Goal: Task Accomplishment & Management: Manage account settings

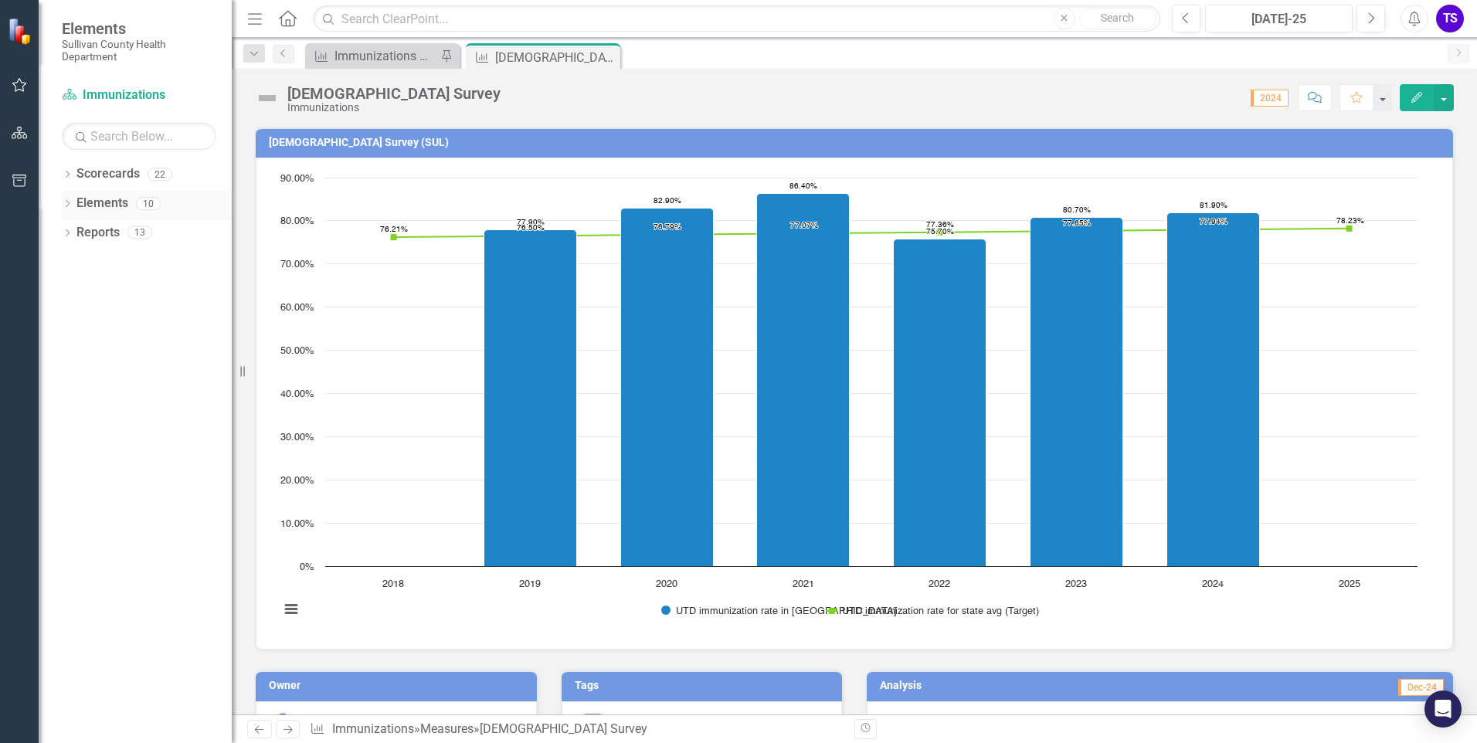
click at [71, 203] on icon "Dropdown" at bounding box center [67, 205] width 11 height 8
click at [69, 262] on div "Dropdown Objective Objectives 0 Dropdown Measure Measures 10 [DEMOGRAPHIC_DATA]…" at bounding box center [147, 264] width 170 height 88
click at [71, 262] on icon "Dropdown" at bounding box center [75, 264] width 11 height 8
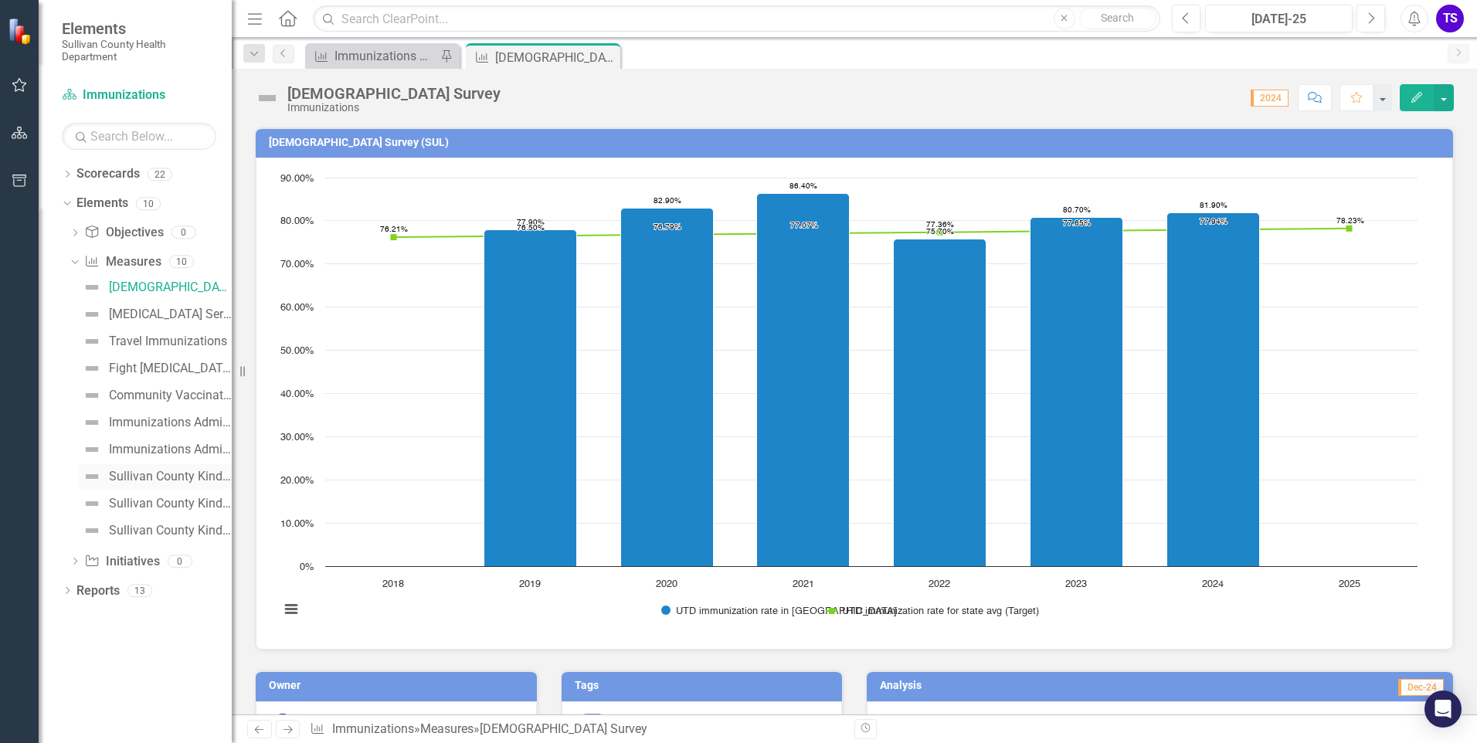
click at [147, 485] on link "Sullivan County Kindergarten Immunization Compliance per Vaccine" at bounding box center [155, 476] width 153 height 25
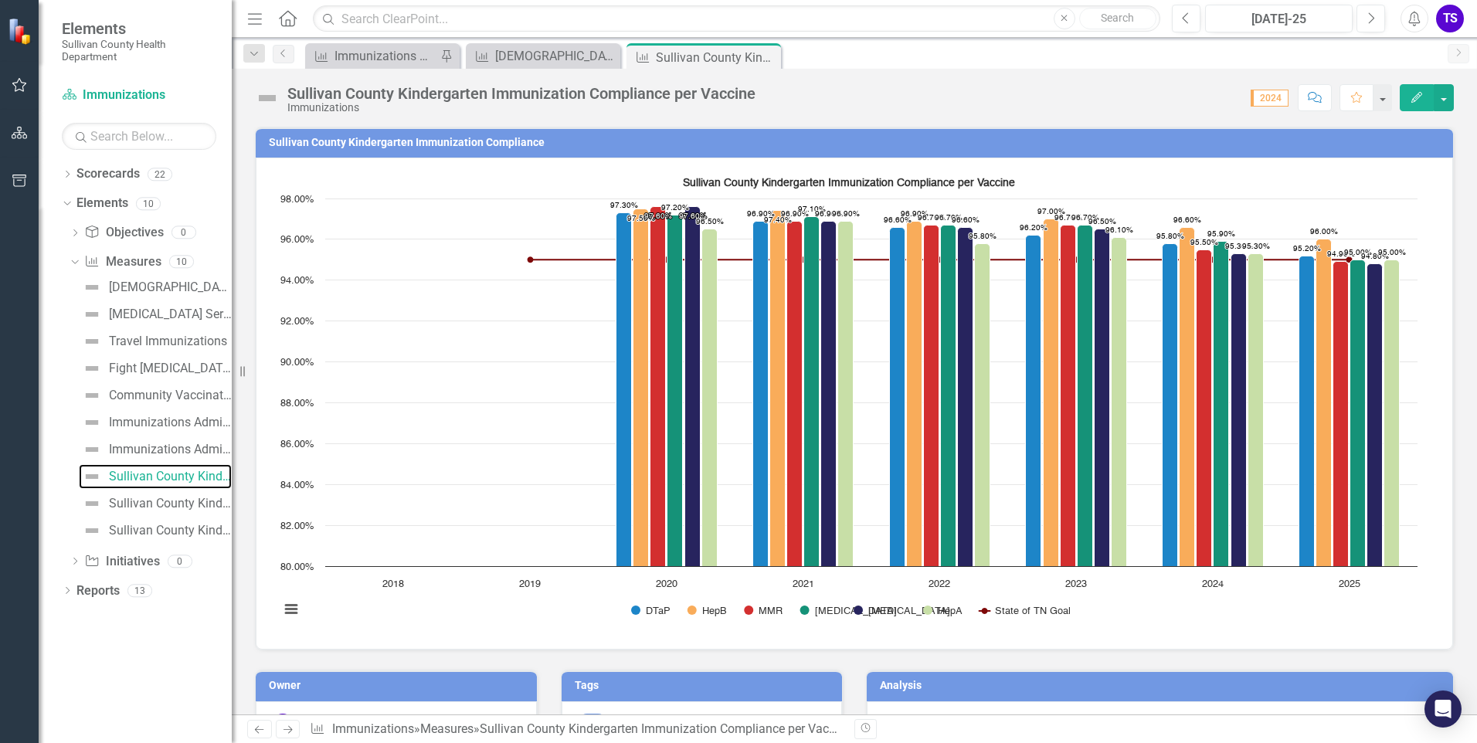
scroll to position [386, 0]
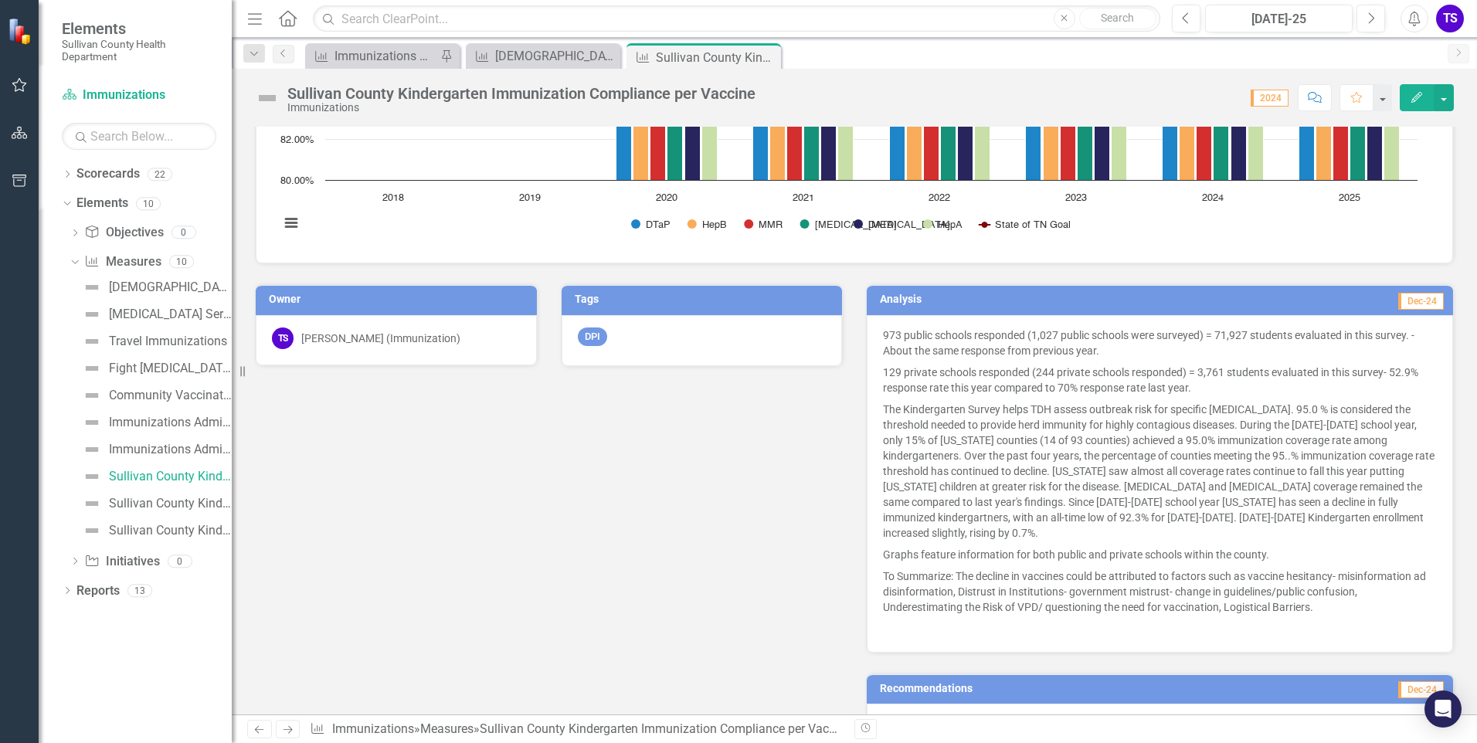
click at [1263, 297] on td "Dec-24" at bounding box center [1296, 301] width 300 height 23
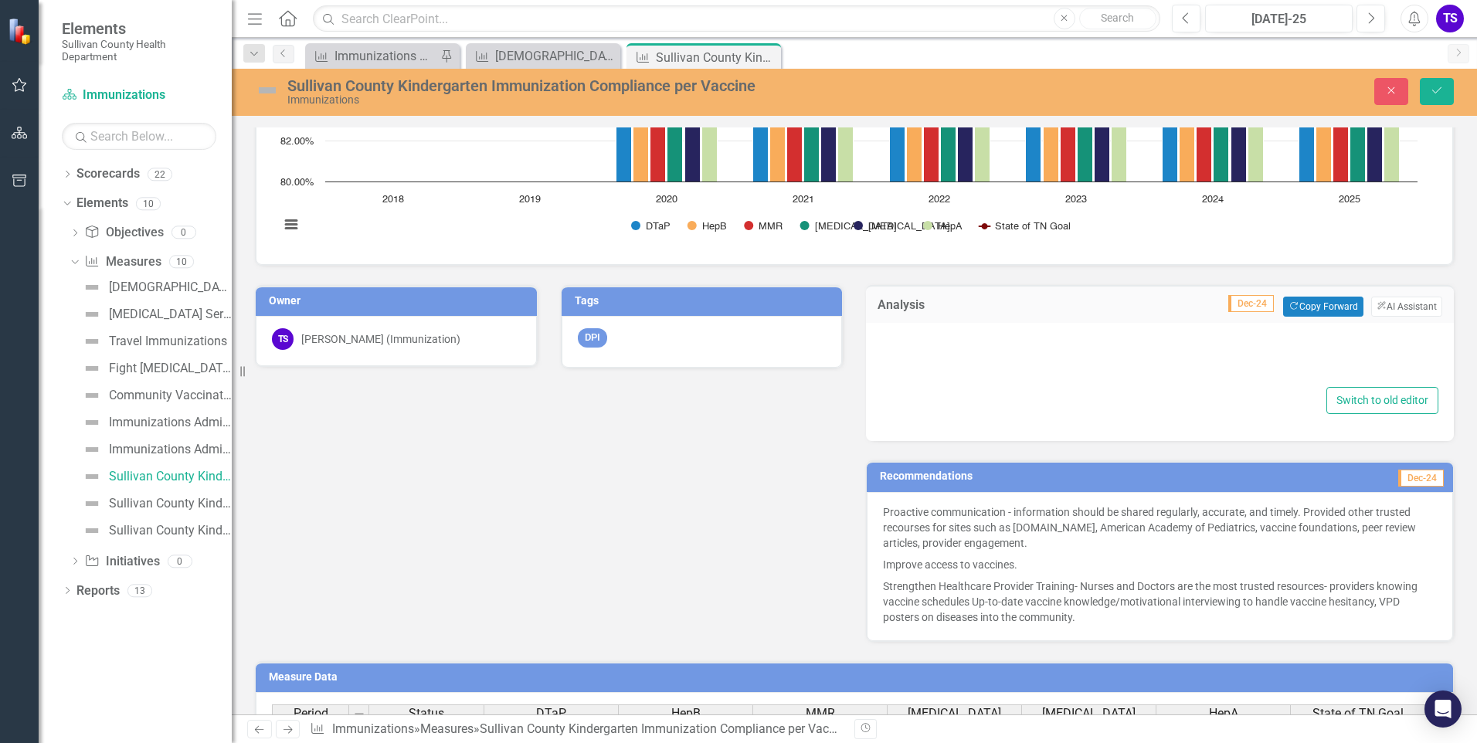
type textarea "<p>973 public schools responded (1,027 public schools were surveyed) = 71,927 s…"
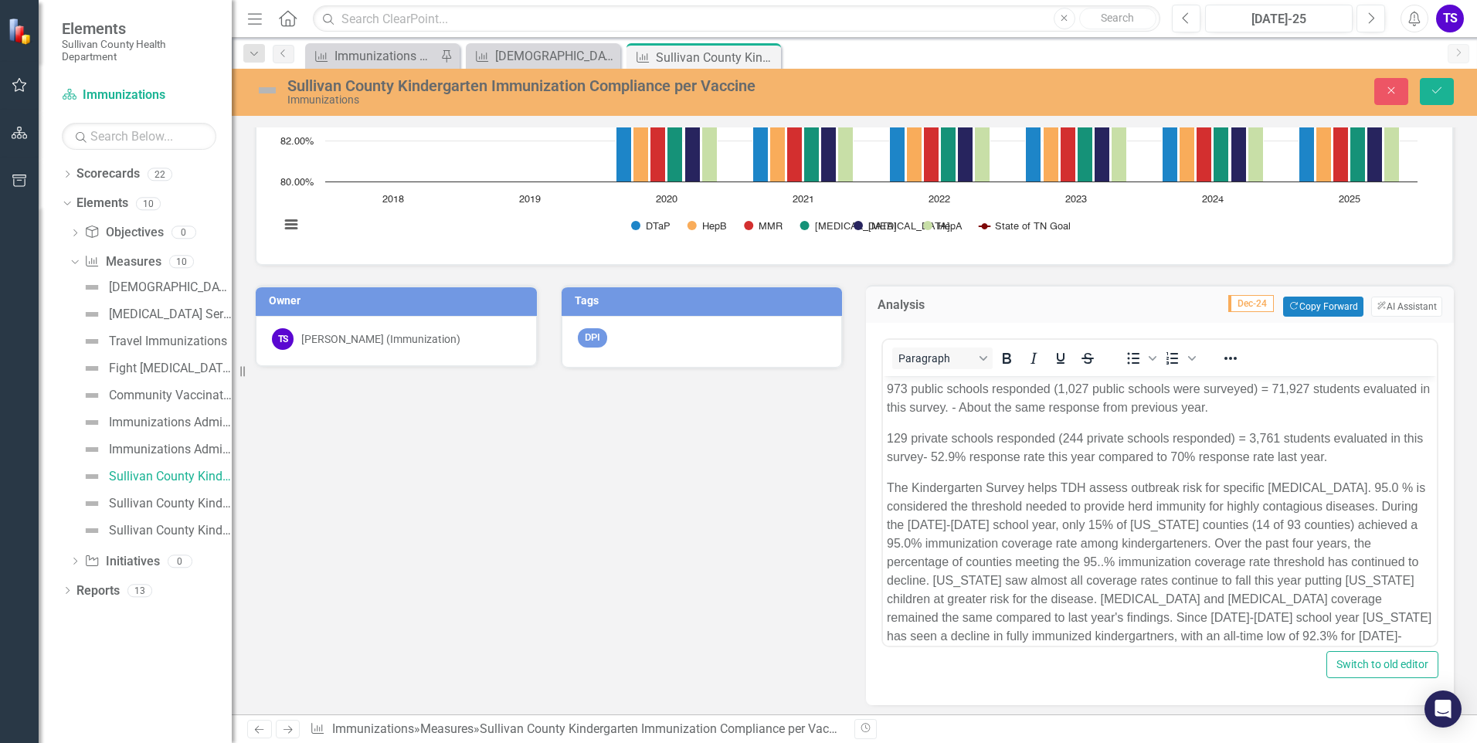
scroll to position [154, 0]
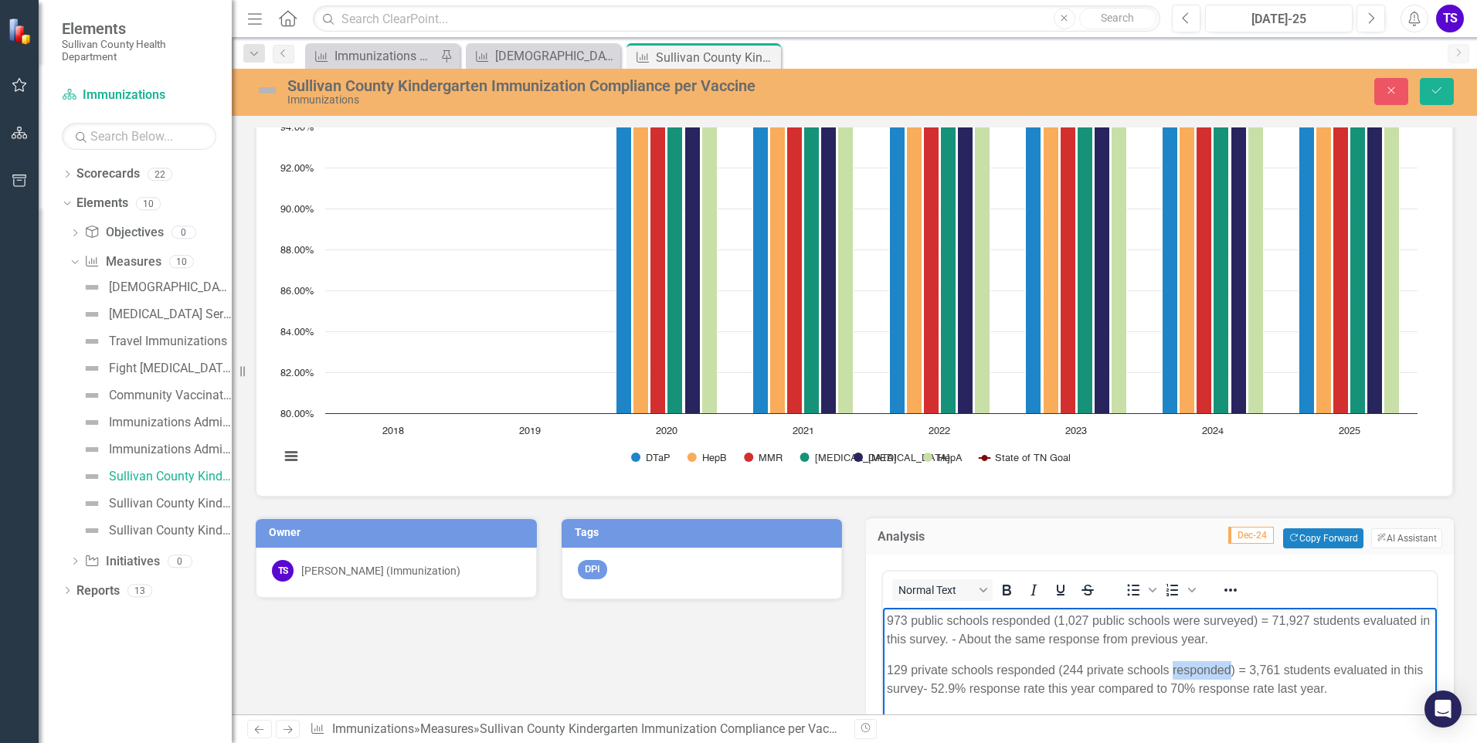
drag, startPoint x: 1173, startPoint y: 669, endPoint x: 1227, endPoint y: 673, distance: 54.2
click at [1227, 673] on p "129 private schools responded (244 private schools responded) = 3,761 students …" at bounding box center [1160, 678] width 546 height 37
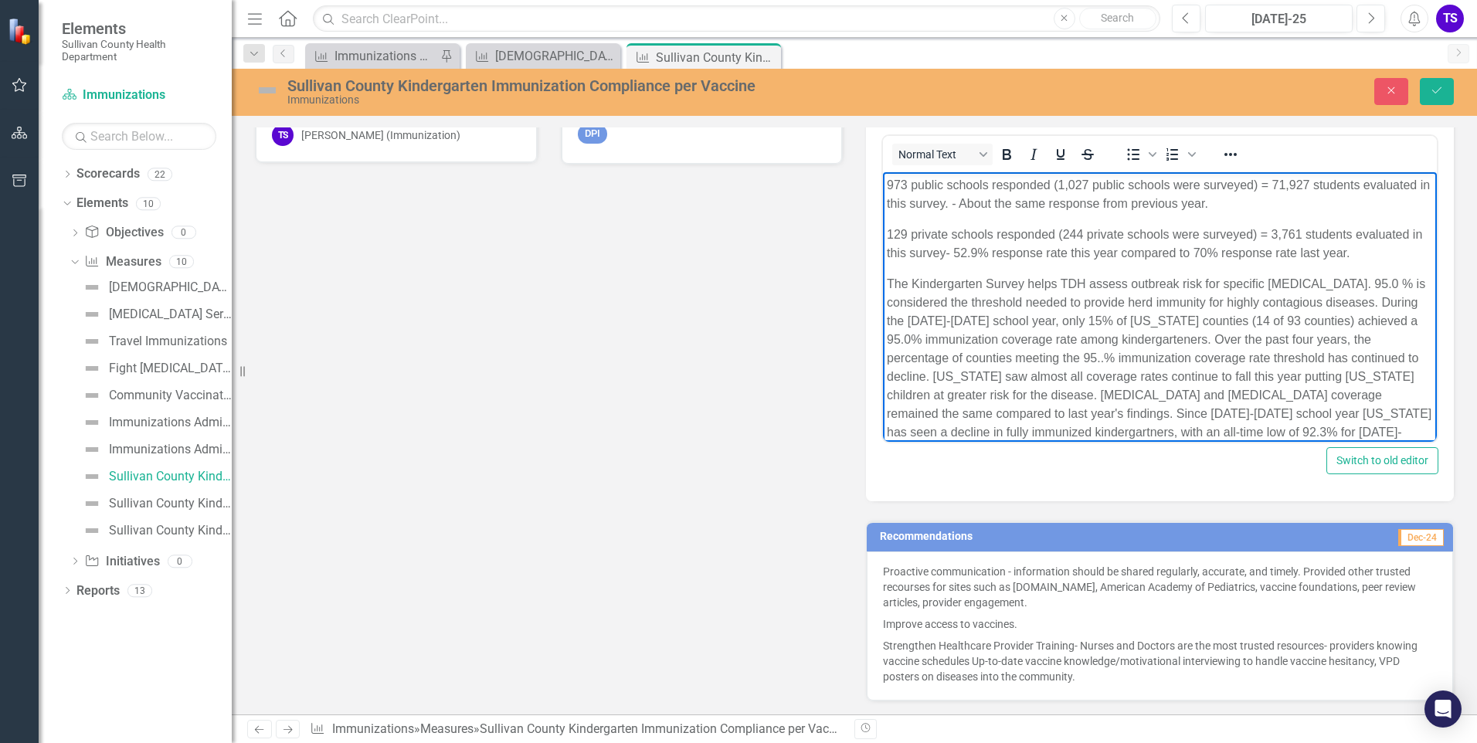
scroll to position [618, 0]
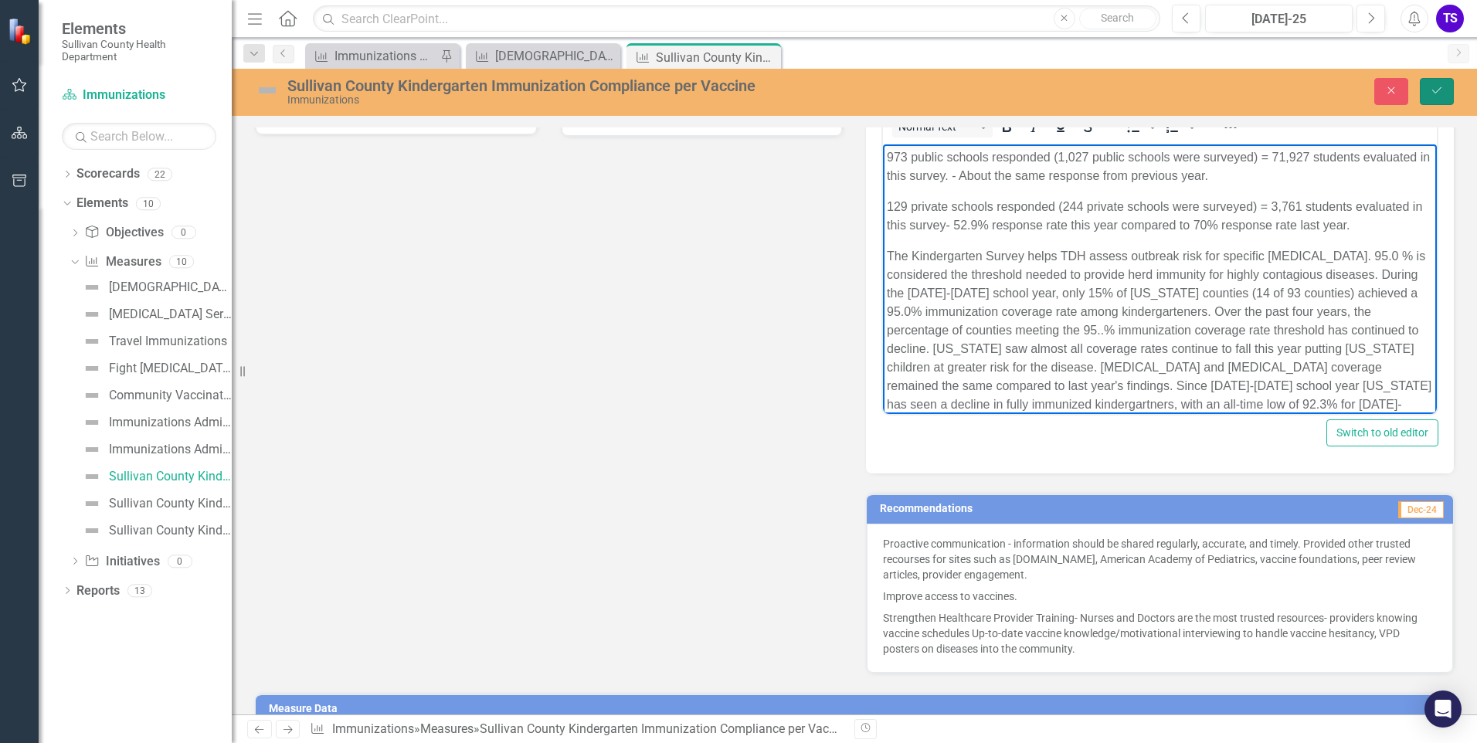
click at [1425, 87] on button "Save" at bounding box center [1437, 91] width 34 height 27
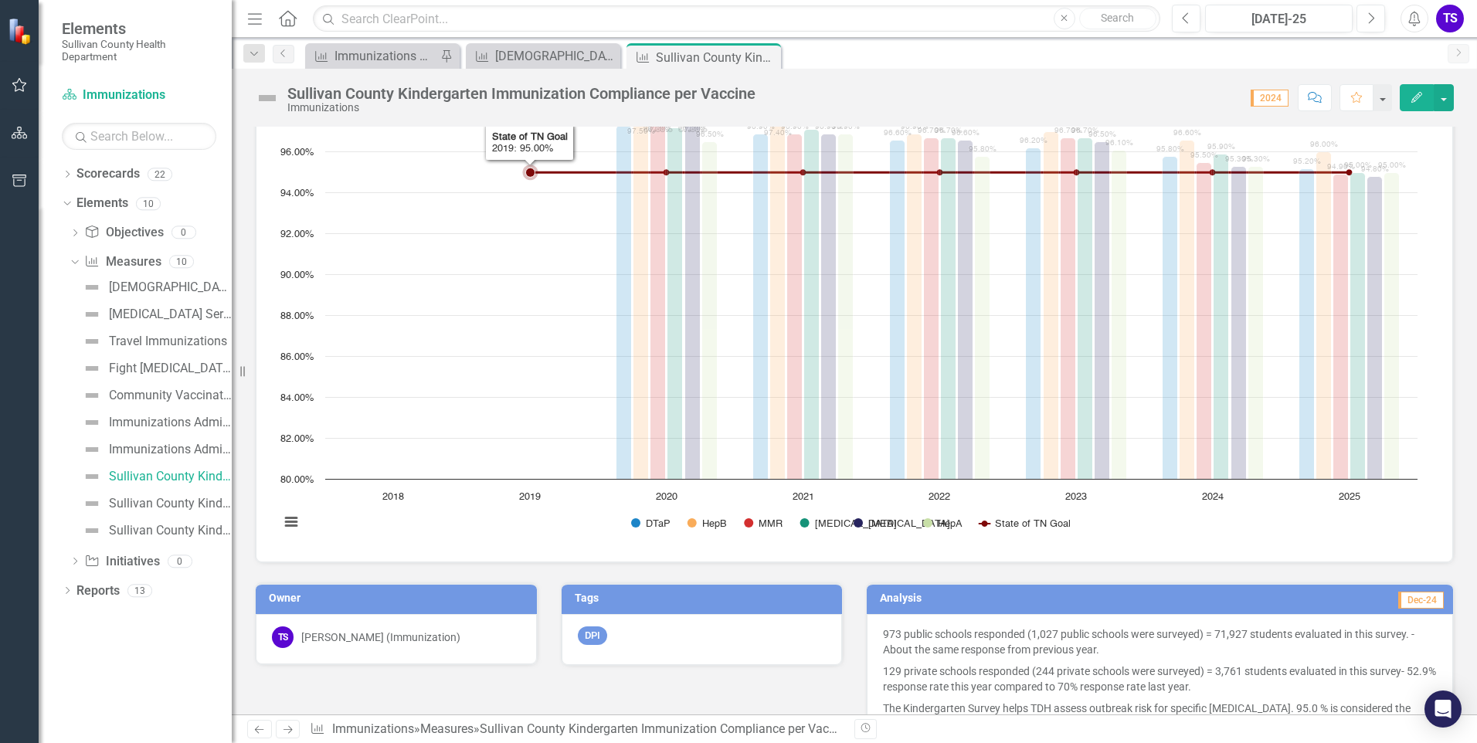
scroll to position [0, 0]
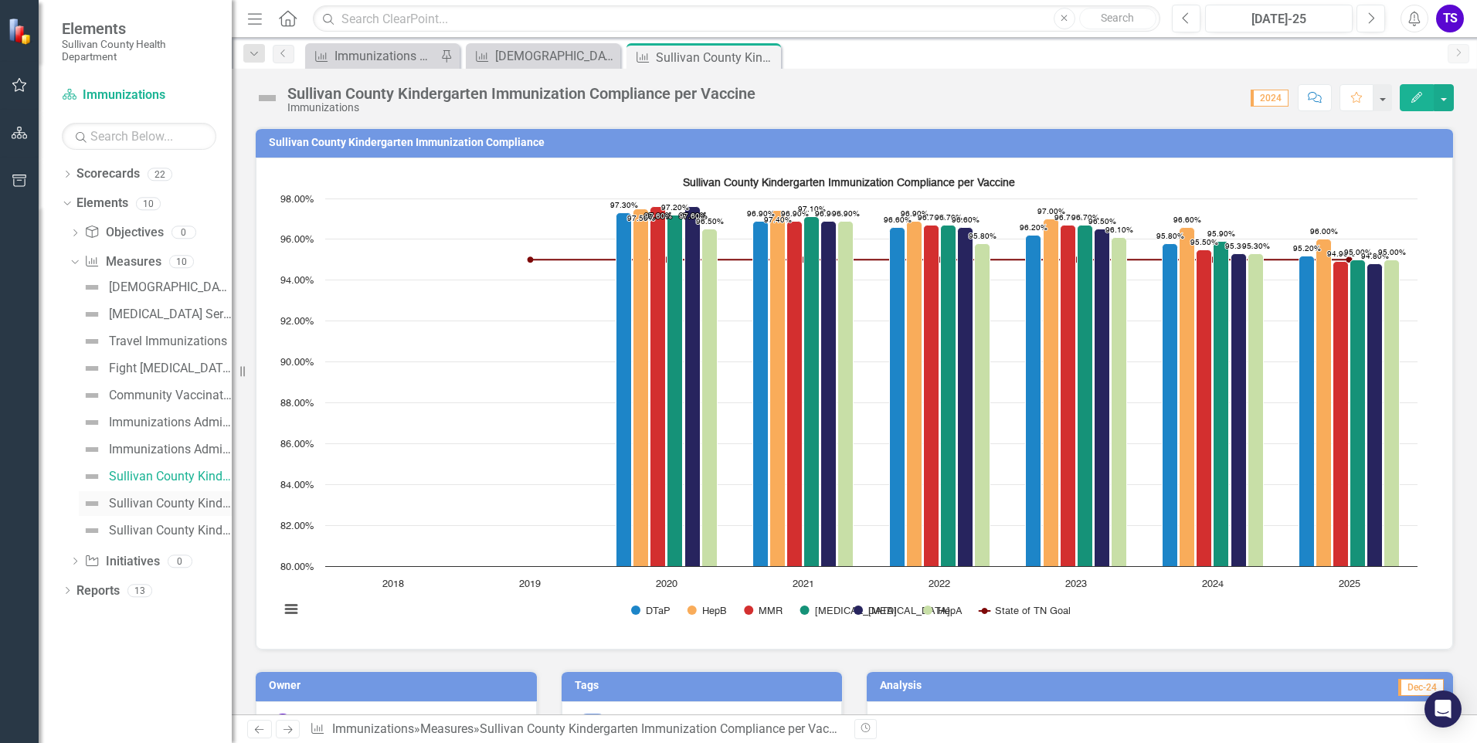
drag, startPoint x: 185, startPoint y: 499, endPoint x: 182, endPoint y: 511, distance: 11.8
click at [185, 499] on div "Sullivan County Kindergarten Immunization Exemption Levels" at bounding box center [170, 504] width 123 height 14
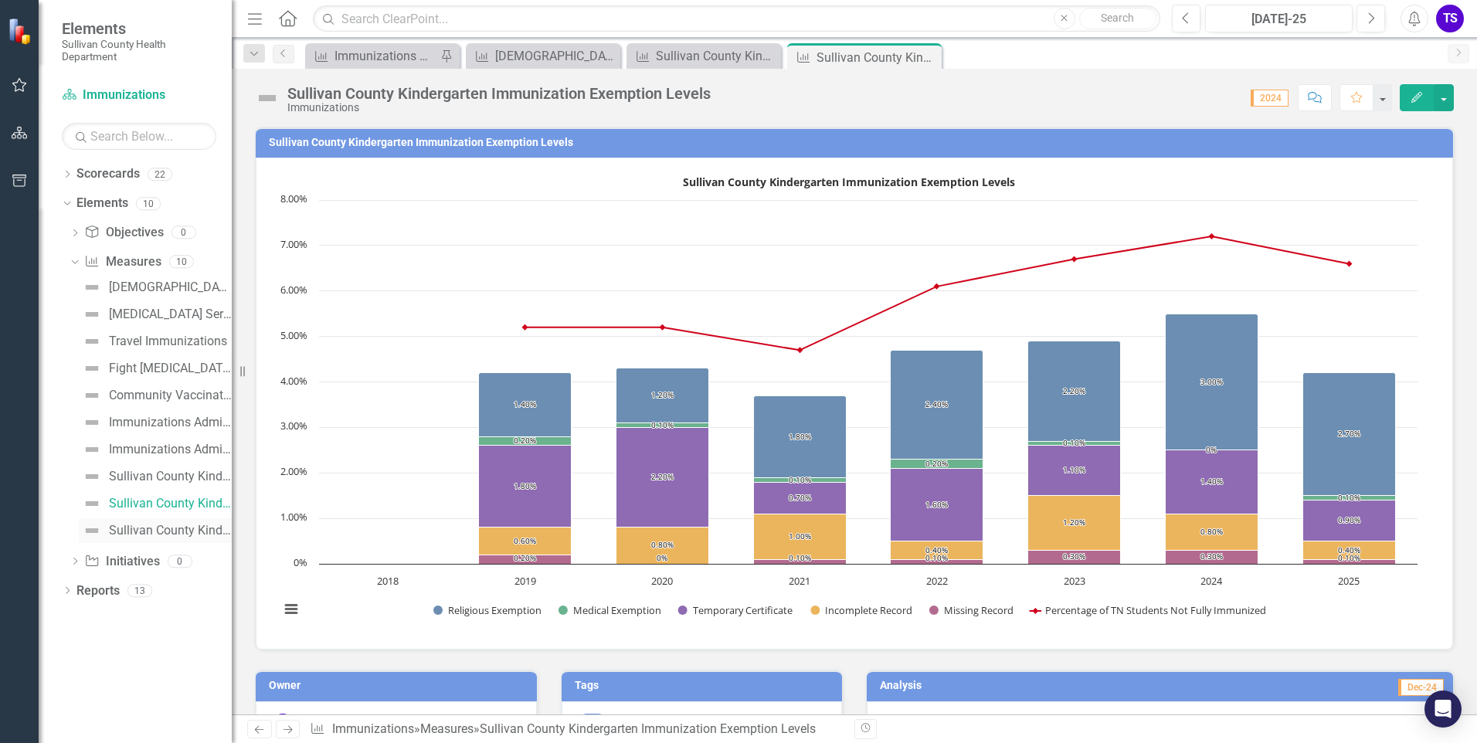
click at [175, 528] on div "Sullivan County Kindergarten Students Immunization Status" at bounding box center [170, 531] width 123 height 14
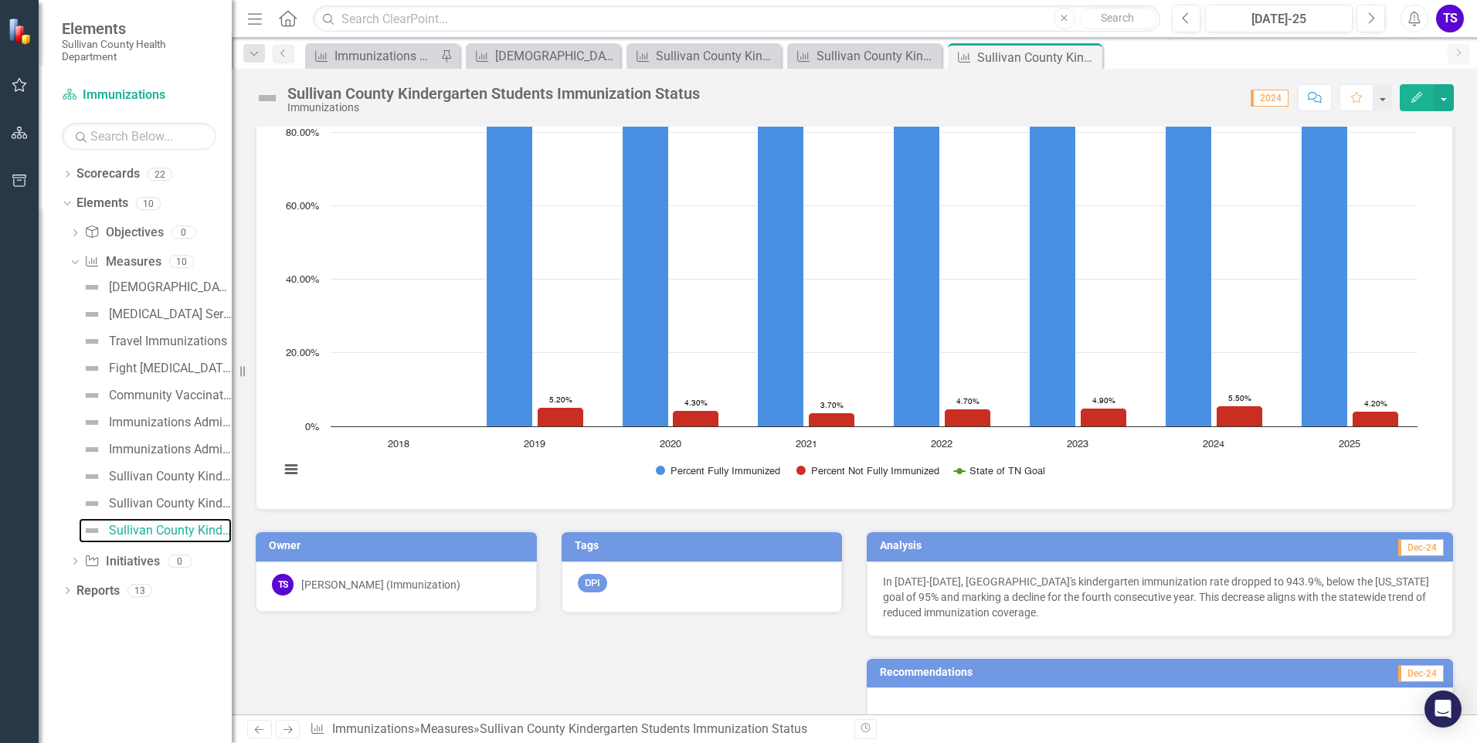
scroll to position [29, 0]
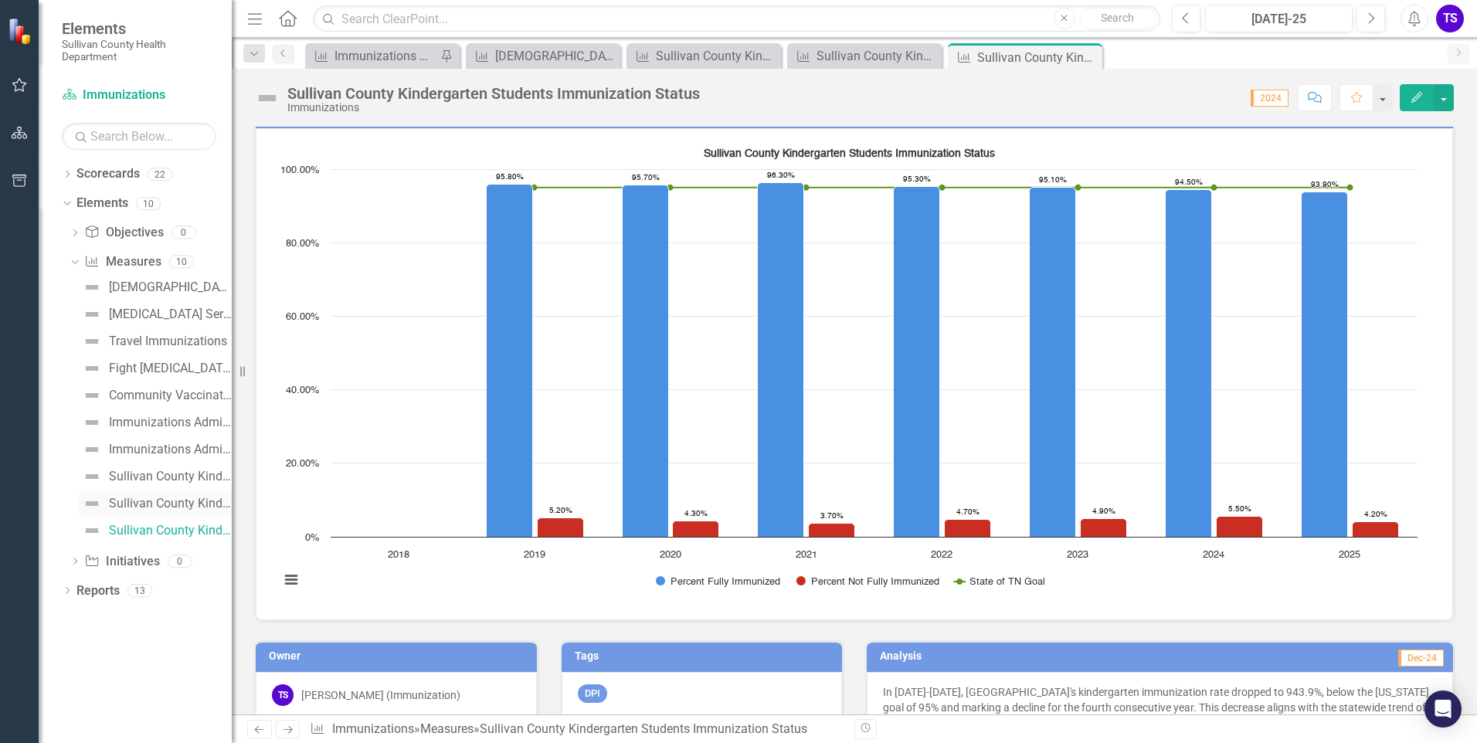
click at [148, 500] on div "Sullivan County Kindergarten Immunization Exemption Levels" at bounding box center [170, 504] width 123 height 14
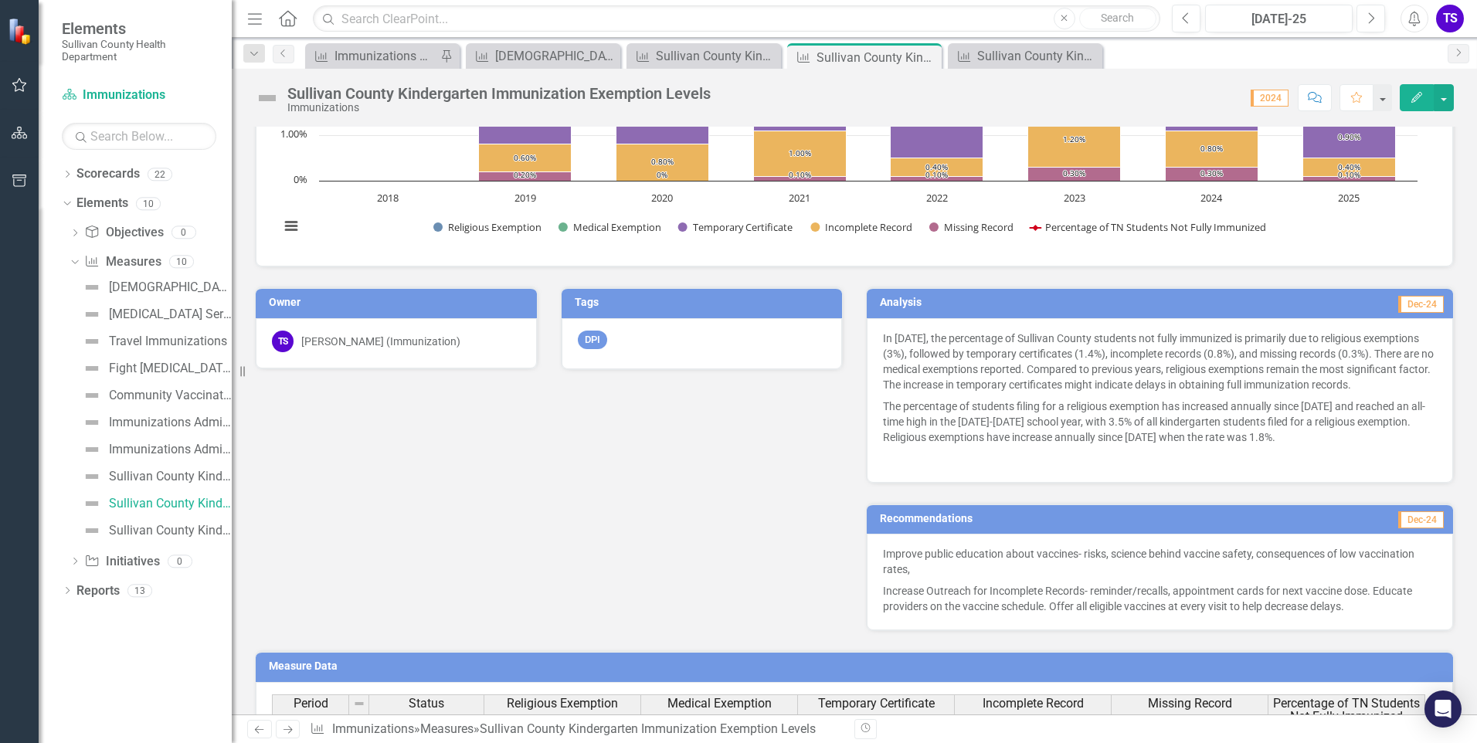
scroll to position [249, 0]
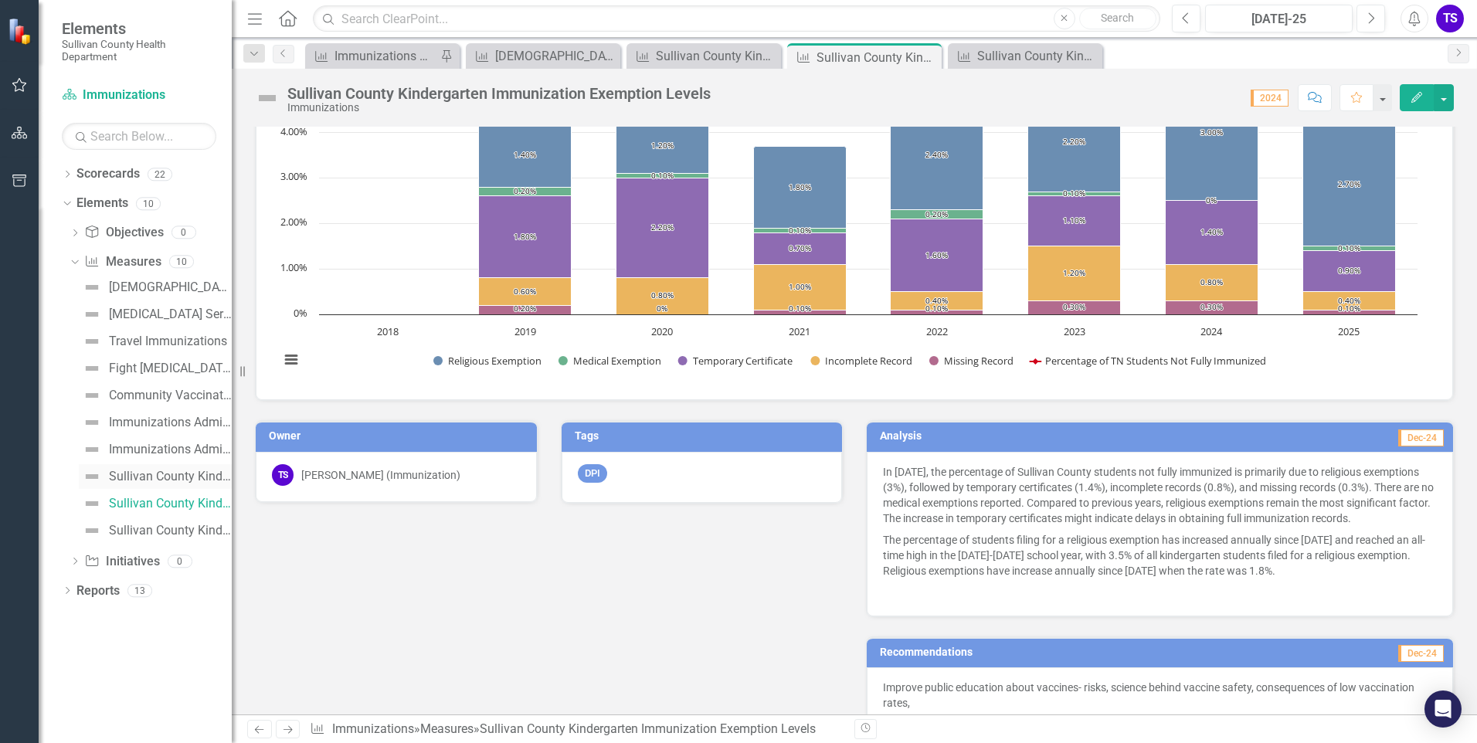
click at [140, 477] on div "Sullivan County Kindergarten Immunization Compliance per Vaccine" at bounding box center [170, 477] width 123 height 14
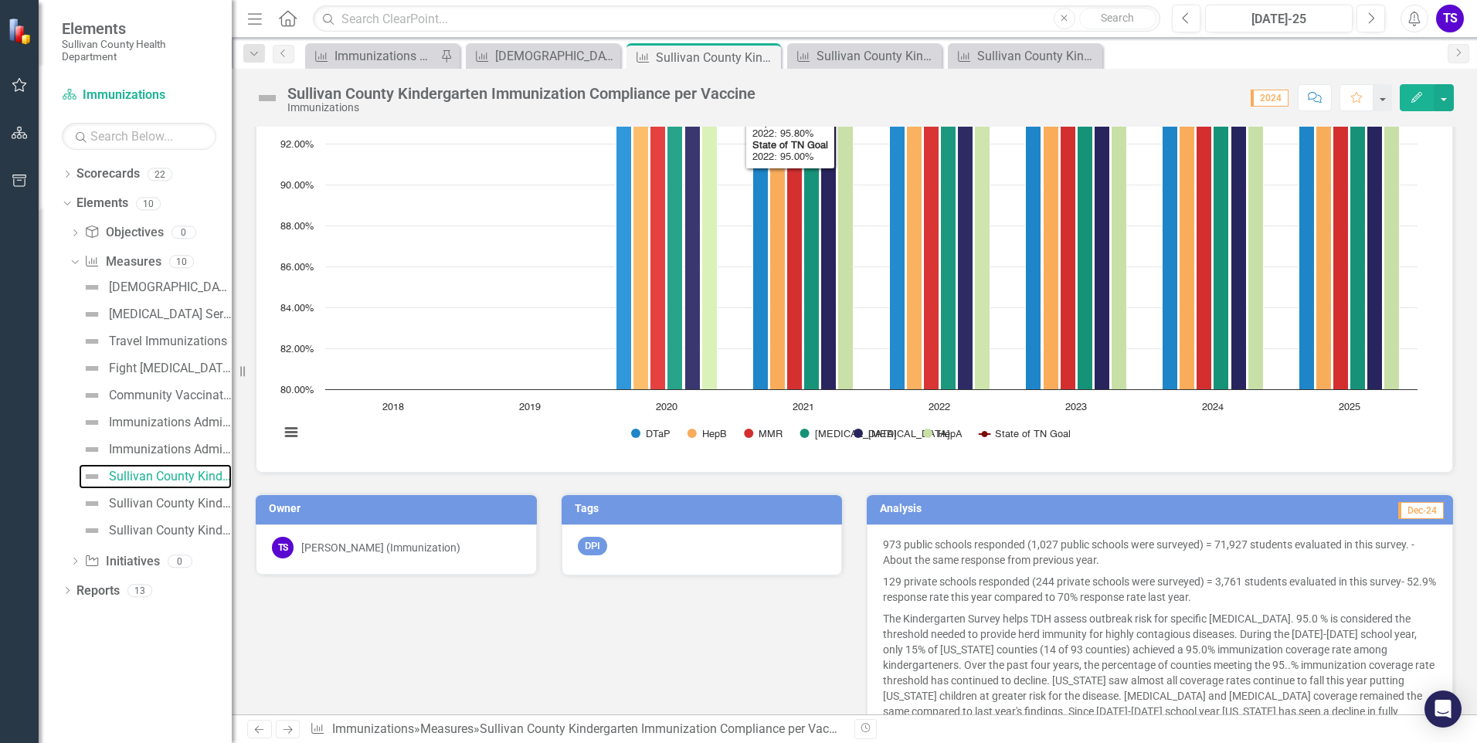
scroll to position [309, 0]
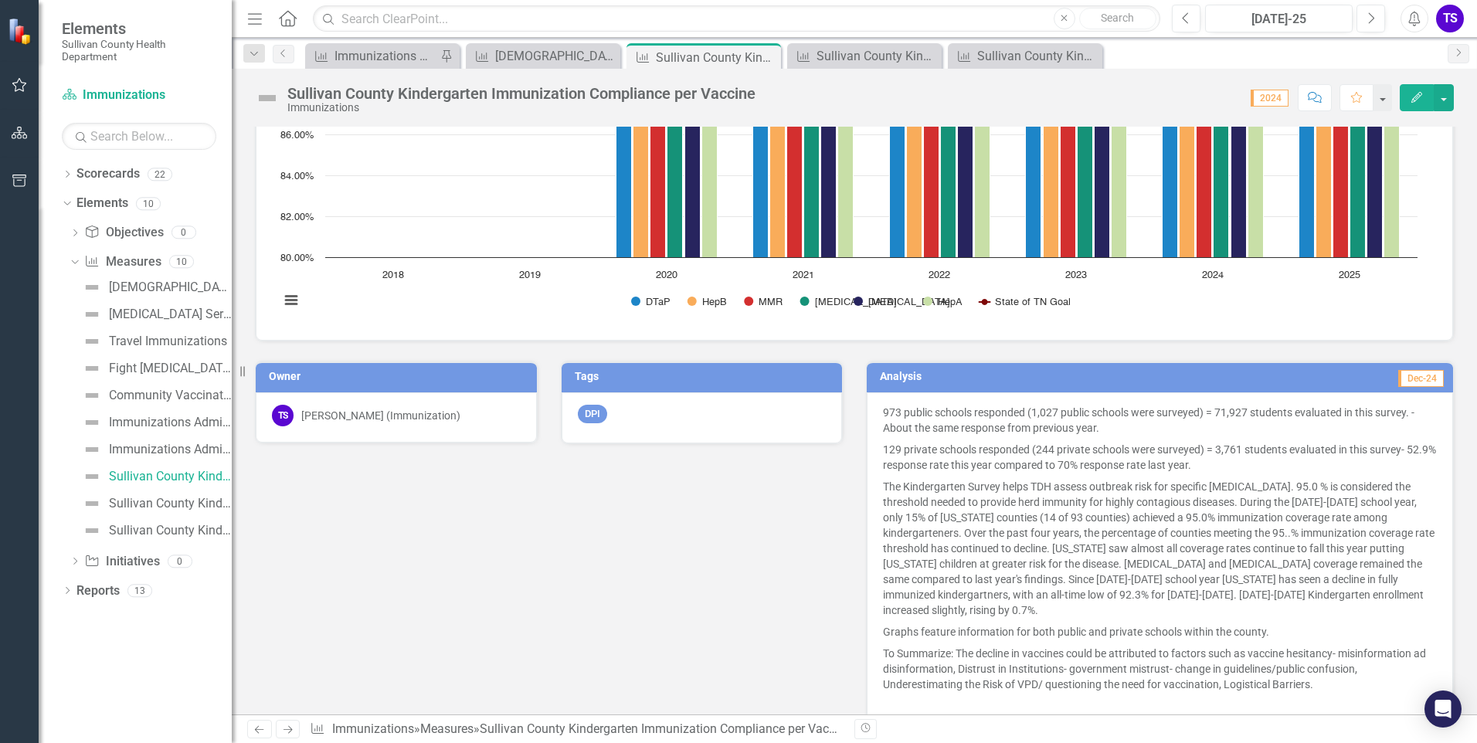
click at [969, 378] on h3 "Analysis" at bounding box center [1013, 377] width 266 height 12
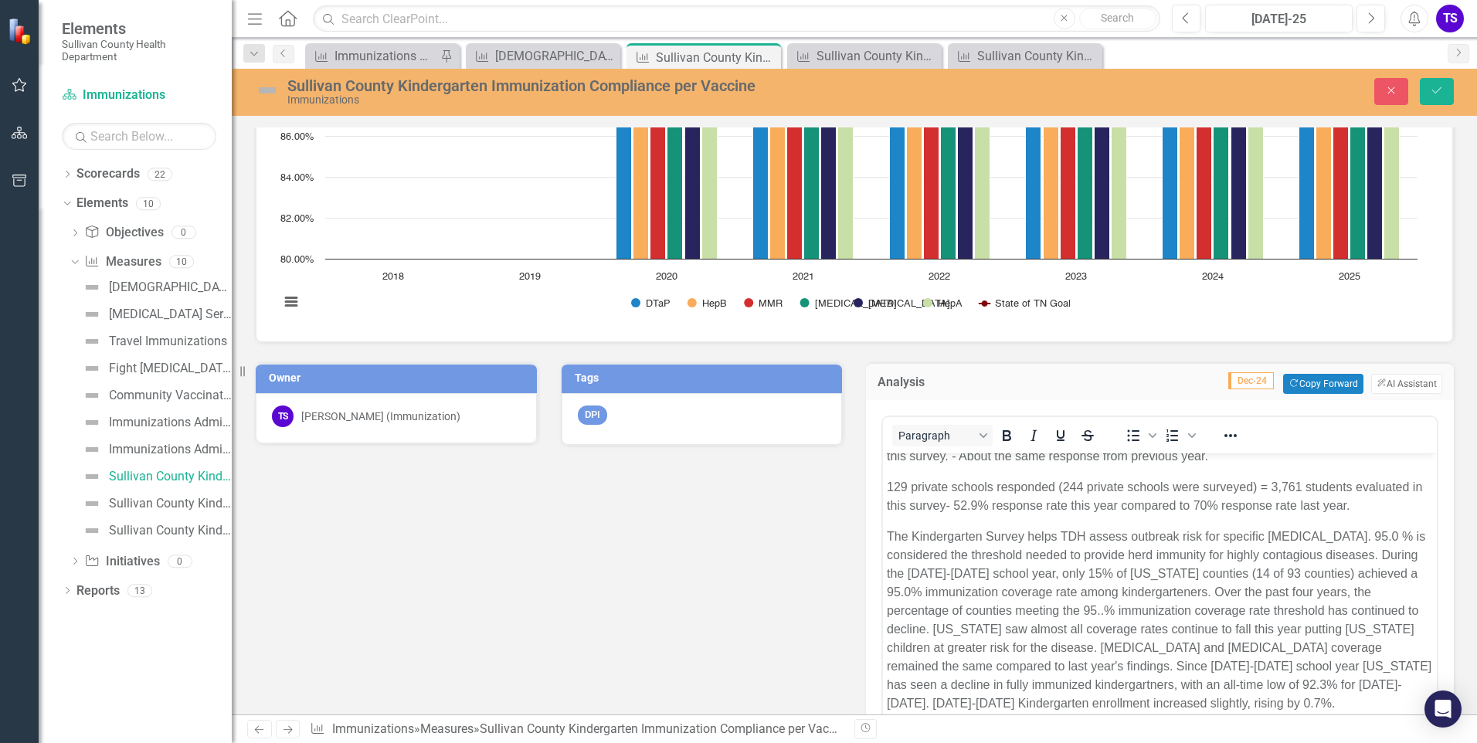
scroll to position [0, 0]
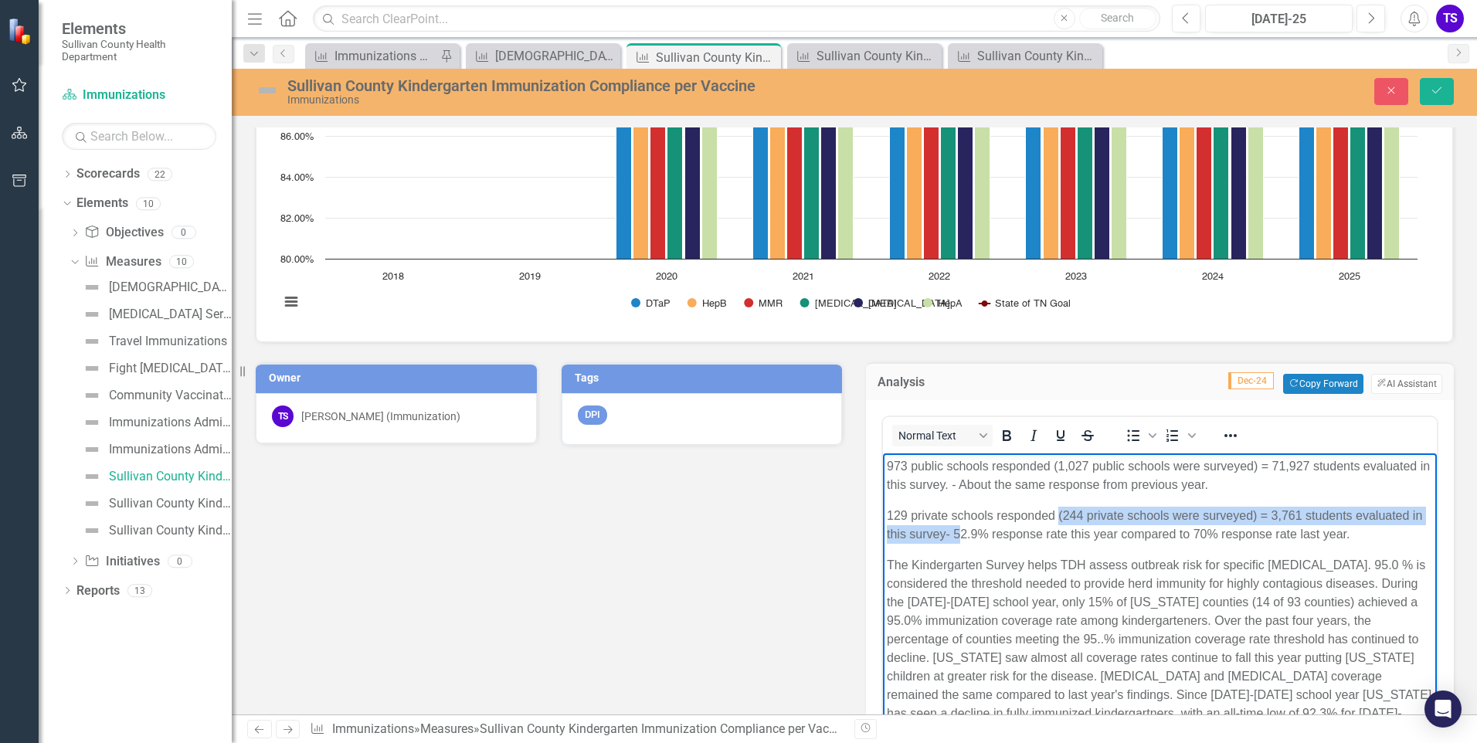
drag, startPoint x: 1057, startPoint y: 507, endPoint x: 971, endPoint y: 534, distance: 89.7
click at [971, 534] on p "129 private schools responded (244 private schools were surveyed) = 3,761 stude…" at bounding box center [1160, 524] width 546 height 37
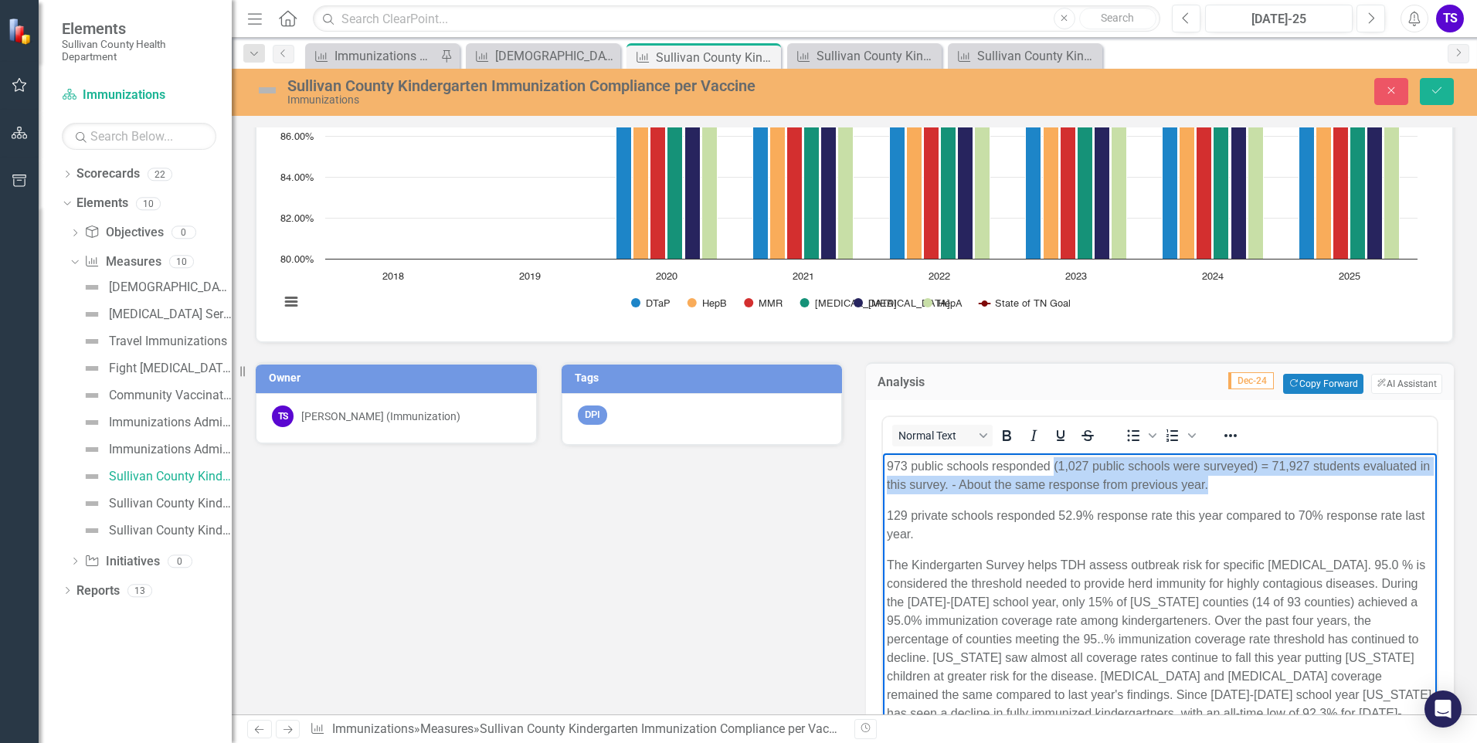
drag, startPoint x: 1054, startPoint y: 462, endPoint x: 1281, endPoint y: 482, distance: 228.8
click at [1281, 482] on p "973 public schools responded (1,027 public schools were surveyed) = 71,927 stud…" at bounding box center [1160, 475] width 546 height 37
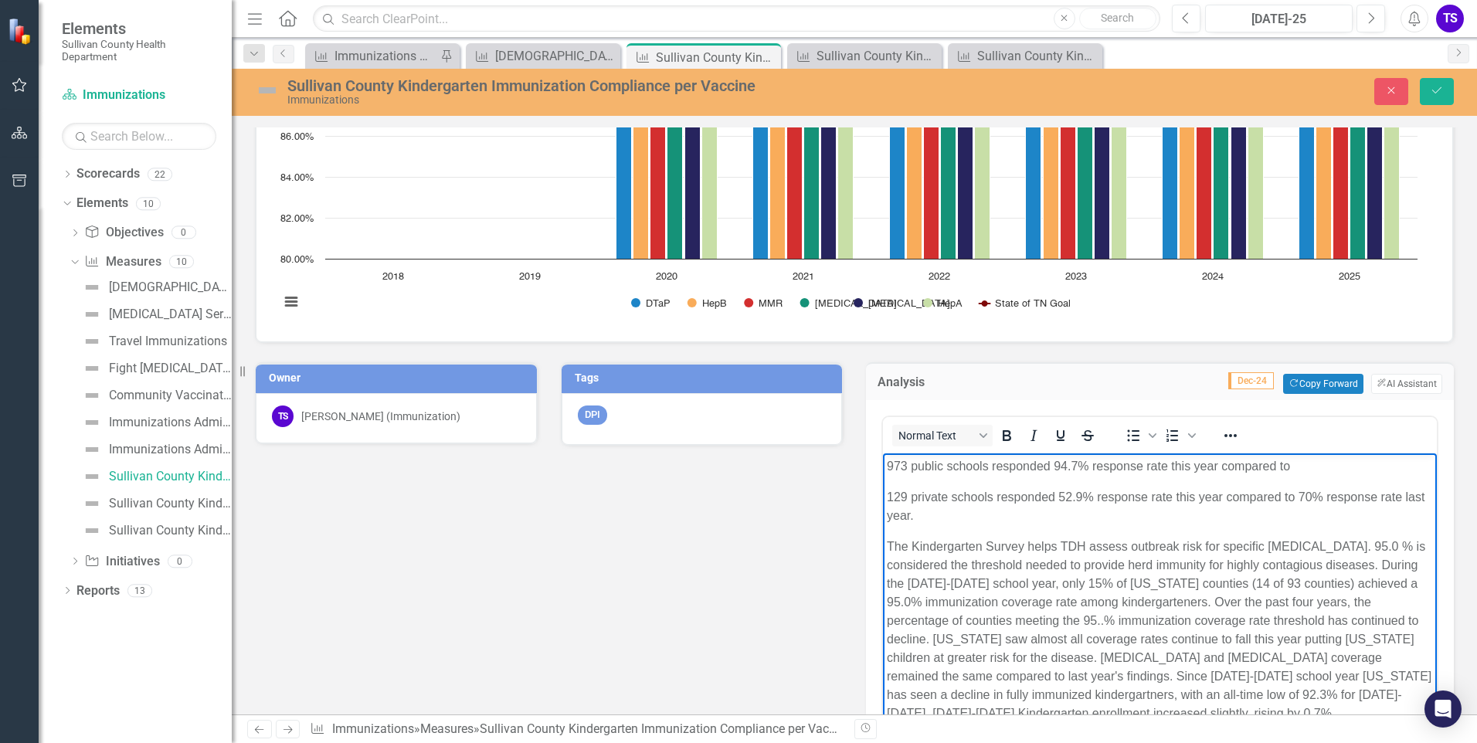
click at [1305, 466] on p "973 public schools responded 94.7% response rate this year compared to" at bounding box center [1160, 466] width 546 height 19
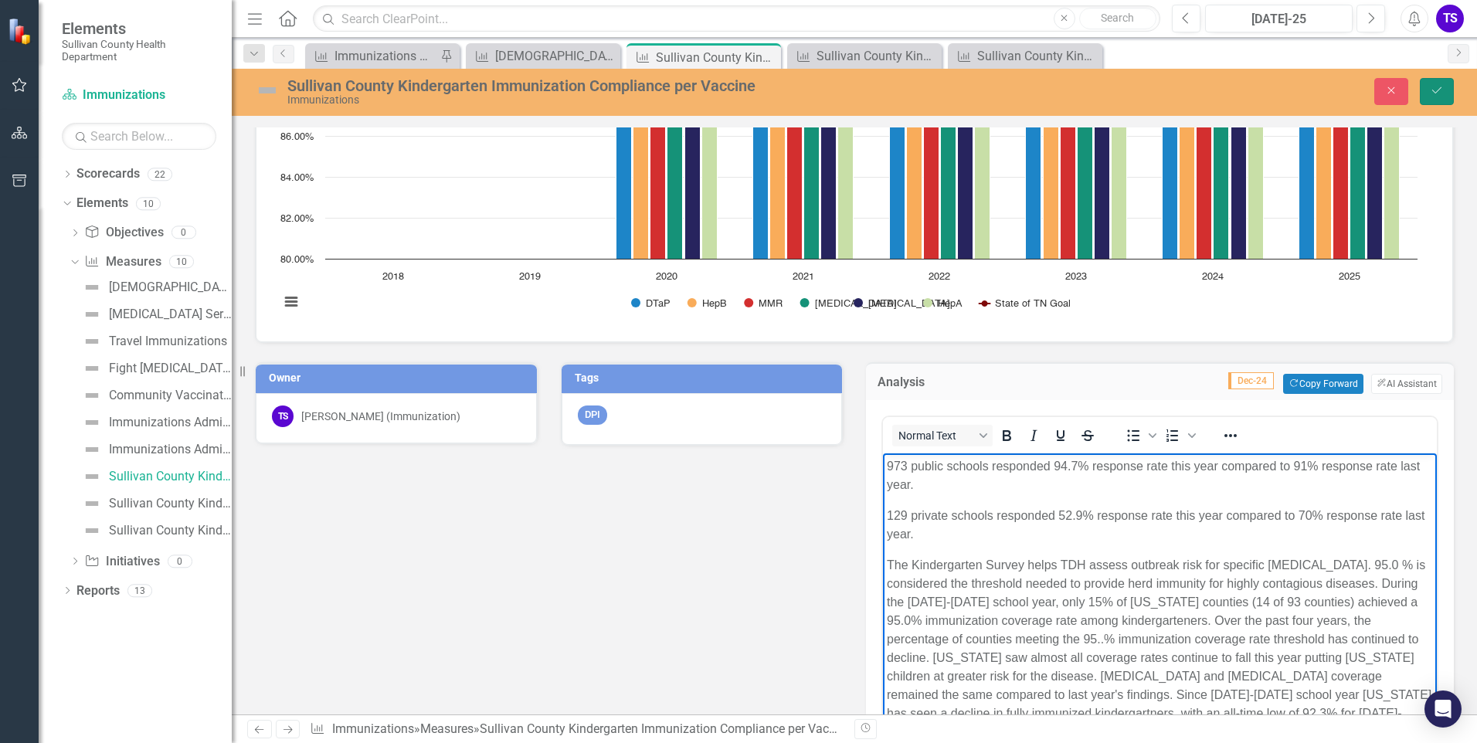
click at [1444, 96] on button "Save" at bounding box center [1437, 91] width 34 height 27
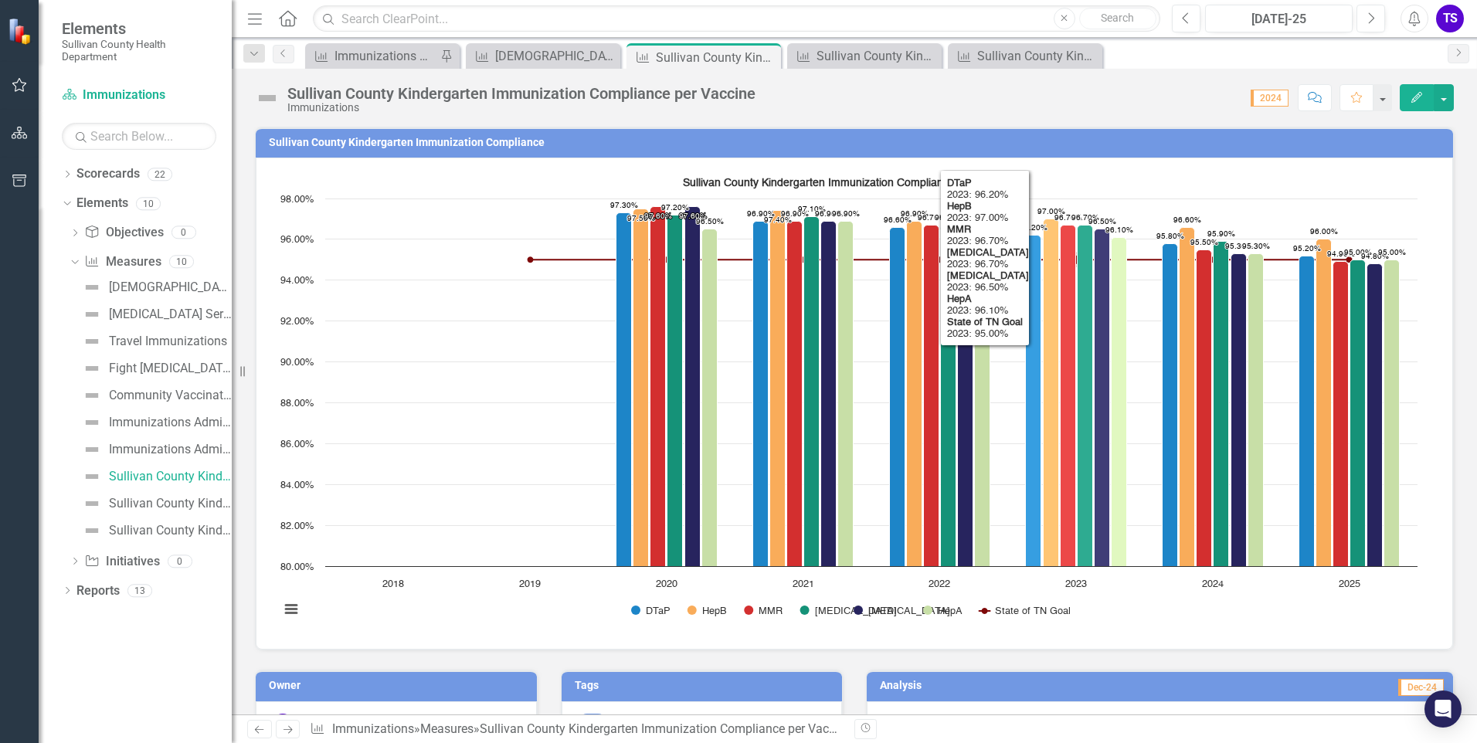
scroll to position [77, 0]
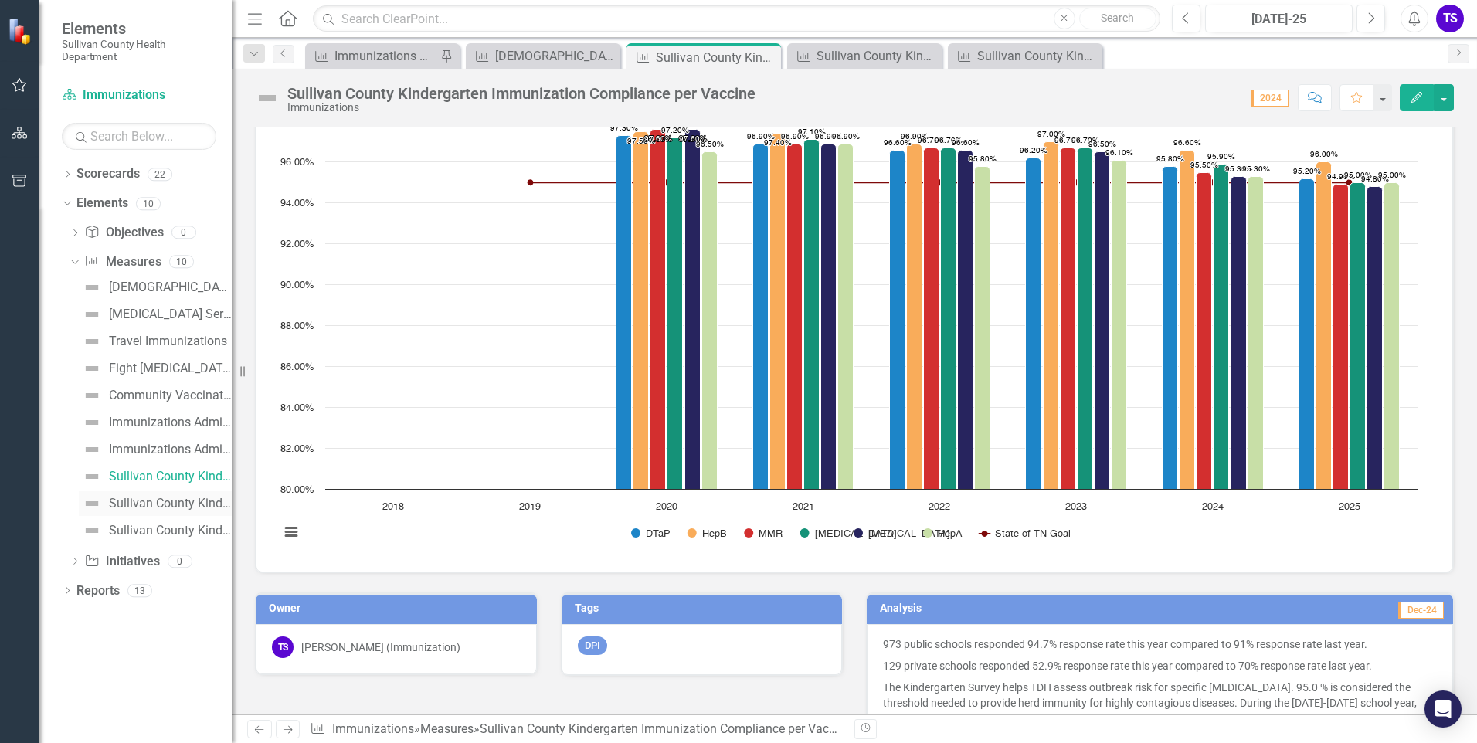
click at [139, 514] on link "Sullivan County Kindergarten Immunization Exemption Levels" at bounding box center [155, 503] width 153 height 25
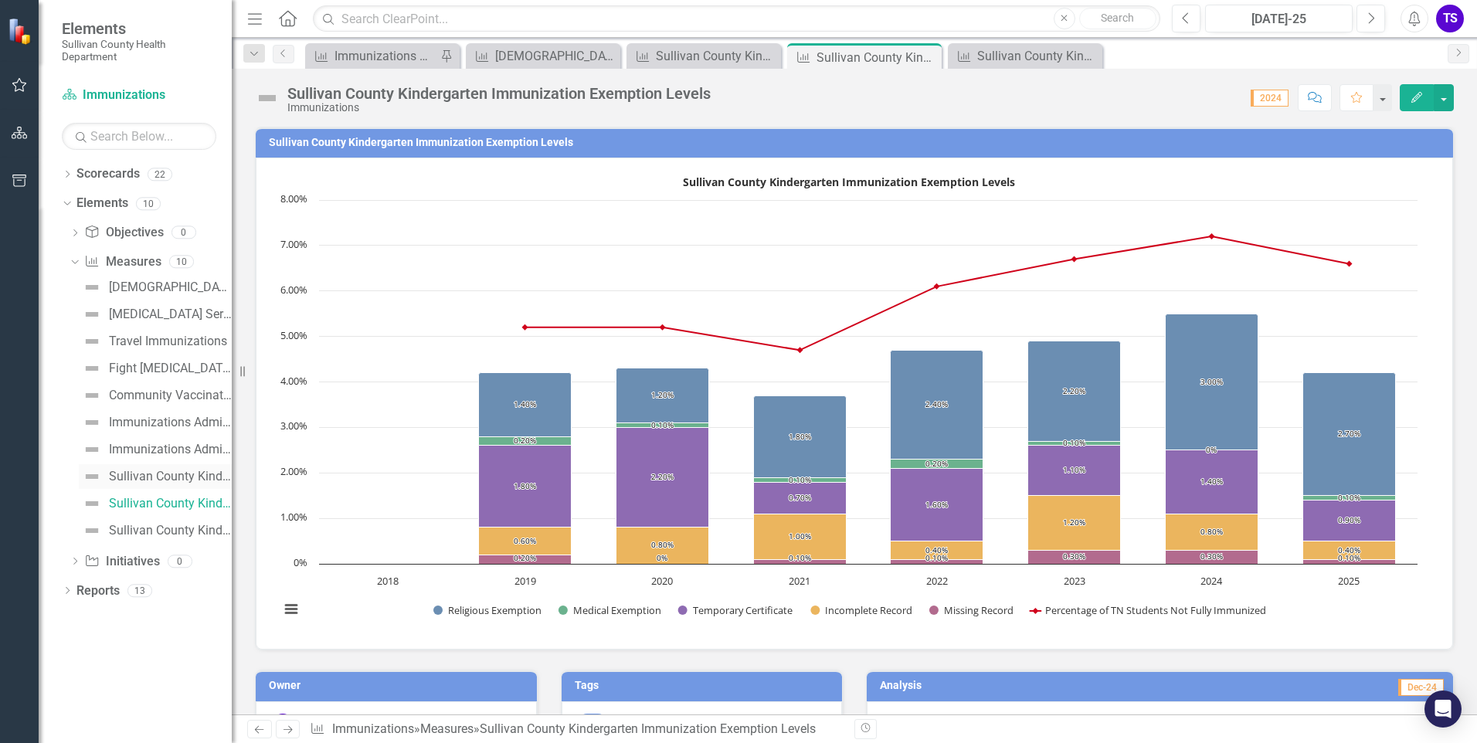
click at [176, 473] on div "Sullivan County Kindergarten Immunization Compliance per Vaccine" at bounding box center [170, 477] width 123 height 14
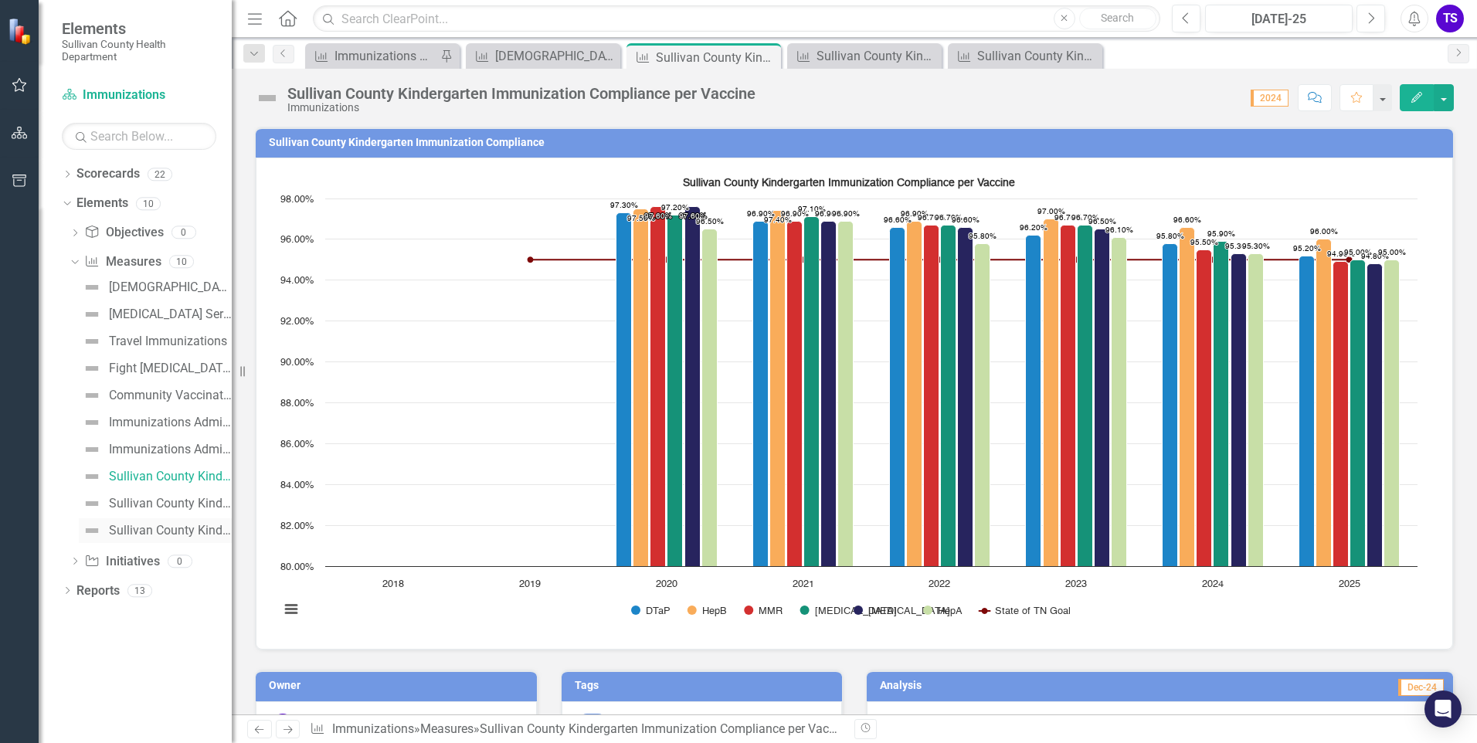
click at [101, 541] on link "Sullivan County Kindergarten Students Immunization Status" at bounding box center [155, 530] width 153 height 25
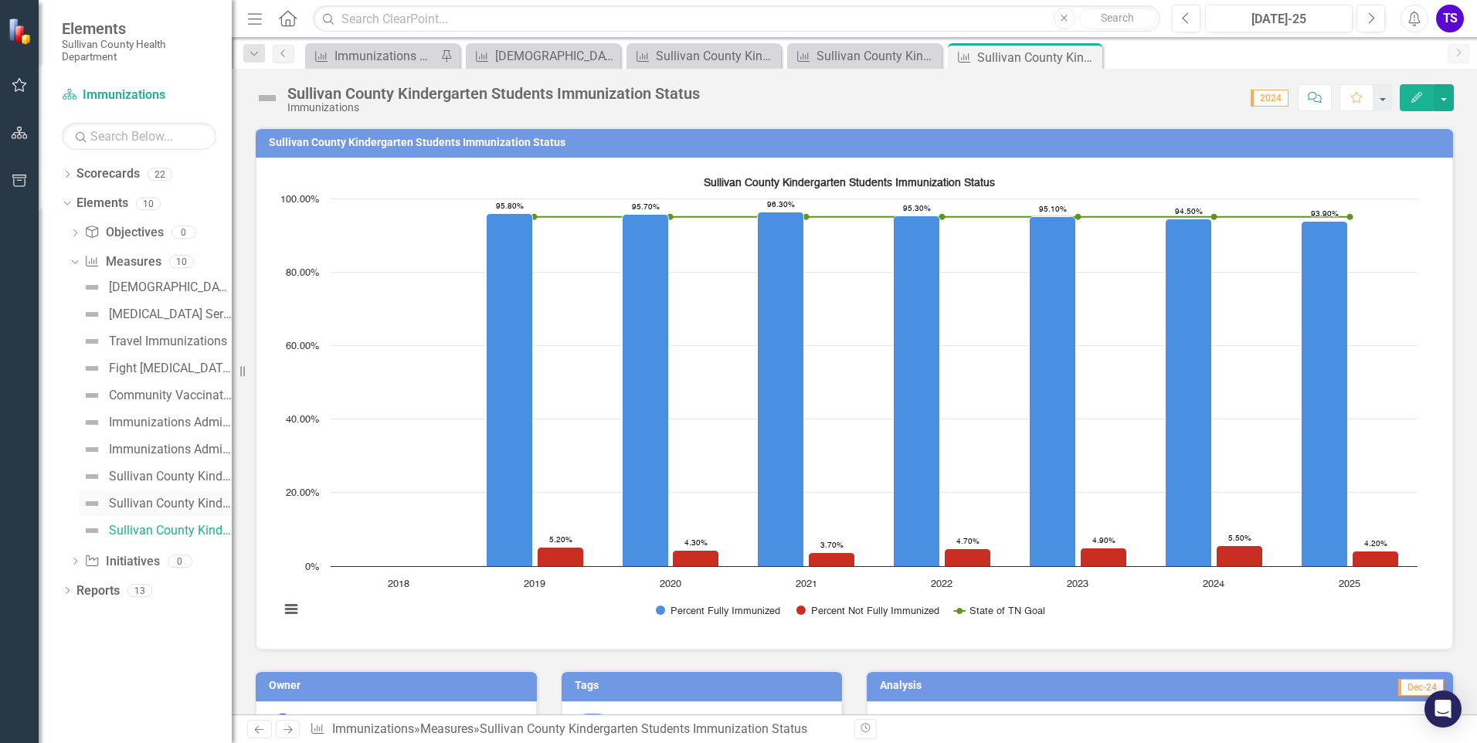
click at [169, 500] on div "Sullivan County Kindergarten Immunization Exemption Levels" at bounding box center [170, 504] width 123 height 14
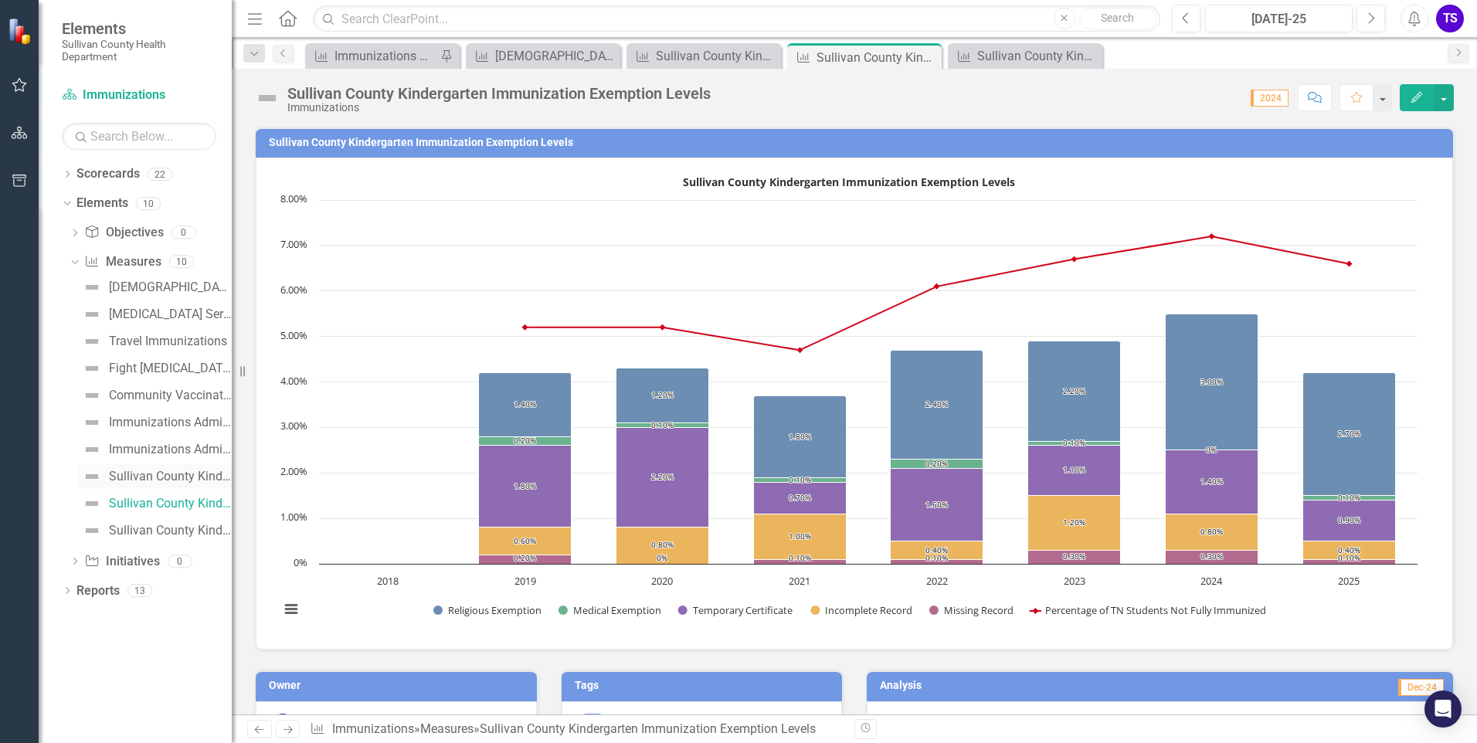
drag, startPoint x: 153, startPoint y: 476, endPoint x: 222, endPoint y: 474, distance: 69.5
click at [153, 476] on div "Sullivan County Kindergarten Immunization Compliance per Vaccine" at bounding box center [170, 477] width 123 height 14
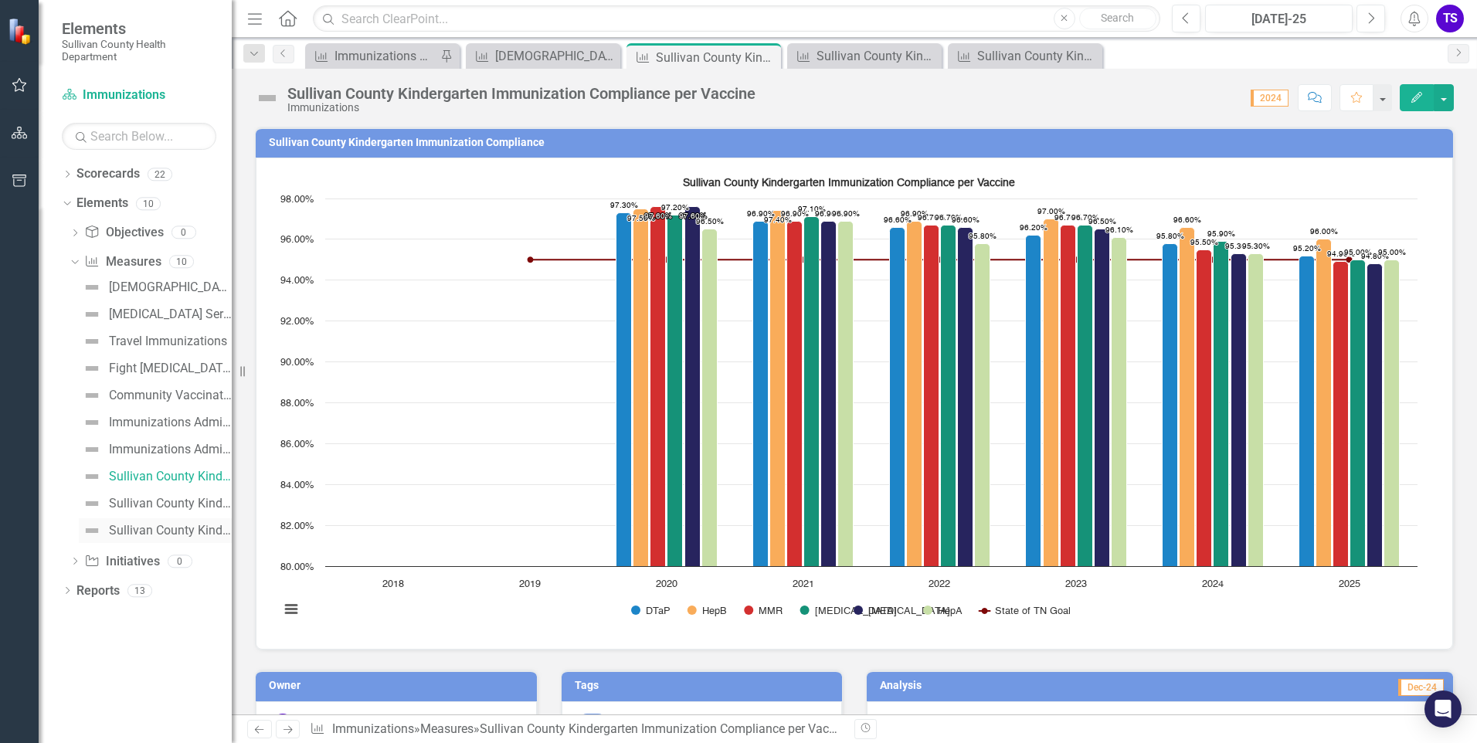
click at [139, 532] on div "Sullivan County Kindergarten Students Immunization Status" at bounding box center [170, 531] width 123 height 14
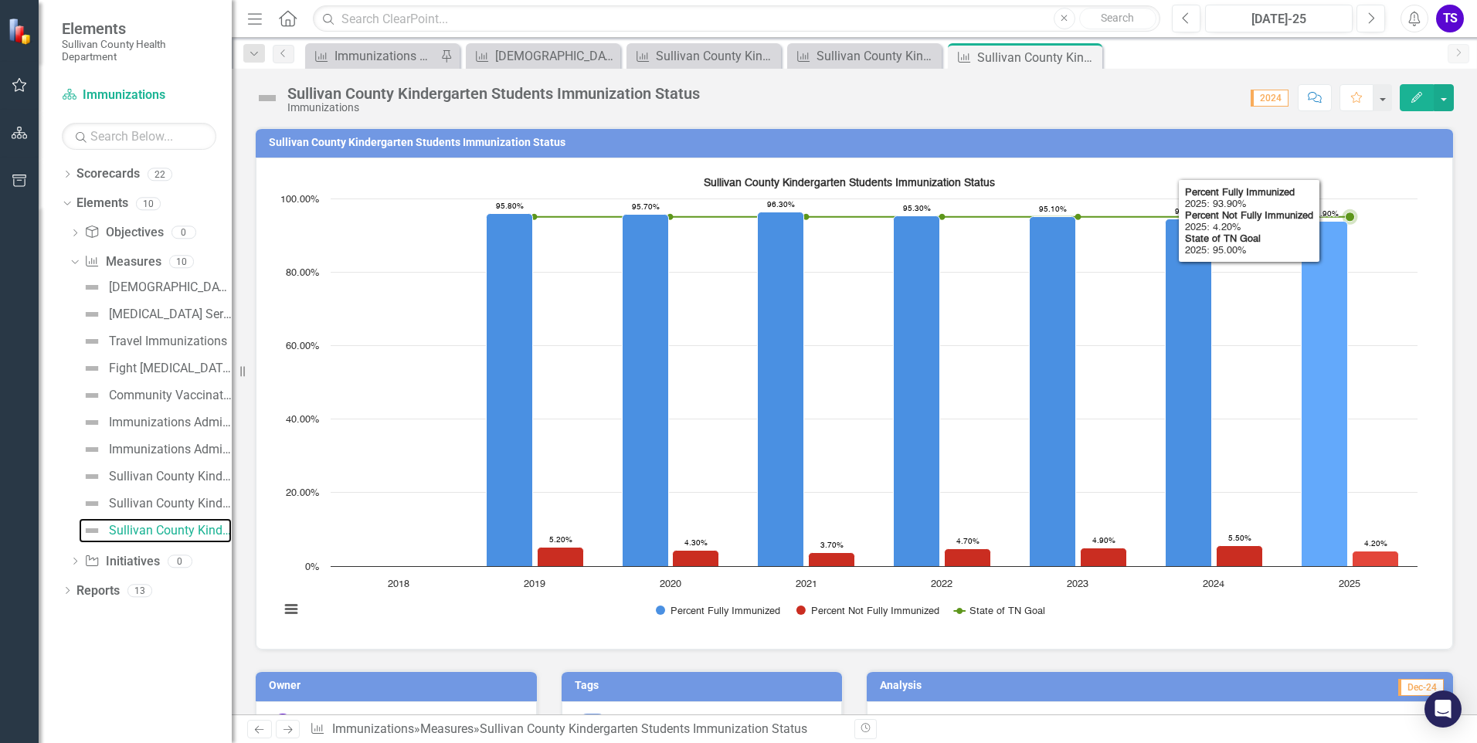
scroll to position [77, 0]
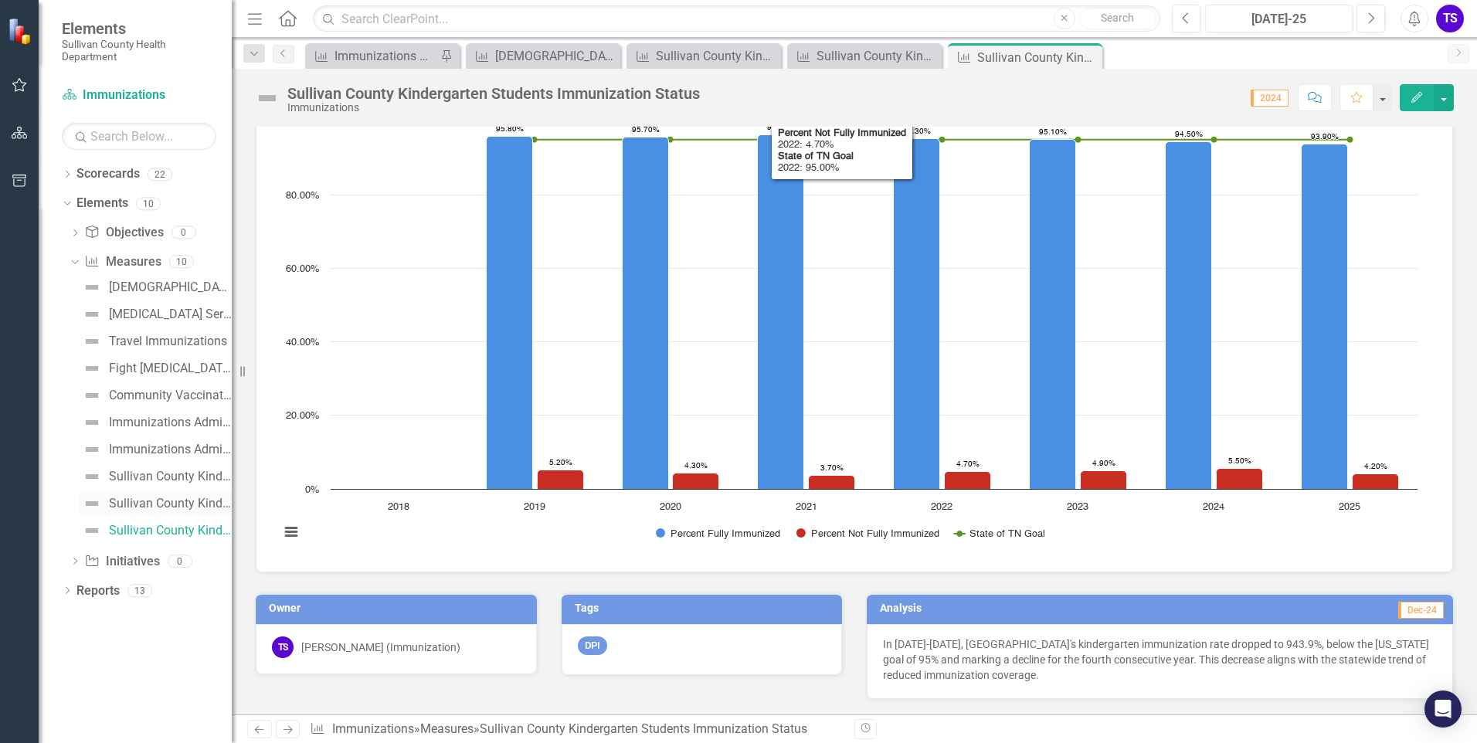
click at [149, 501] on div "Sullivan County Kindergarten Immunization Exemption Levels" at bounding box center [170, 504] width 123 height 14
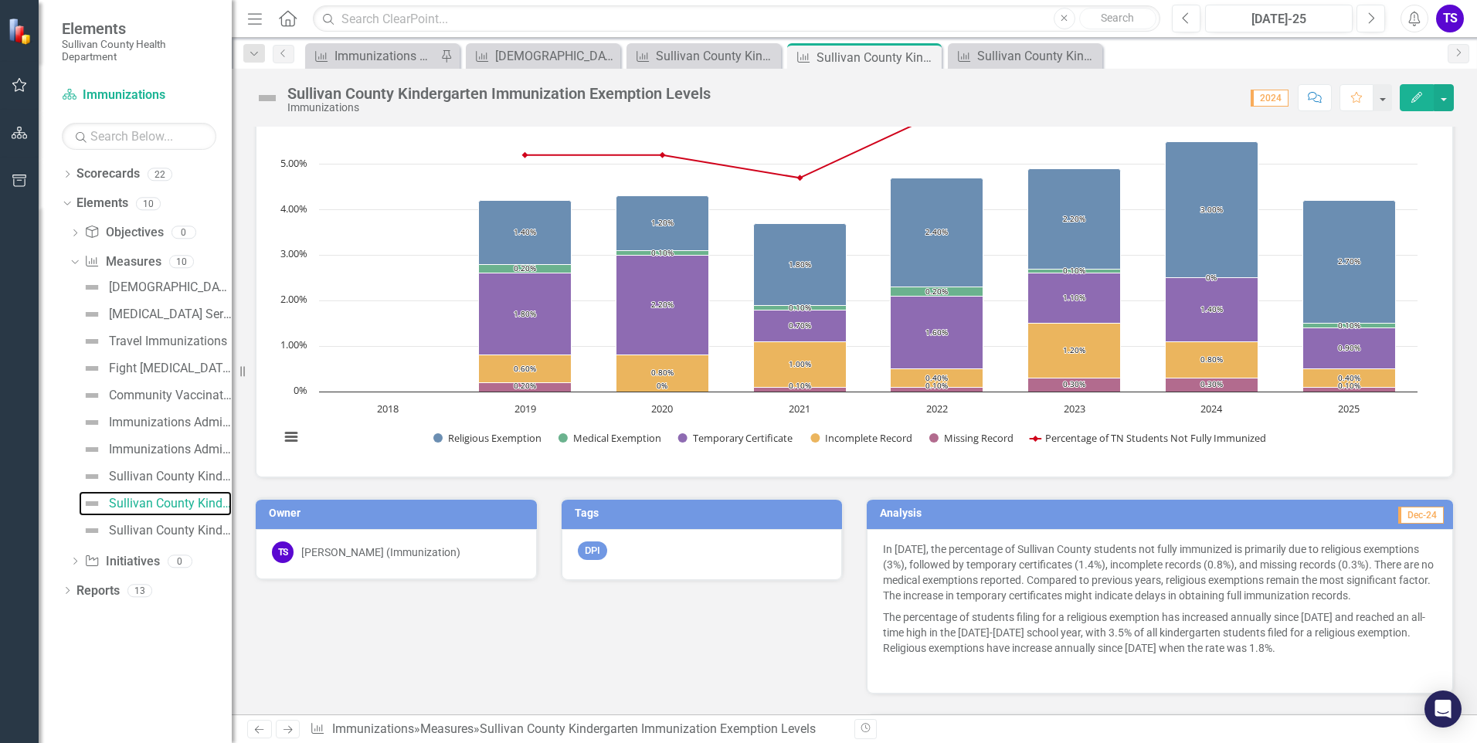
scroll to position [18, 0]
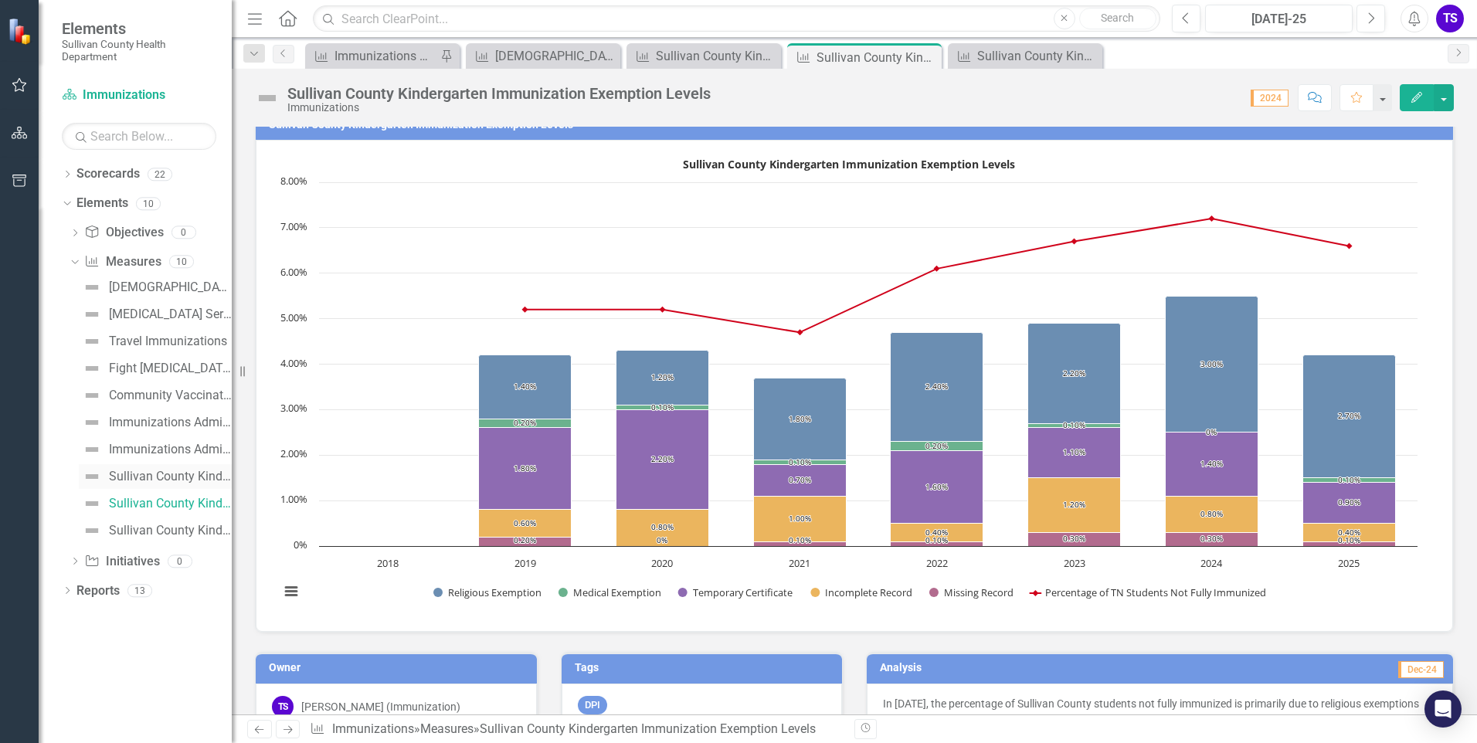
click at [154, 471] on div "Sullivan County Kindergarten Immunization Compliance per Vaccine" at bounding box center [170, 477] width 123 height 14
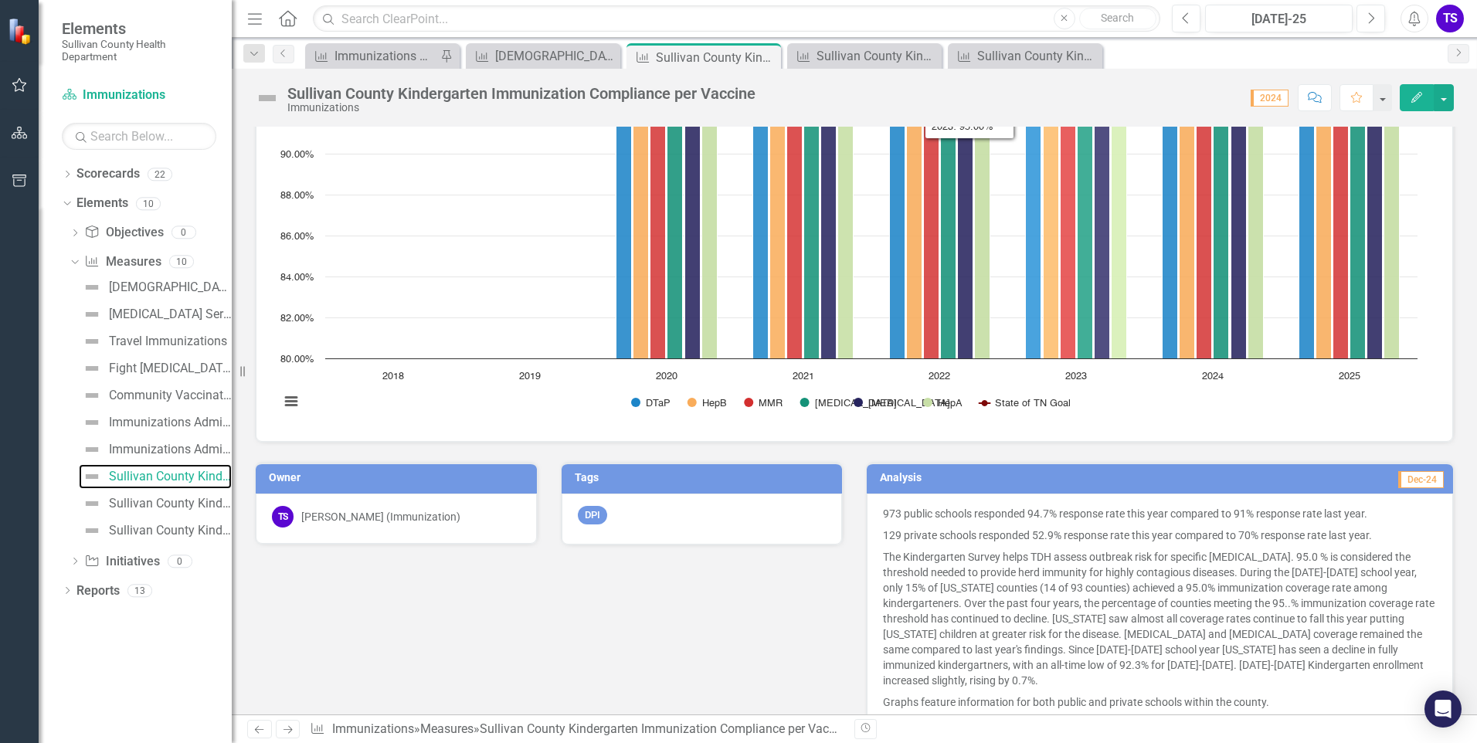
scroll to position [309, 0]
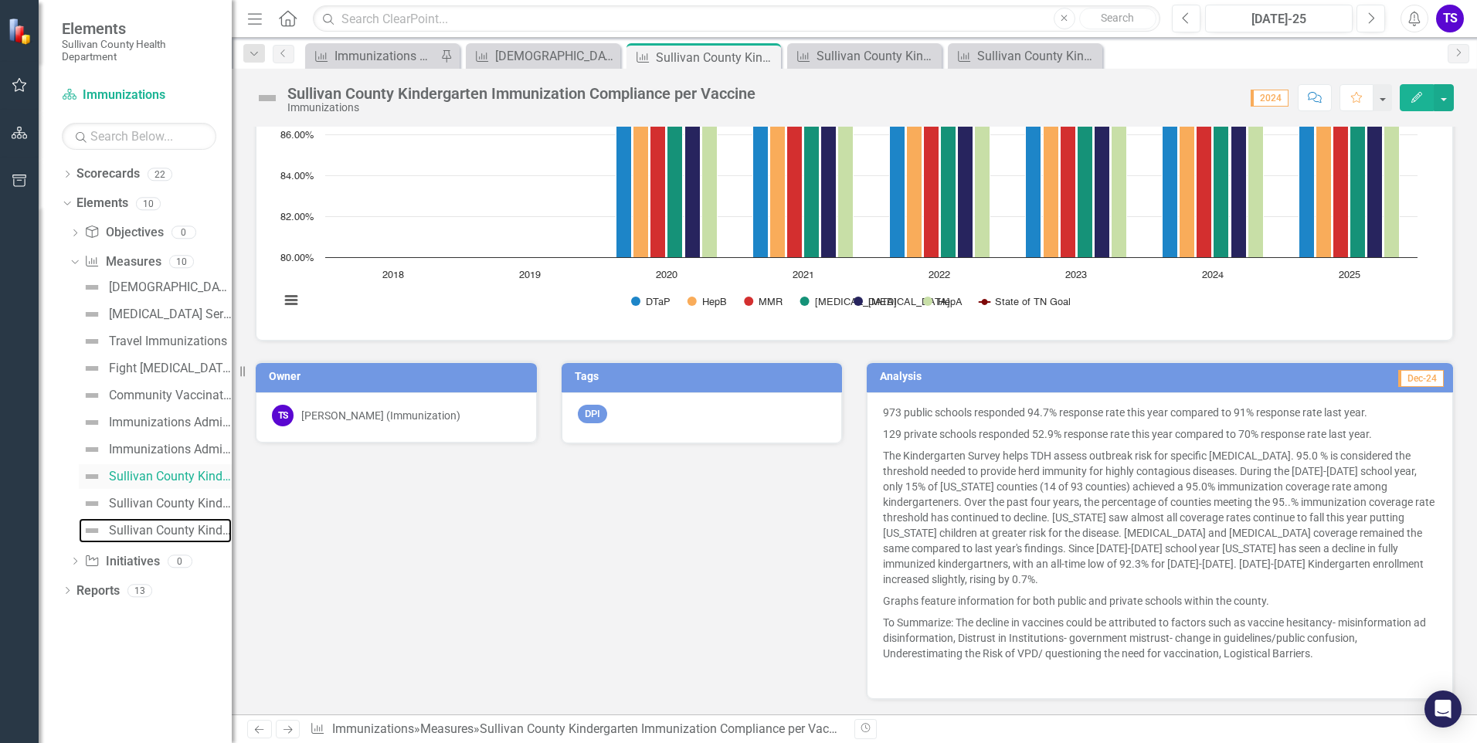
drag, startPoint x: 127, startPoint y: 523, endPoint x: 142, endPoint y: 479, distance: 46.4
click at [127, 524] on div "Sullivan County Kindergarten Students Immunization Status" at bounding box center [170, 531] width 123 height 14
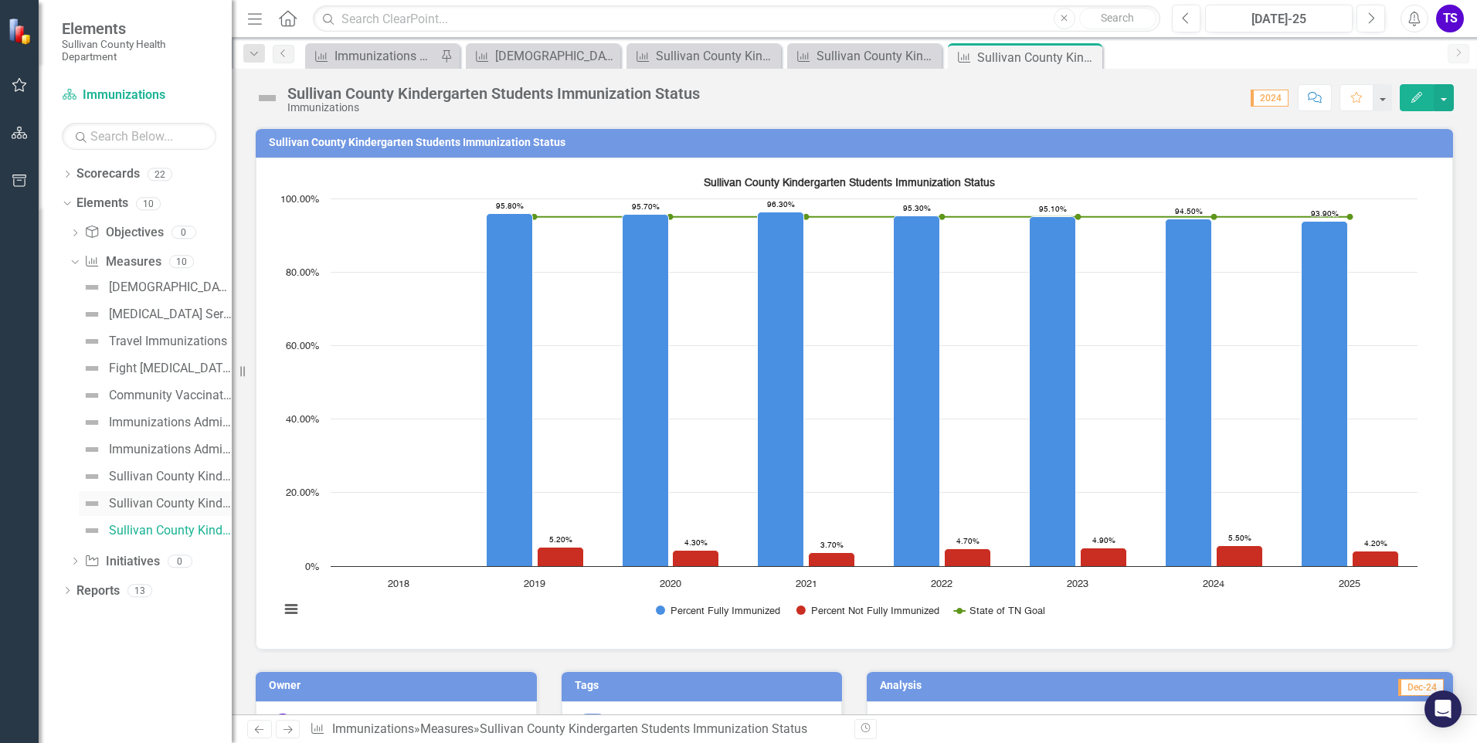
click at [133, 508] on div "Sullivan County Kindergarten Immunization Exemption Levels" at bounding box center [170, 504] width 123 height 14
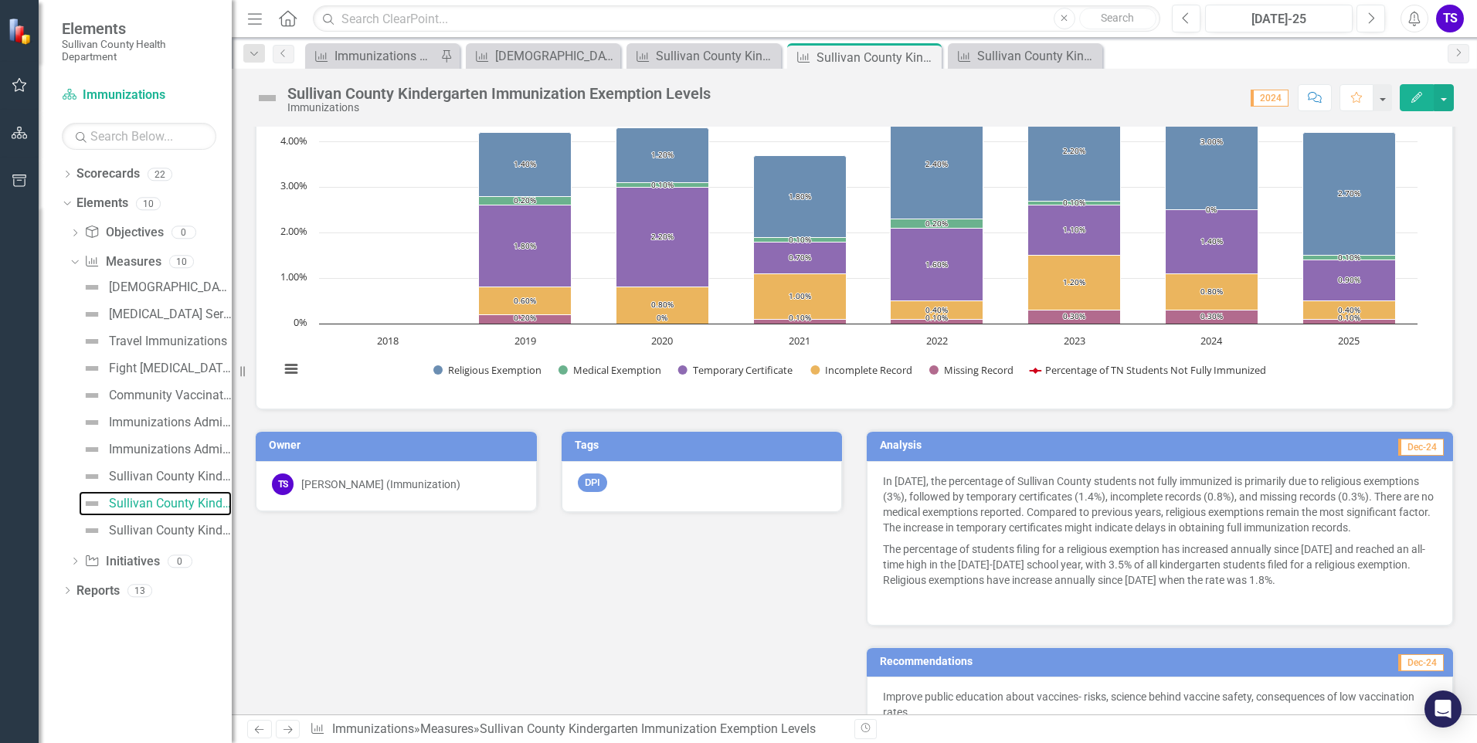
scroll to position [95, 0]
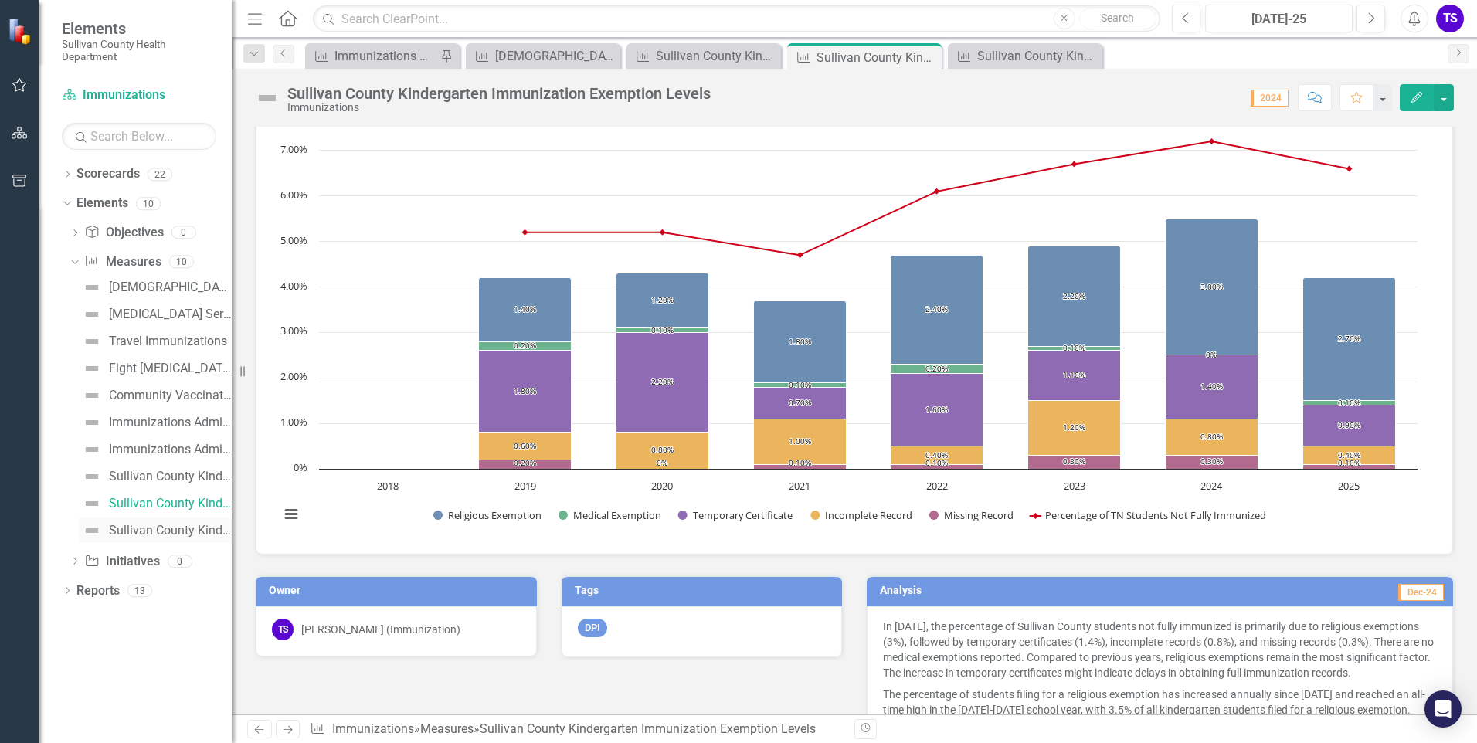
click at [169, 524] on div "Sullivan County Kindergarten Students Immunization Status" at bounding box center [170, 531] width 123 height 14
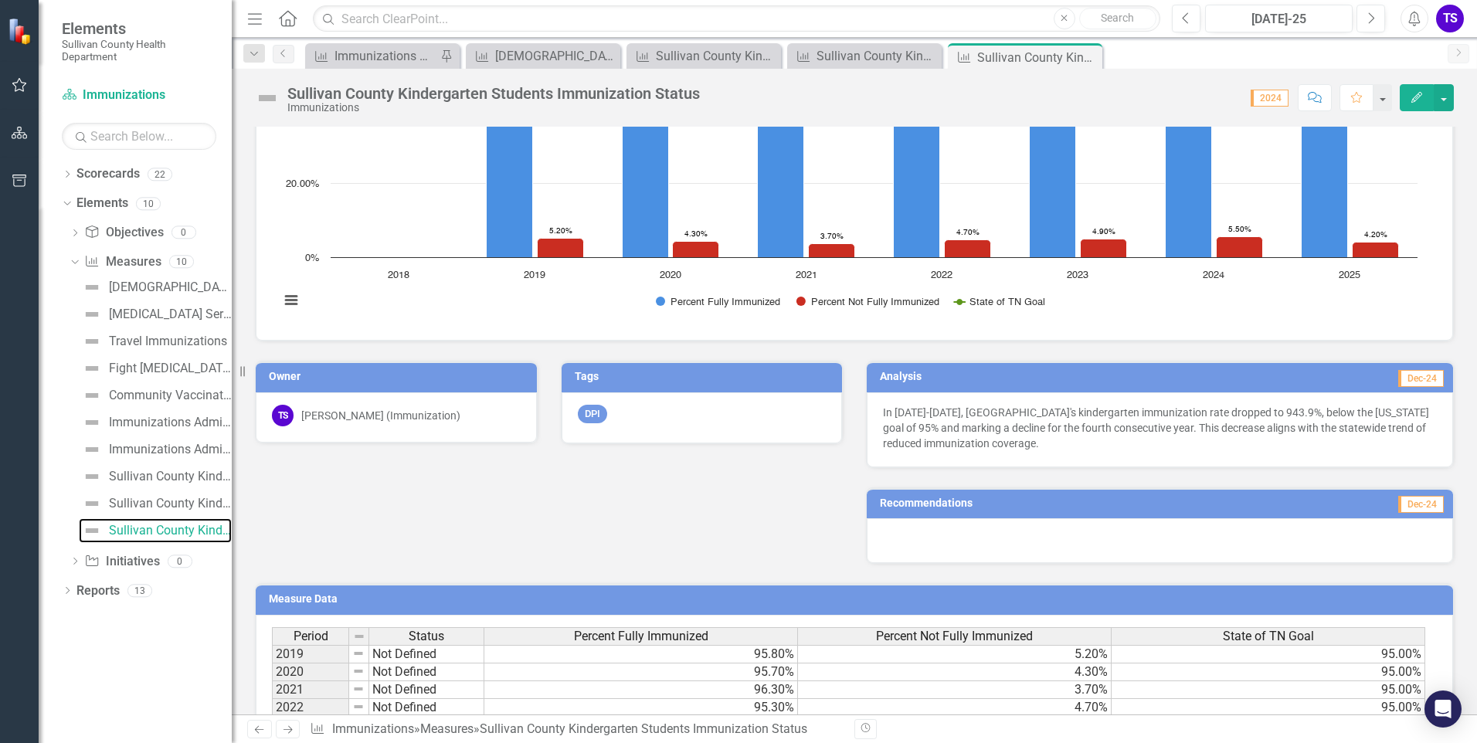
scroll to position [416, 0]
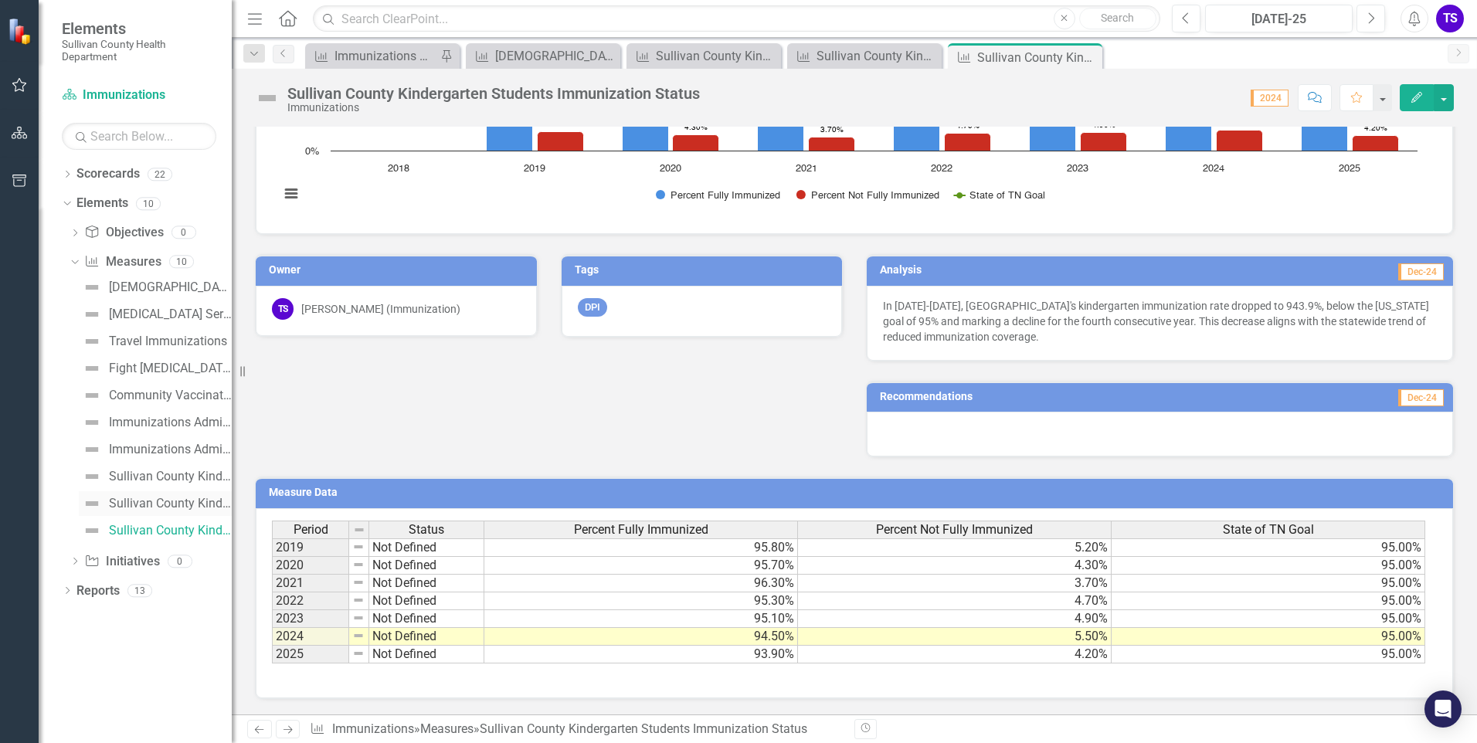
click at [159, 511] on link "Sullivan County Kindergarten Immunization Exemption Levels" at bounding box center [155, 503] width 153 height 25
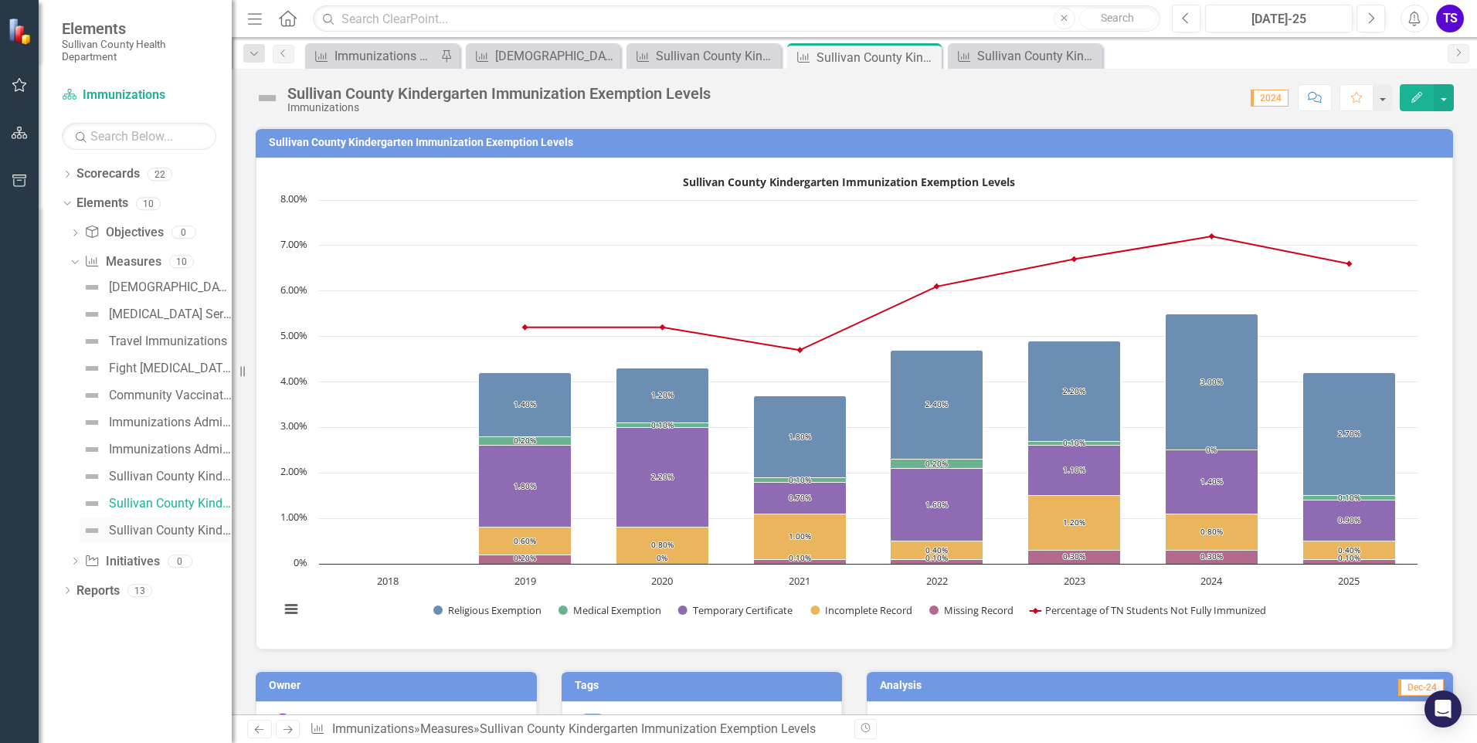
click at [150, 531] on div "Sullivan County Kindergarten Students Immunization Status" at bounding box center [170, 531] width 123 height 14
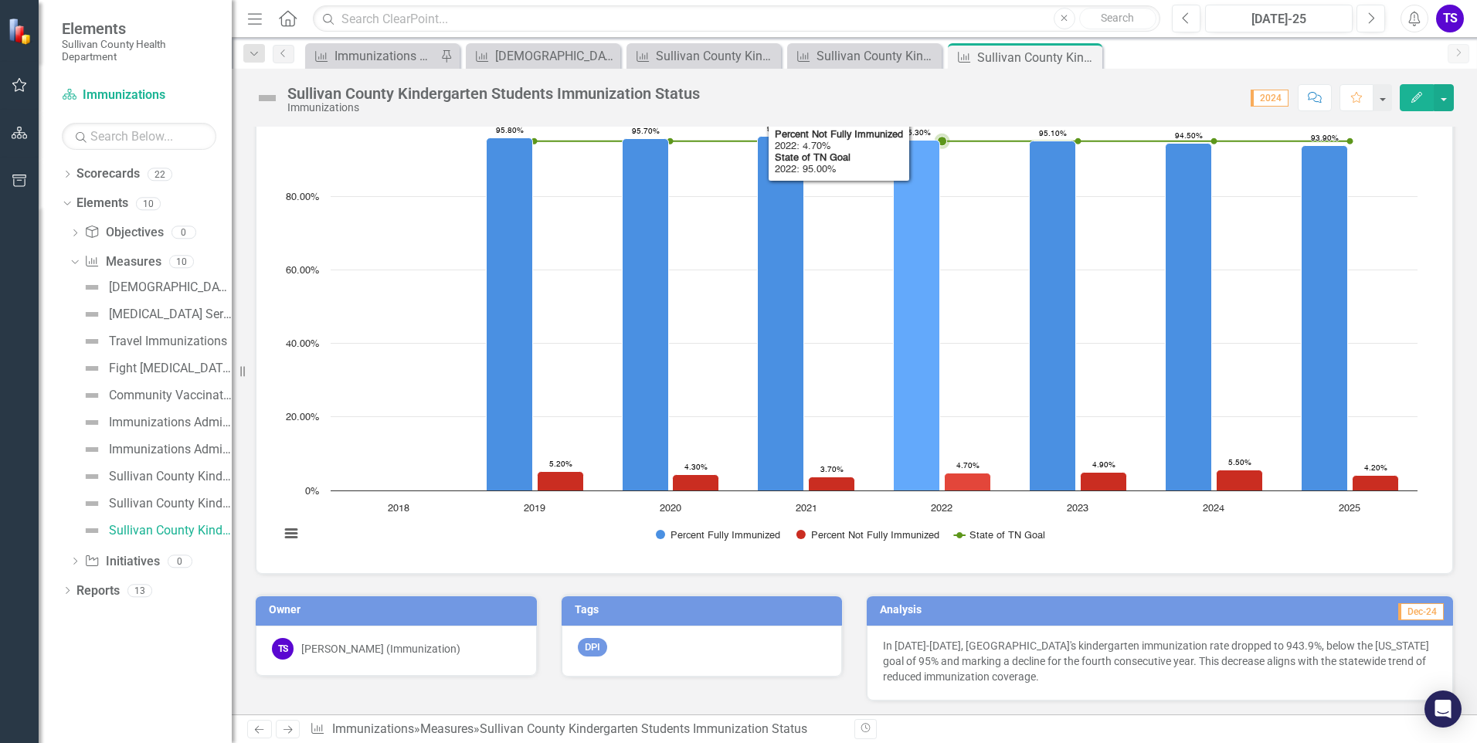
scroll to position [232, 0]
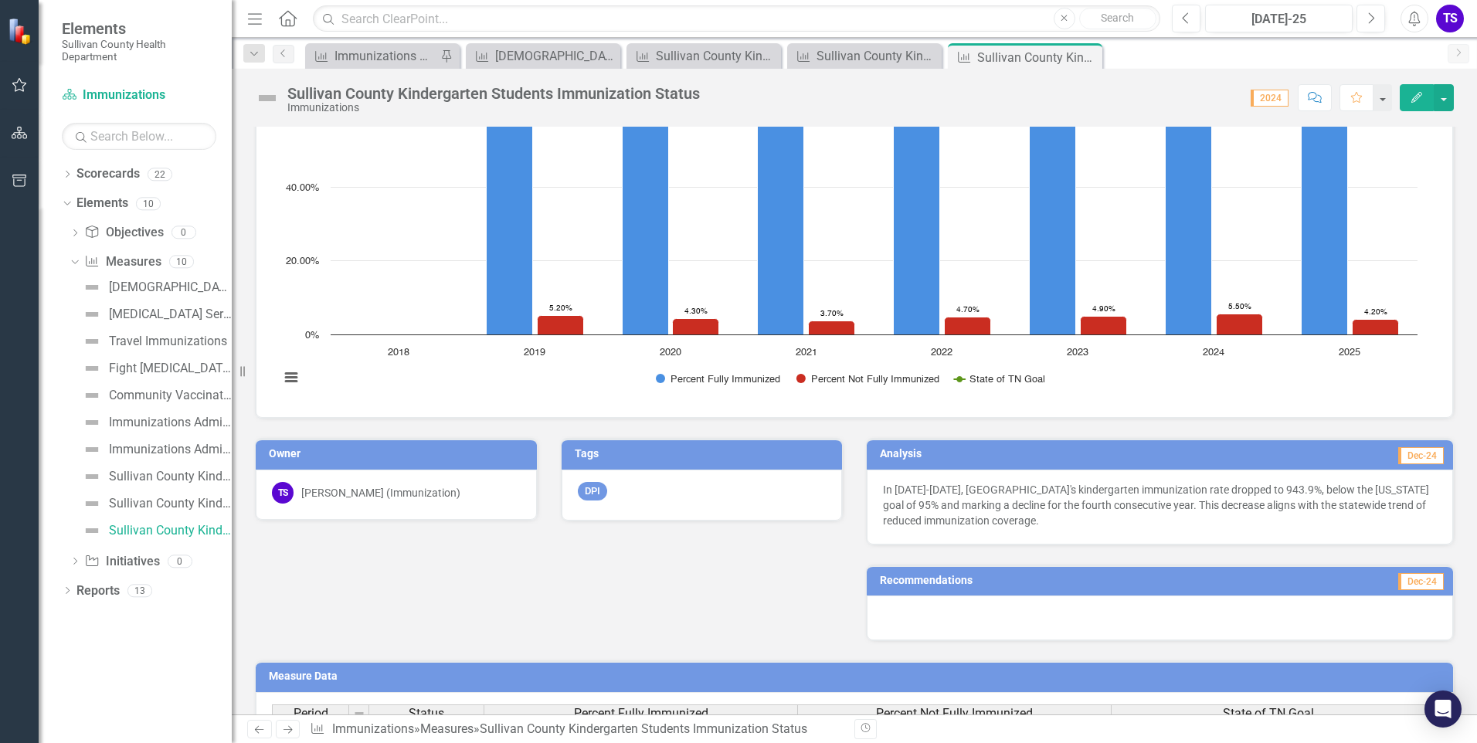
click at [1286, 453] on td "Dec-24" at bounding box center [1296, 455] width 300 height 23
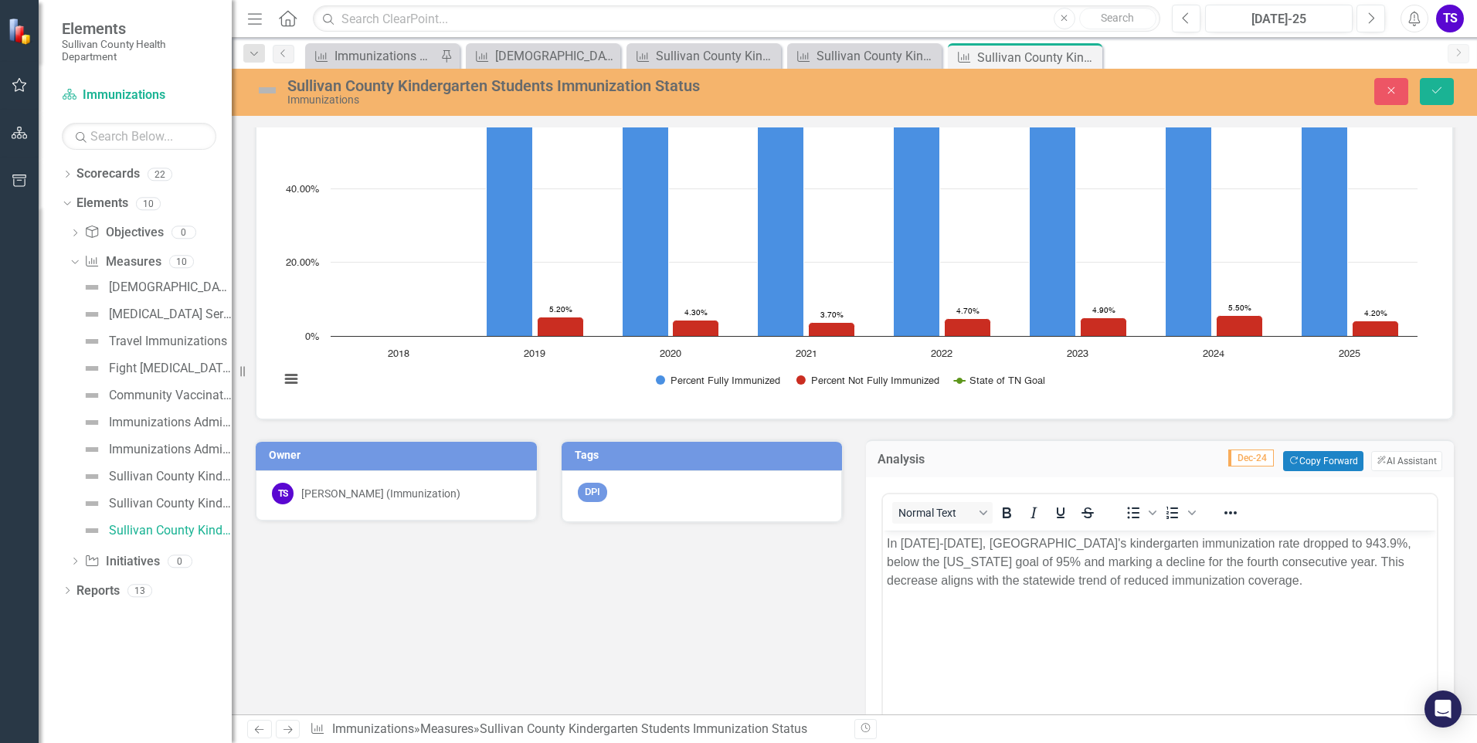
scroll to position [0, 0]
click at [1313, 543] on p "In [DATE]-[DATE], [GEOGRAPHIC_DATA]'s kindergarten immunization rate dropped to…" at bounding box center [1160, 562] width 546 height 56
click at [1276, 580] on p "In [DATE]-[DATE], [GEOGRAPHIC_DATA]'s kindergarten immunization rate dropped to…" at bounding box center [1160, 562] width 546 height 56
click at [1437, 91] on icon "Save" at bounding box center [1437, 90] width 14 height 11
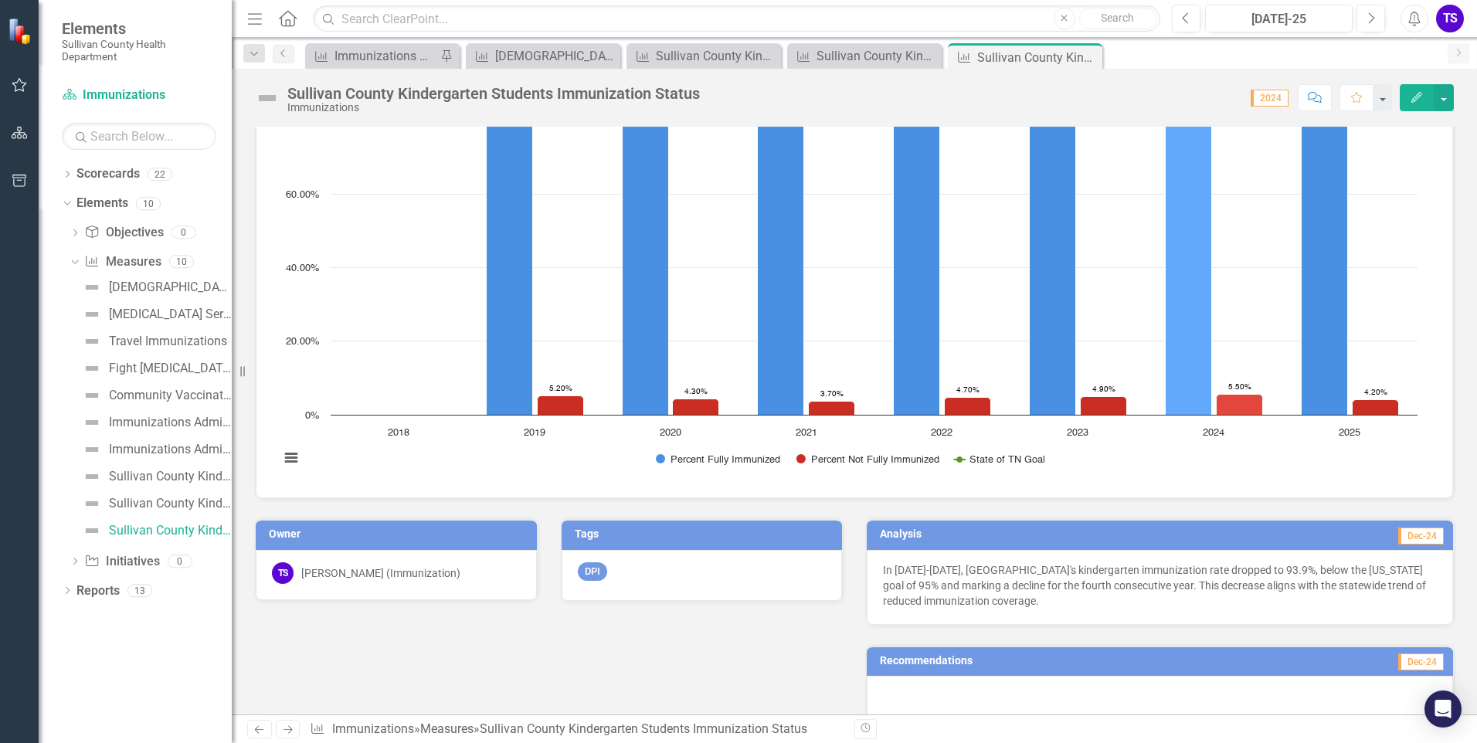
scroll to position [232, 0]
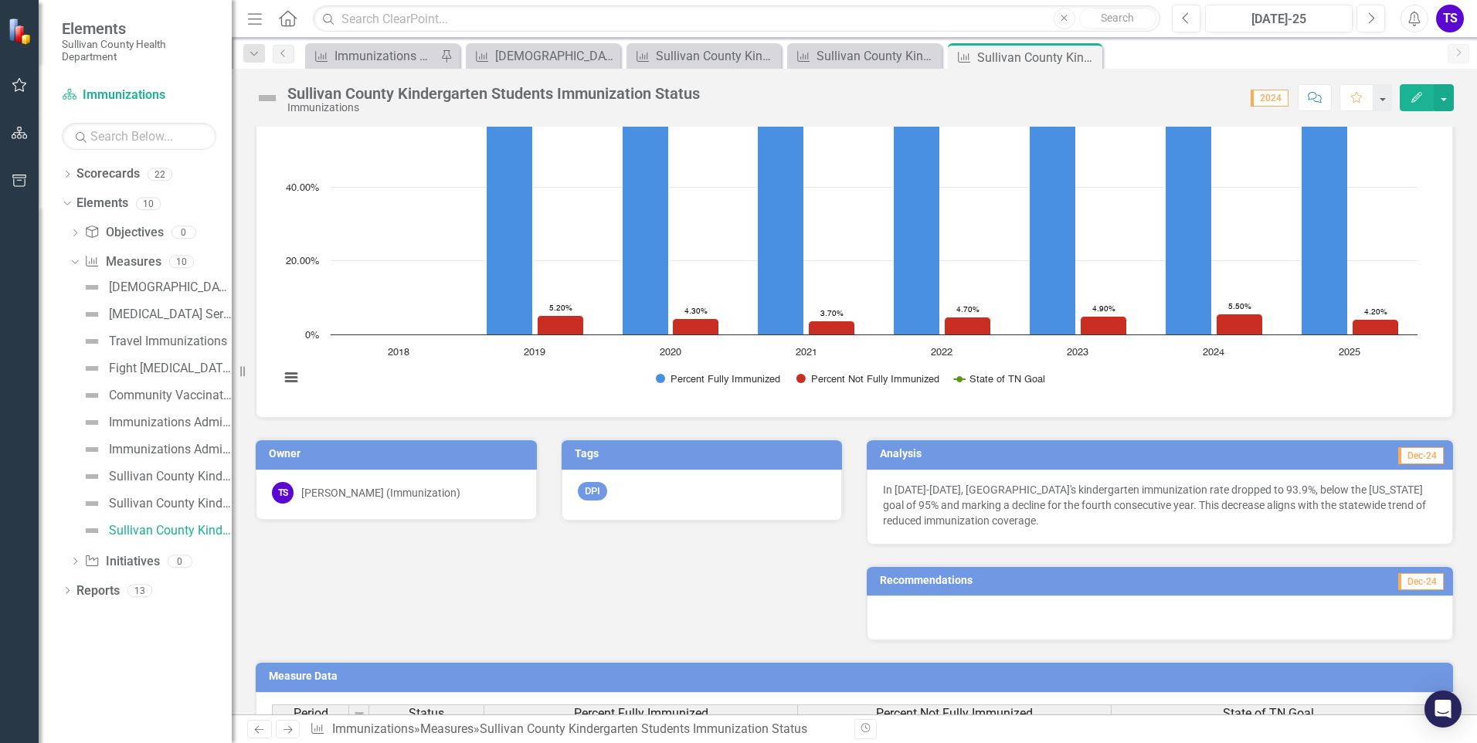
click at [1418, 97] on icon "button" at bounding box center [1416, 97] width 11 height 11
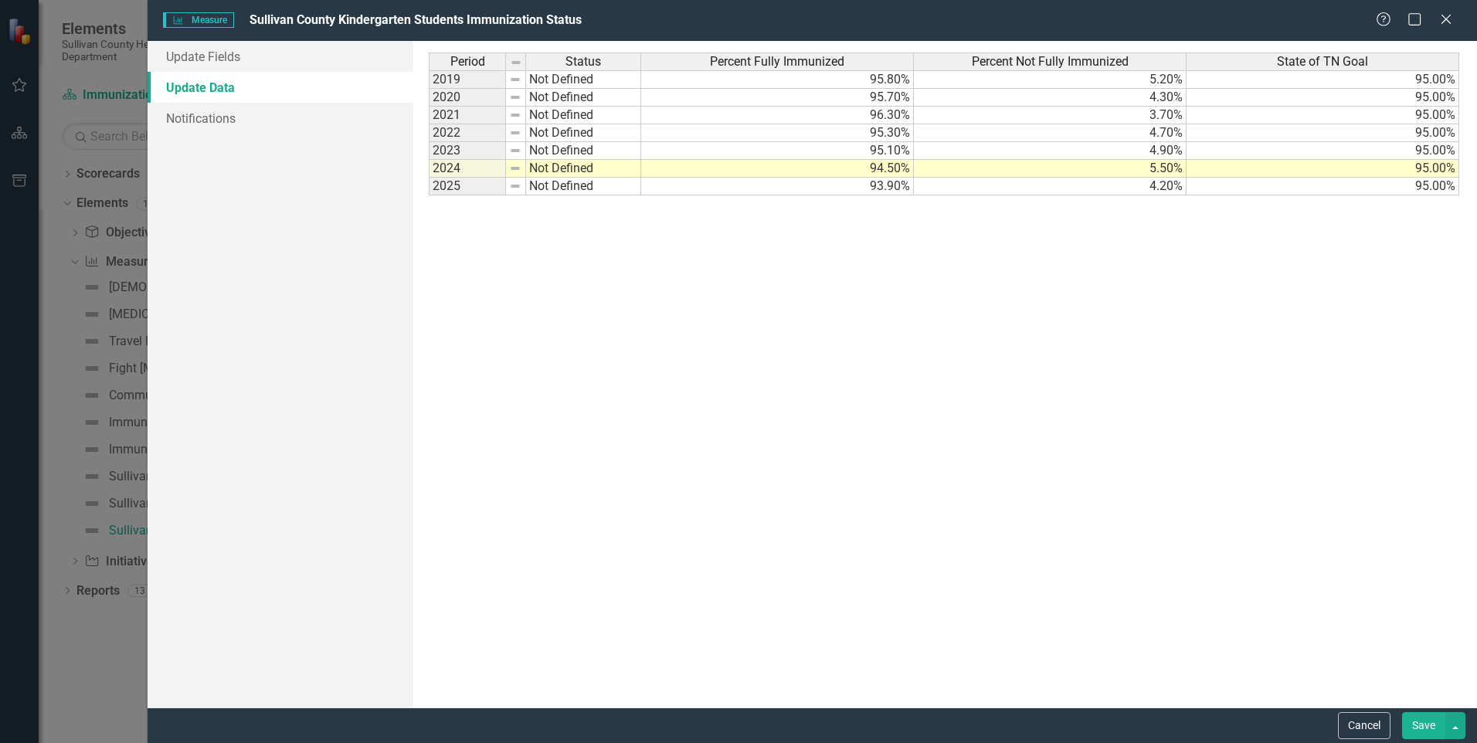
scroll to position [0, 0]
click at [1451, 15] on icon at bounding box center [1446, 19] width 12 height 12
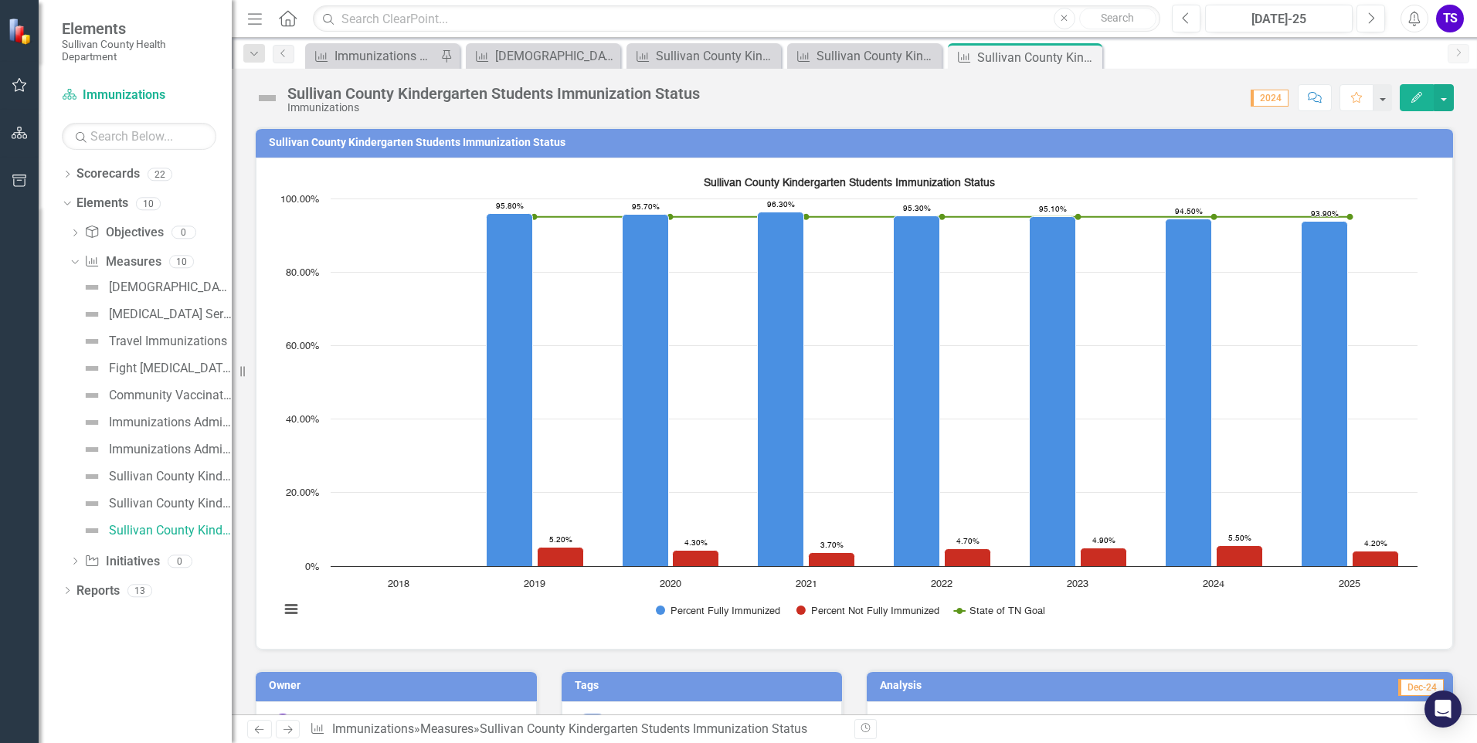
scroll to position [309, 0]
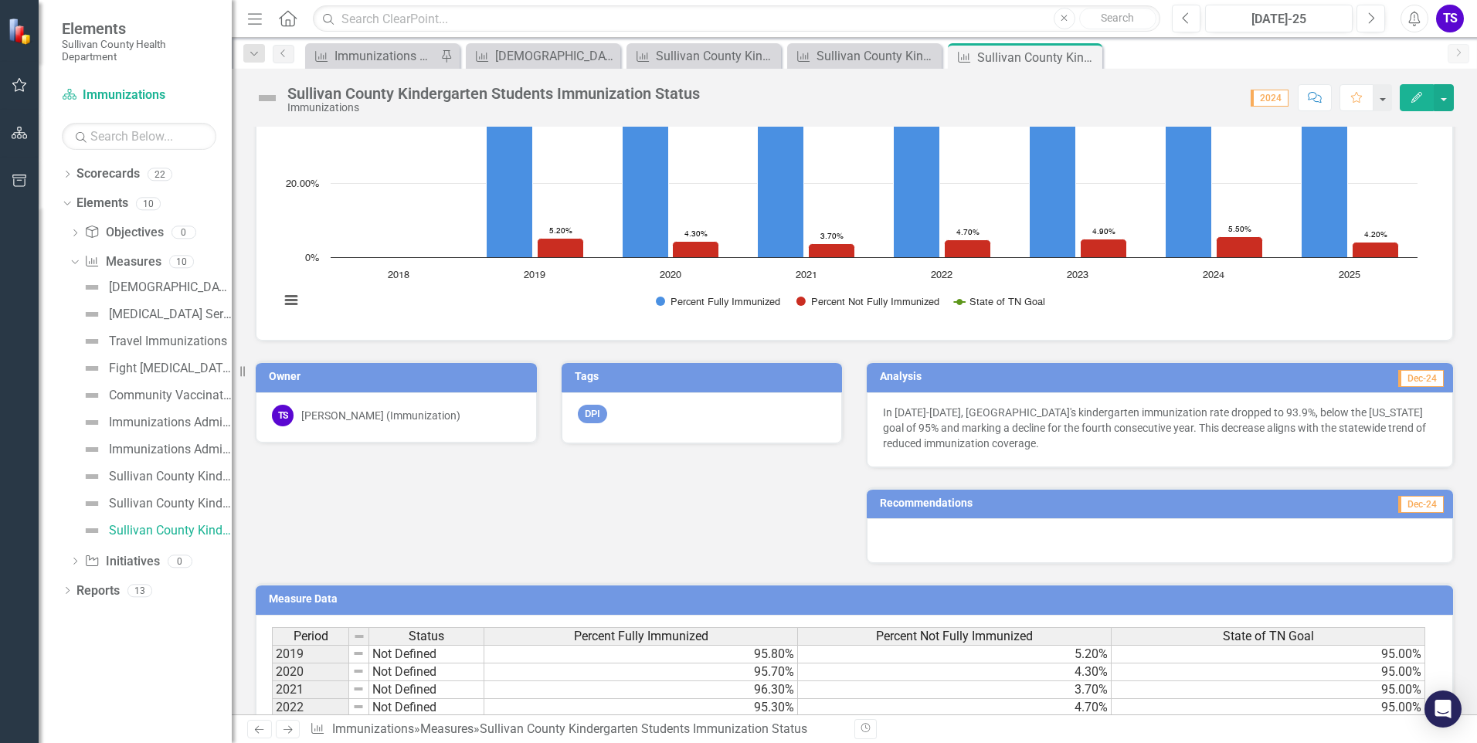
click at [948, 379] on h3 "Analysis" at bounding box center [1013, 377] width 266 height 12
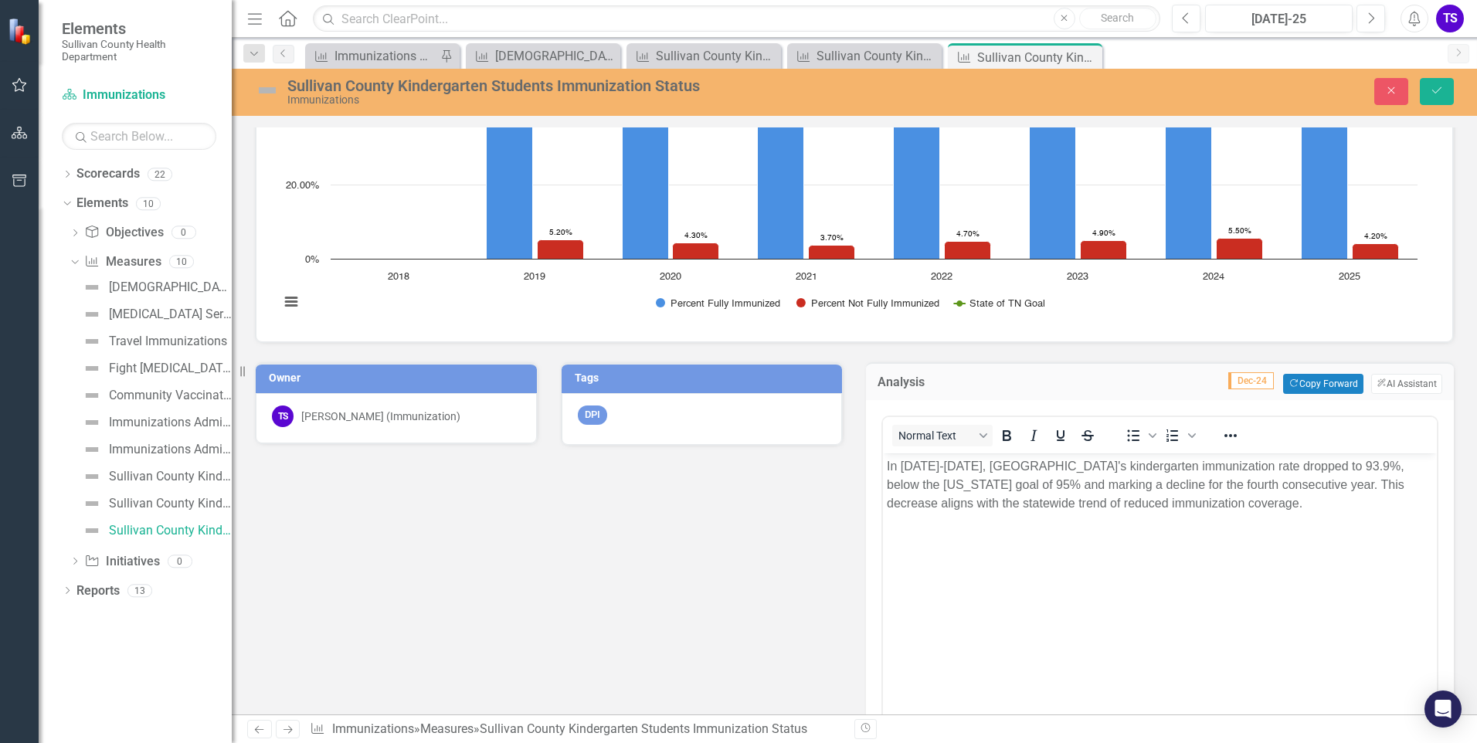
scroll to position [0, 0]
click at [1261, 505] on p "In [DATE]-[DATE], [GEOGRAPHIC_DATA]'s kindergarten immunization rate dropped to…" at bounding box center [1160, 485] width 546 height 56
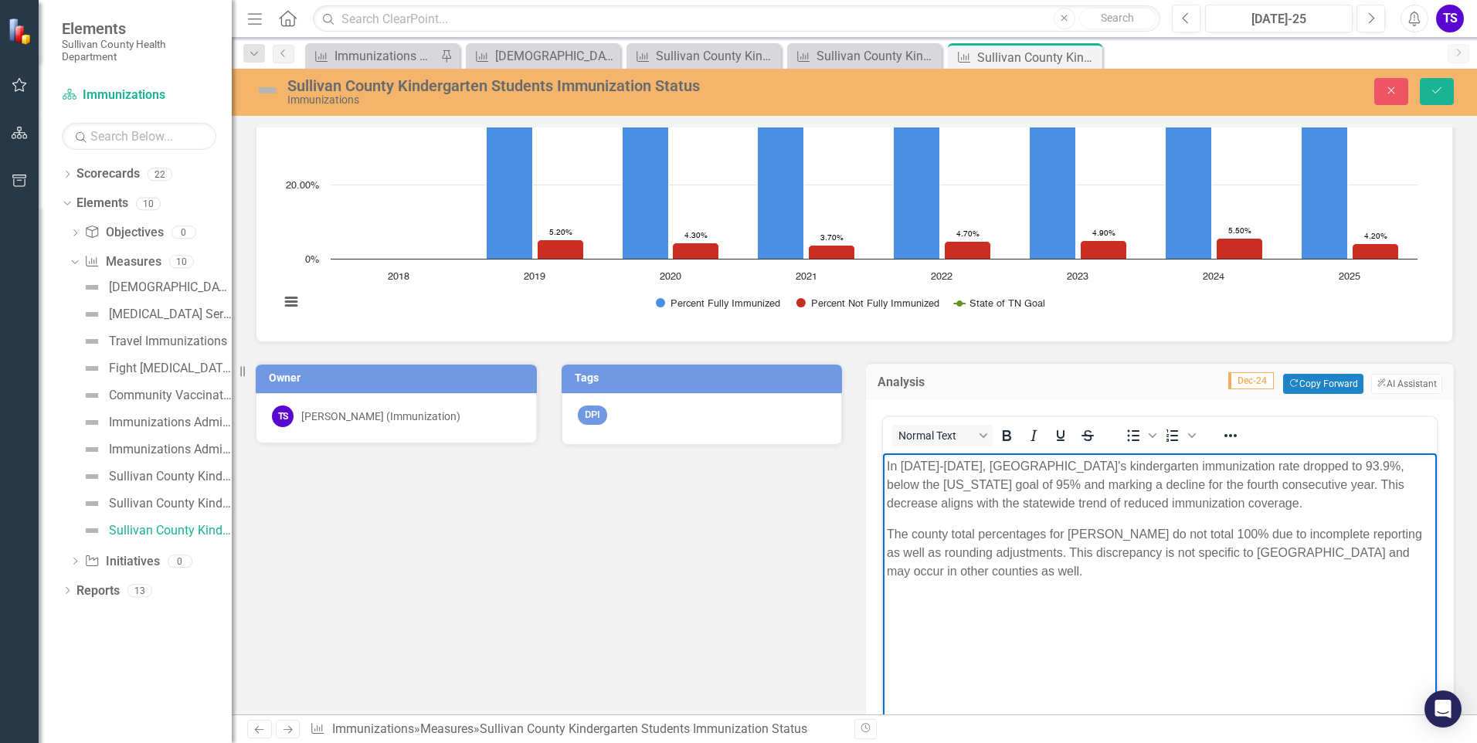
click at [888, 532] on span "The county total percentages for [PERSON_NAME] do not total 100% due to incompl…" at bounding box center [1154, 552] width 535 height 50
click at [978, 568] on p ""The county total percentages for [PERSON_NAME] do not total 100% due to incomp…" at bounding box center [1160, 552] width 546 height 56
click at [1428, 87] on button "Save" at bounding box center [1437, 91] width 34 height 27
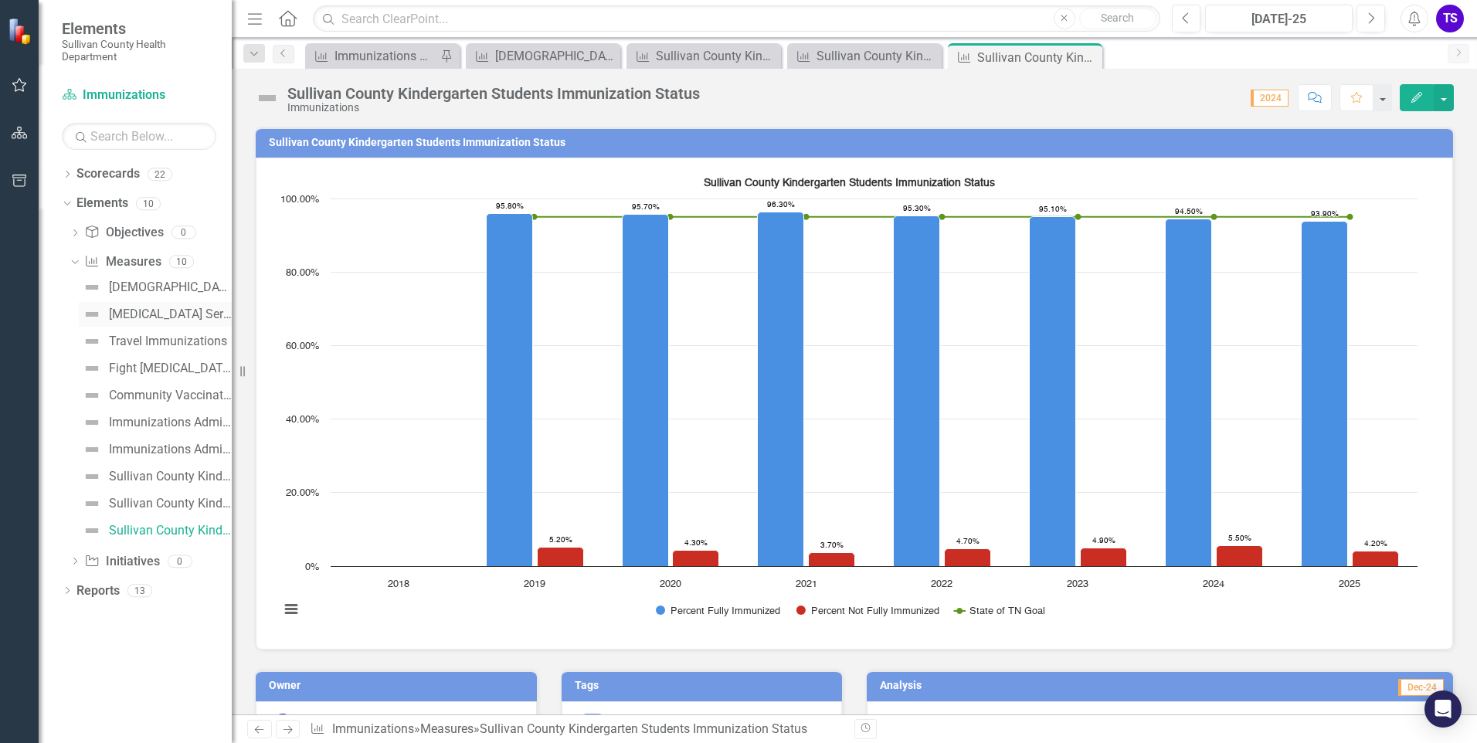
click at [134, 311] on div "[MEDICAL_DATA] Series Completion Rate" at bounding box center [170, 314] width 123 height 14
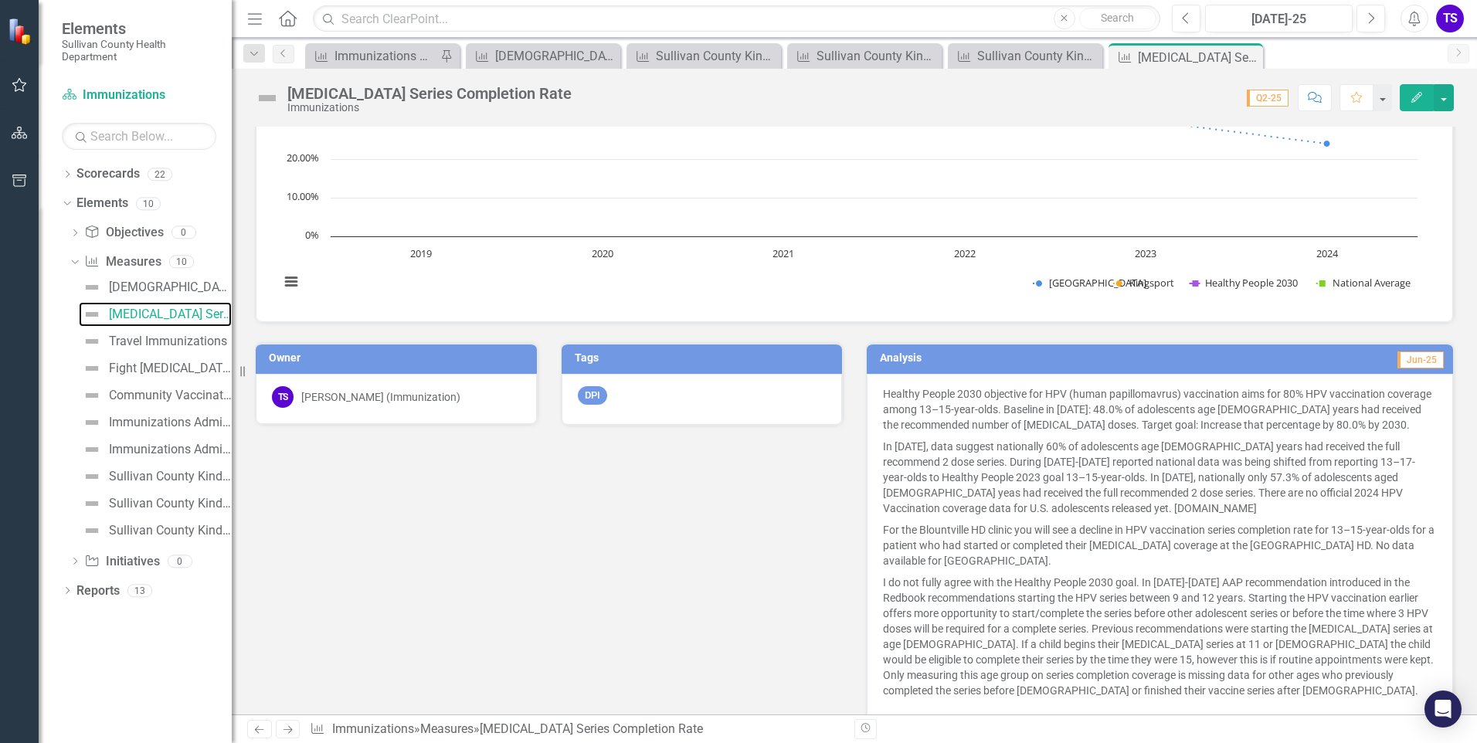
scroll to position [232, 0]
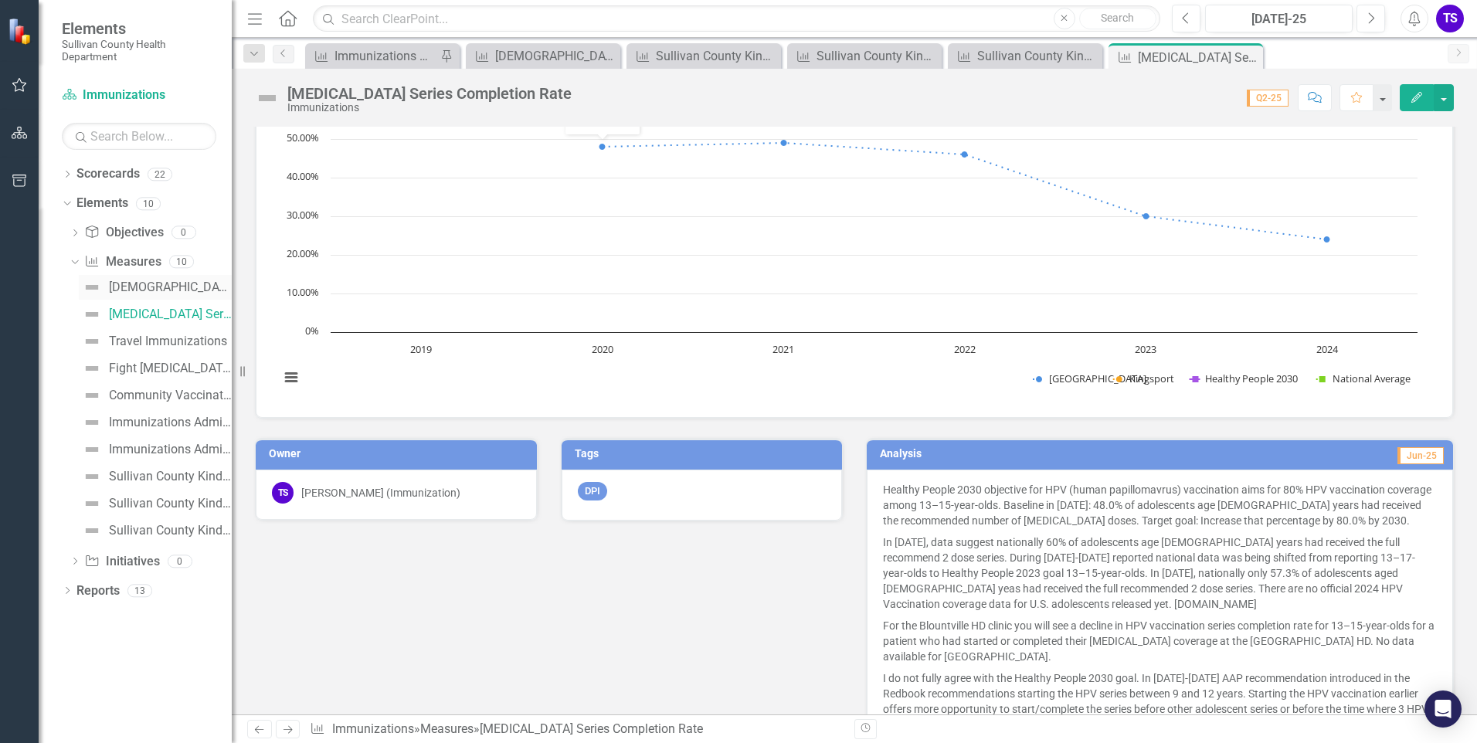
click at [110, 286] on div "[DEMOGRAPHIC_DATA] Survey" at bounding box center [170, 287] width 123 height 14
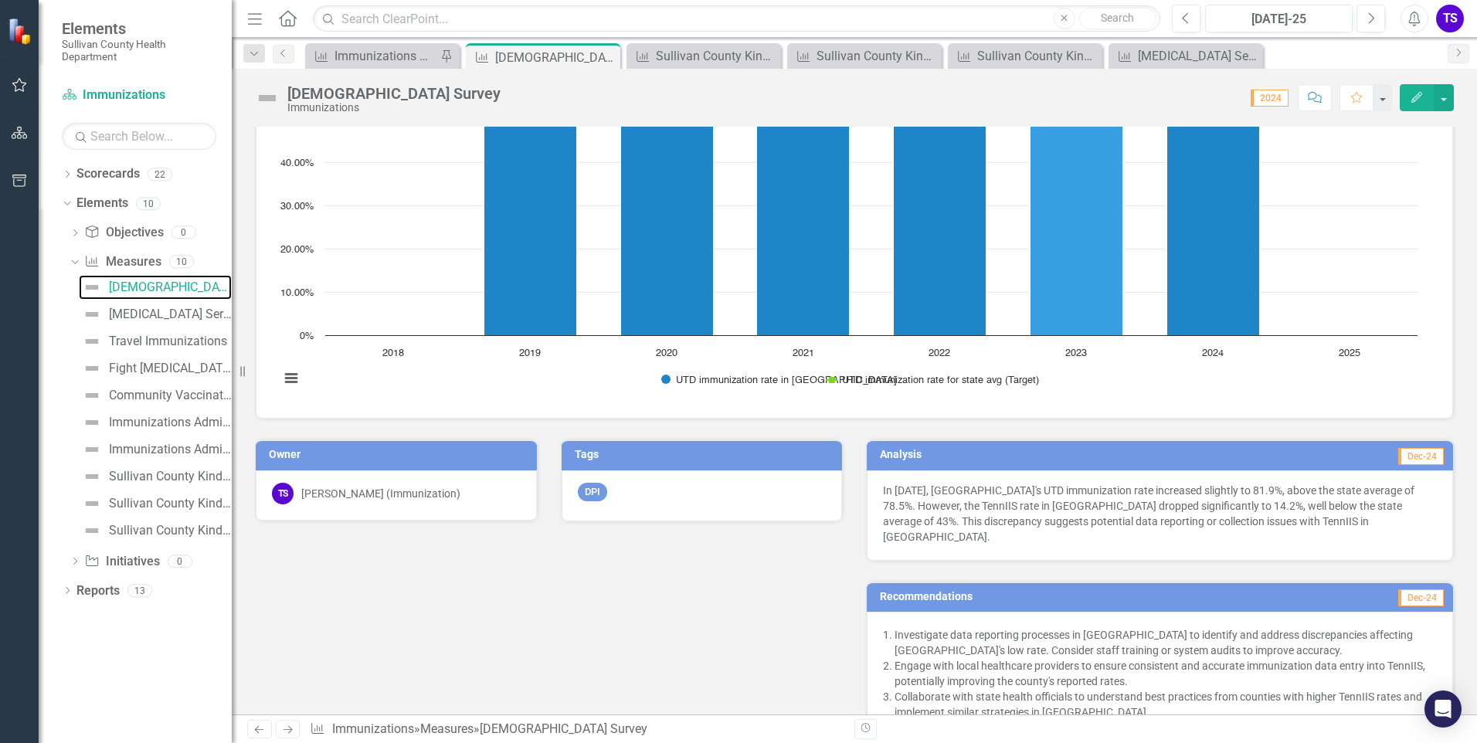
scroll to position [232, 0]
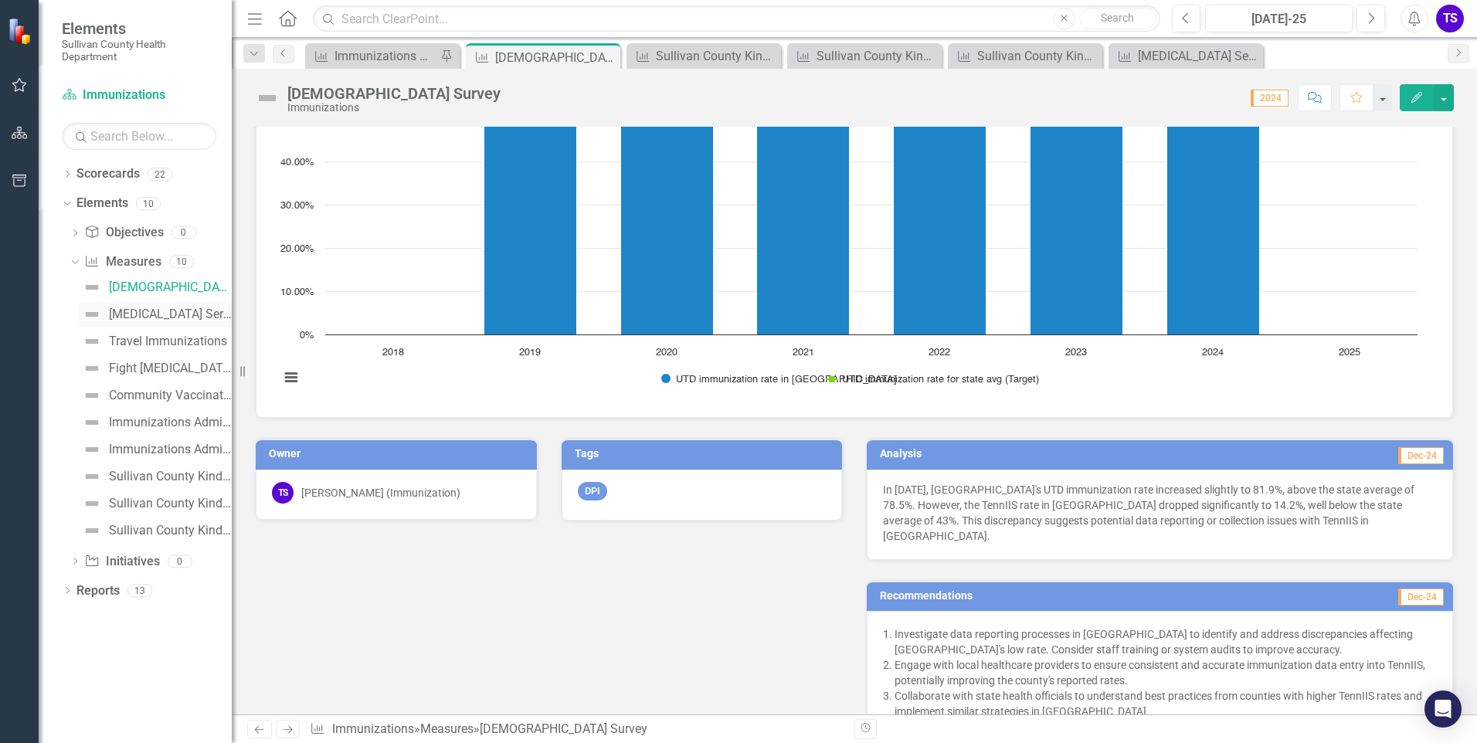
click at [151, 316] on div "[MEDICAL_DATA] Series Completion Rate" at bounding box center [170, 314] width 123 height 14
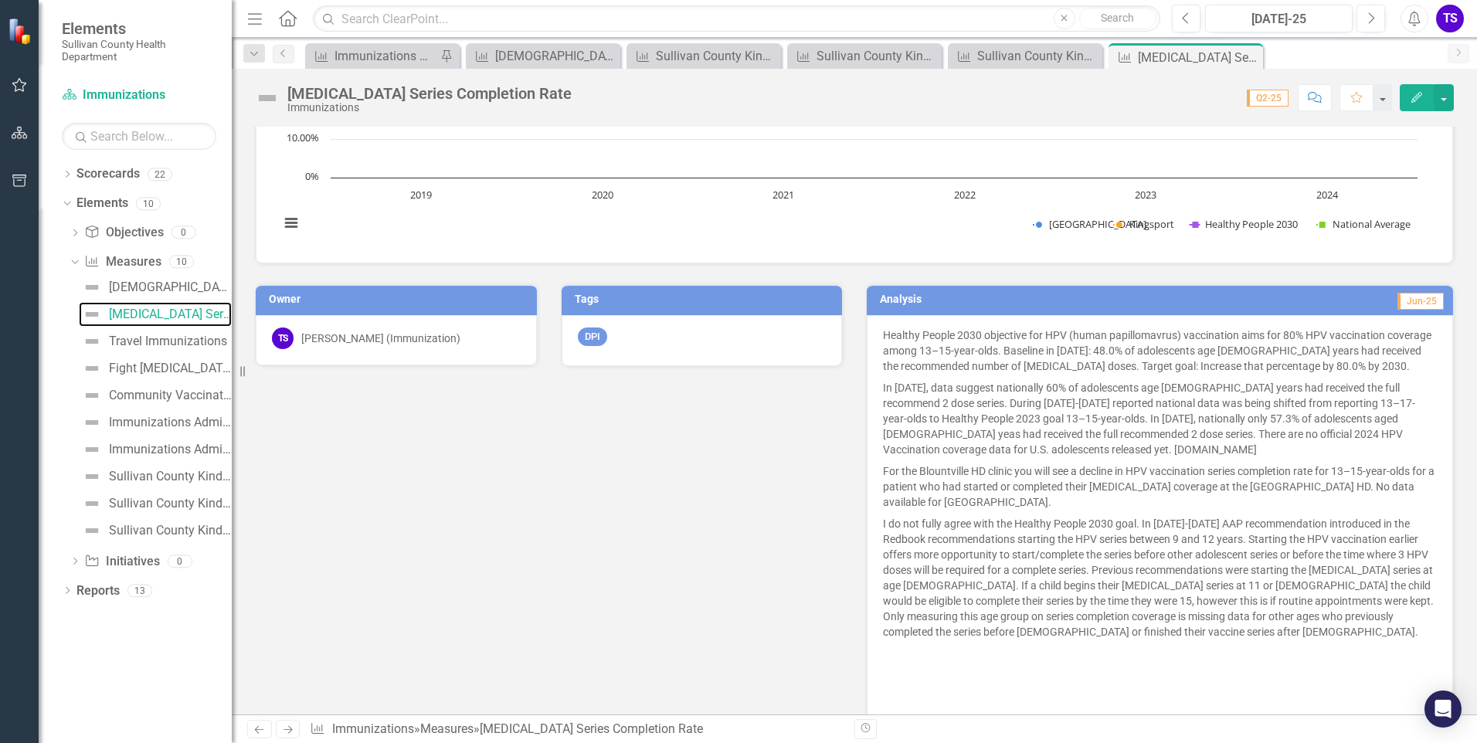
scroll to position [232, 0]
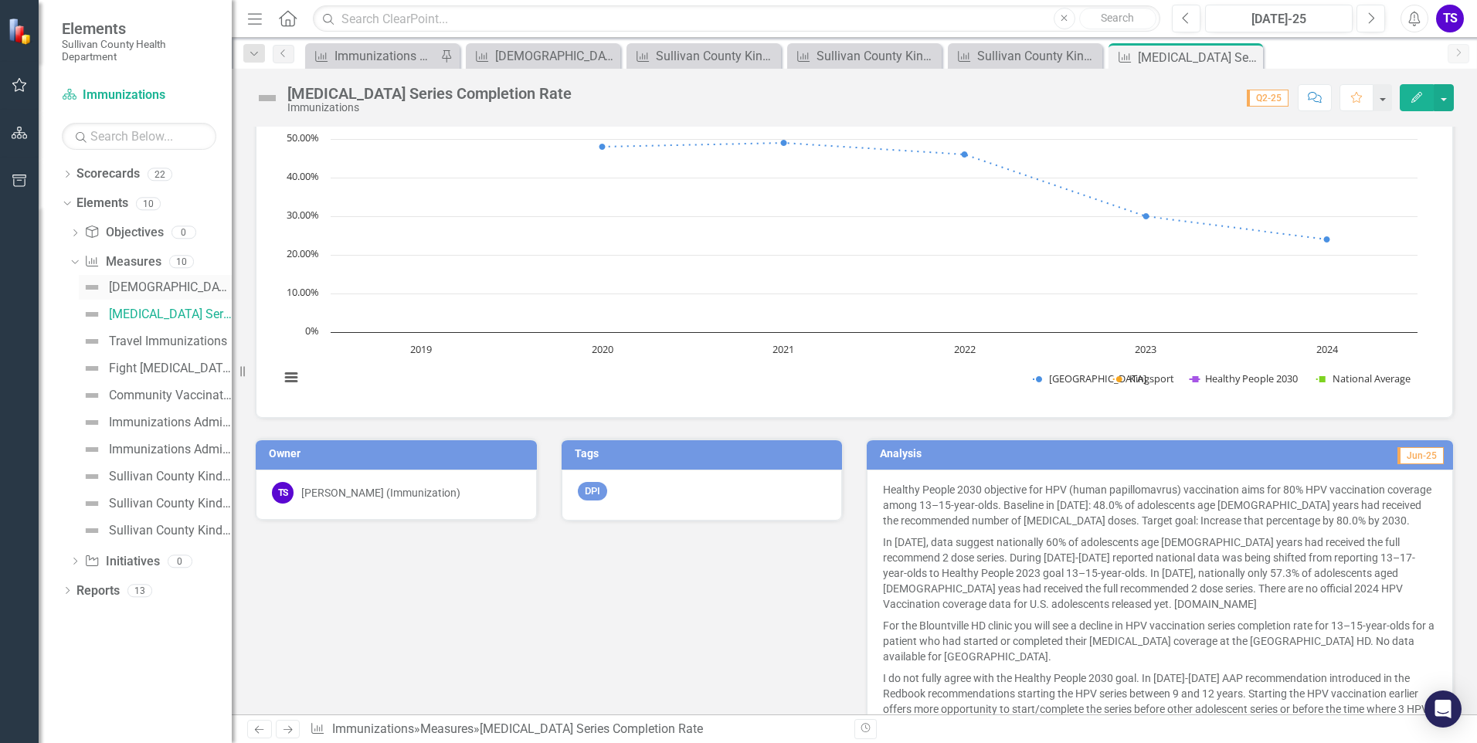
click at [181, 286] on div "[DEMOGRAPHIC_DATA] Survey" at bounding box center [170, 287] width 123 height 14
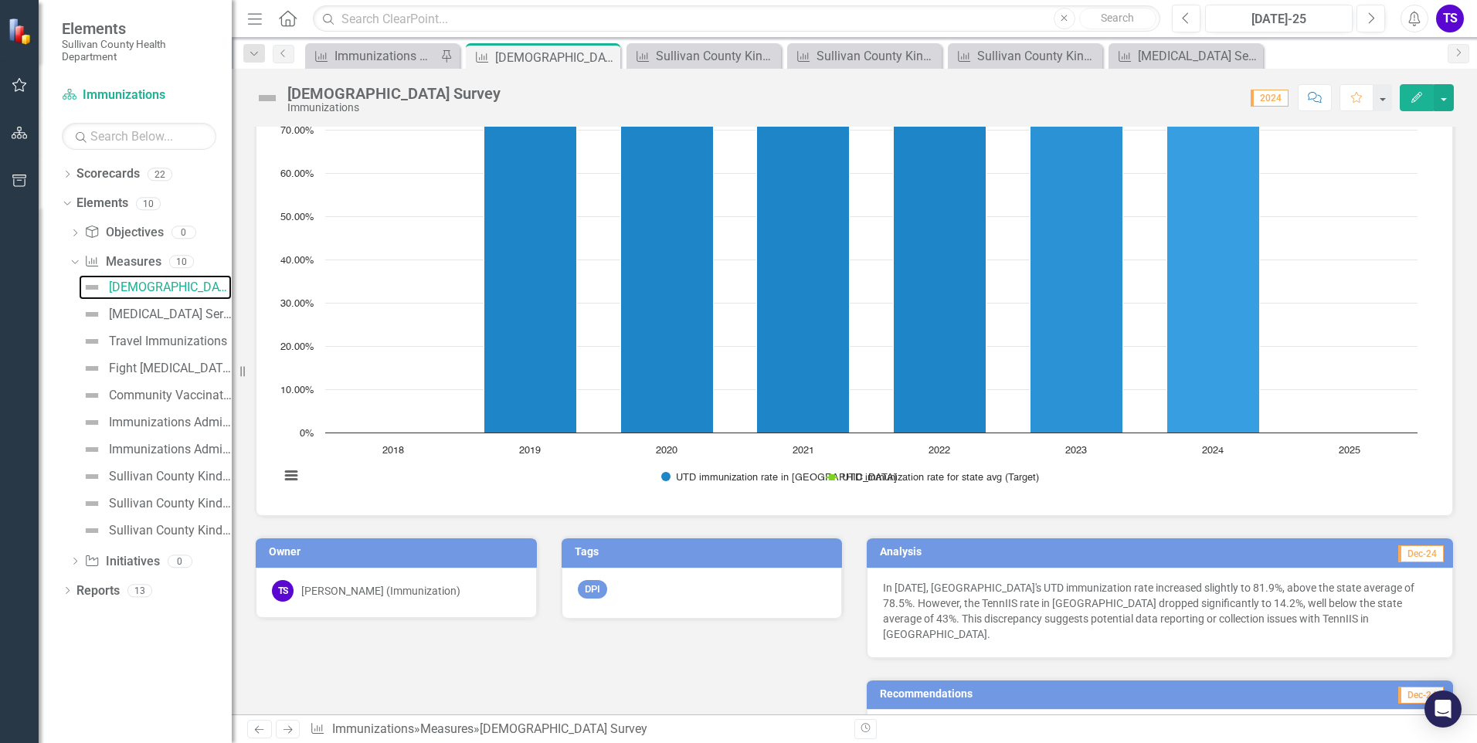
scroll to position [232, 0]
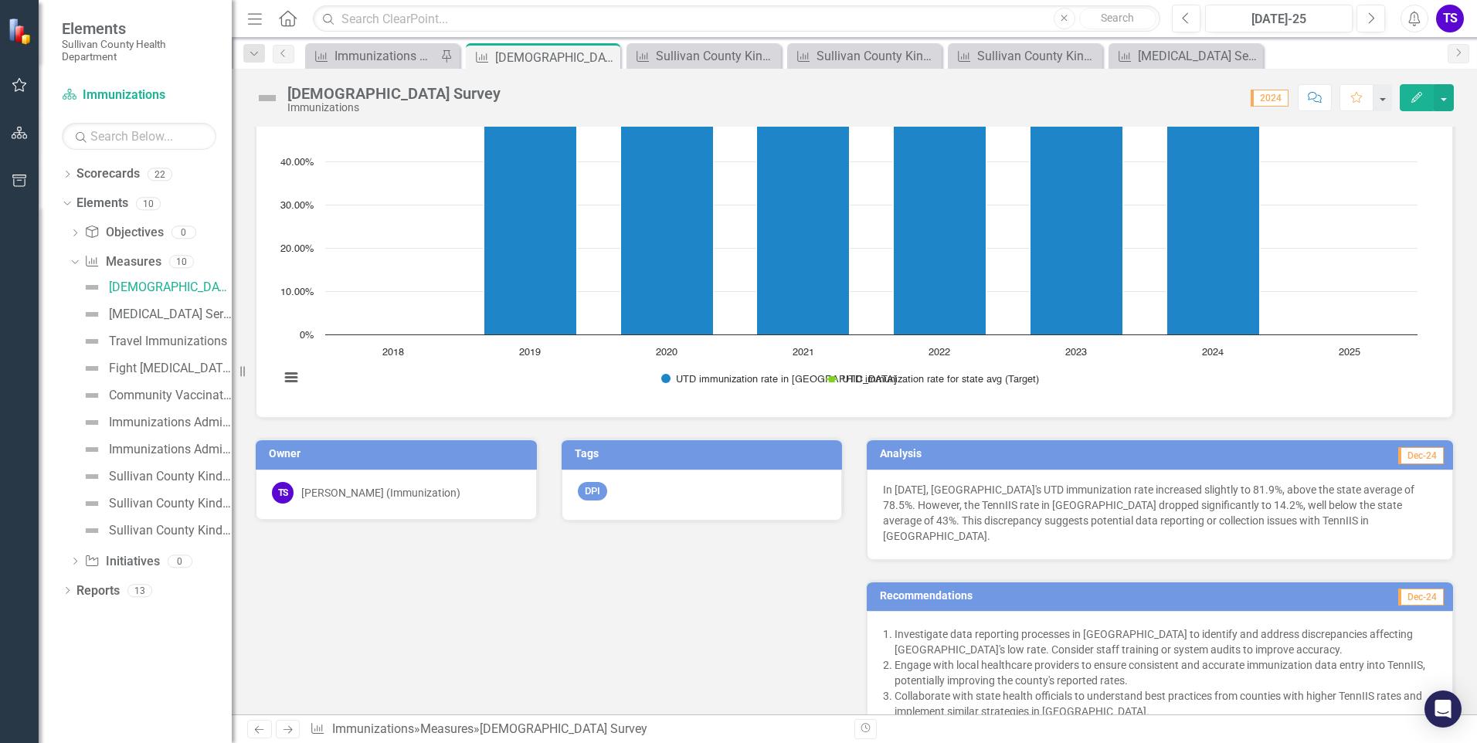
click at [1022, 454] on h3 "Analysis" at bounding box center [1013, 454] width 266 height 12
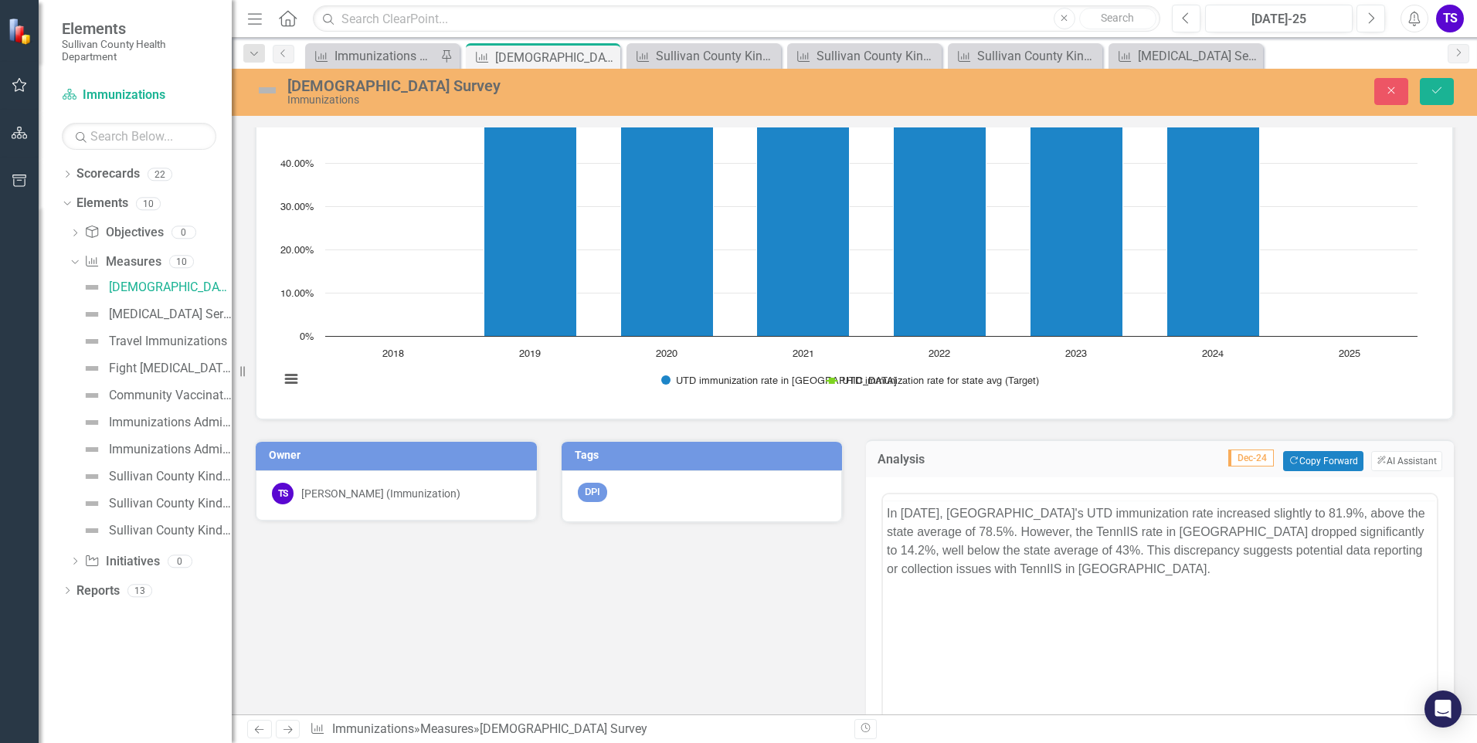
scroll to position [0, 0]
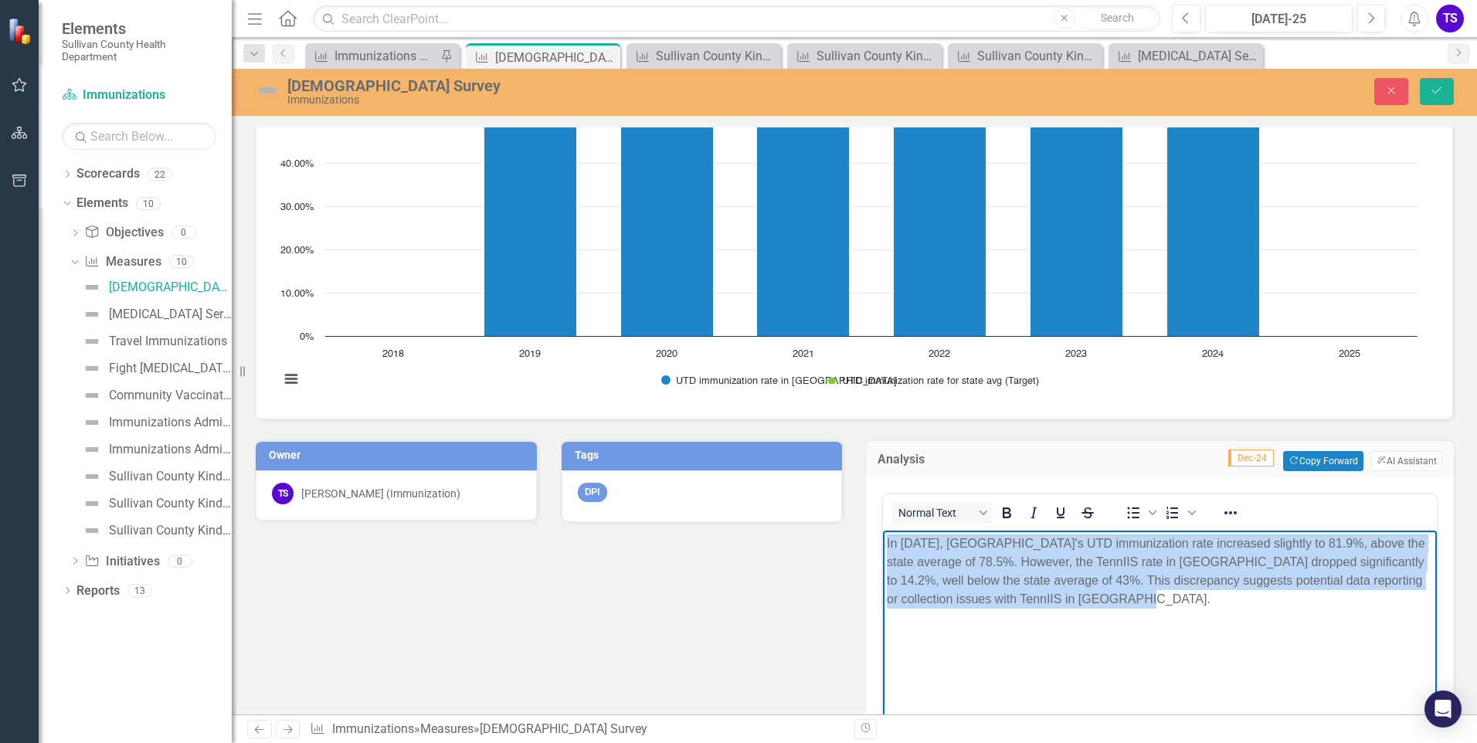
drag, startPoint x: 1153, startPoint y: 597, endPoint x: 868, endPoint y: 523, distance: 294.5
click at [883, 530] on html "In [DATE], [GEOGRAPHIC_DATA]'s UTD immunization rate increased slightly to 81.9…" at bounding box center [1160, 646] width 554 height 232
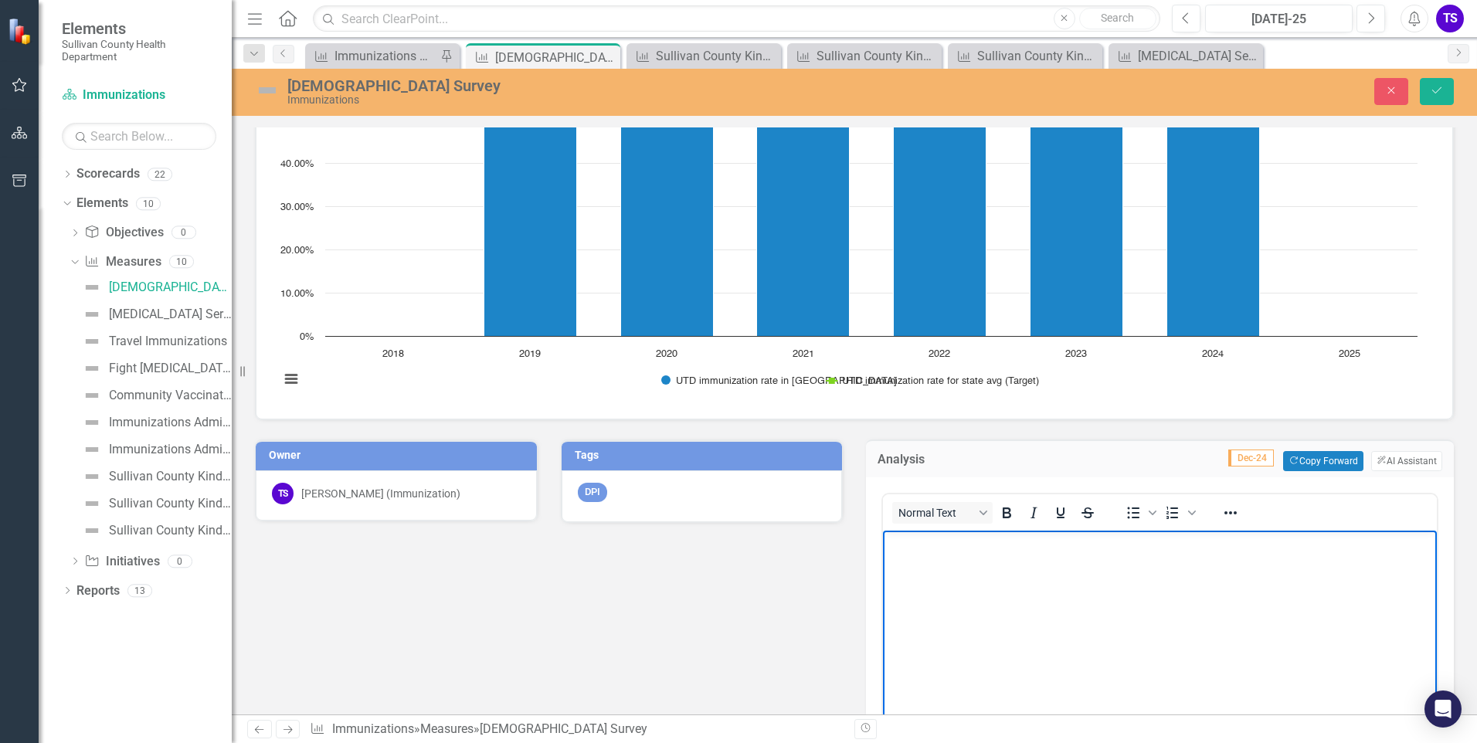
scroll to position [541, 0]
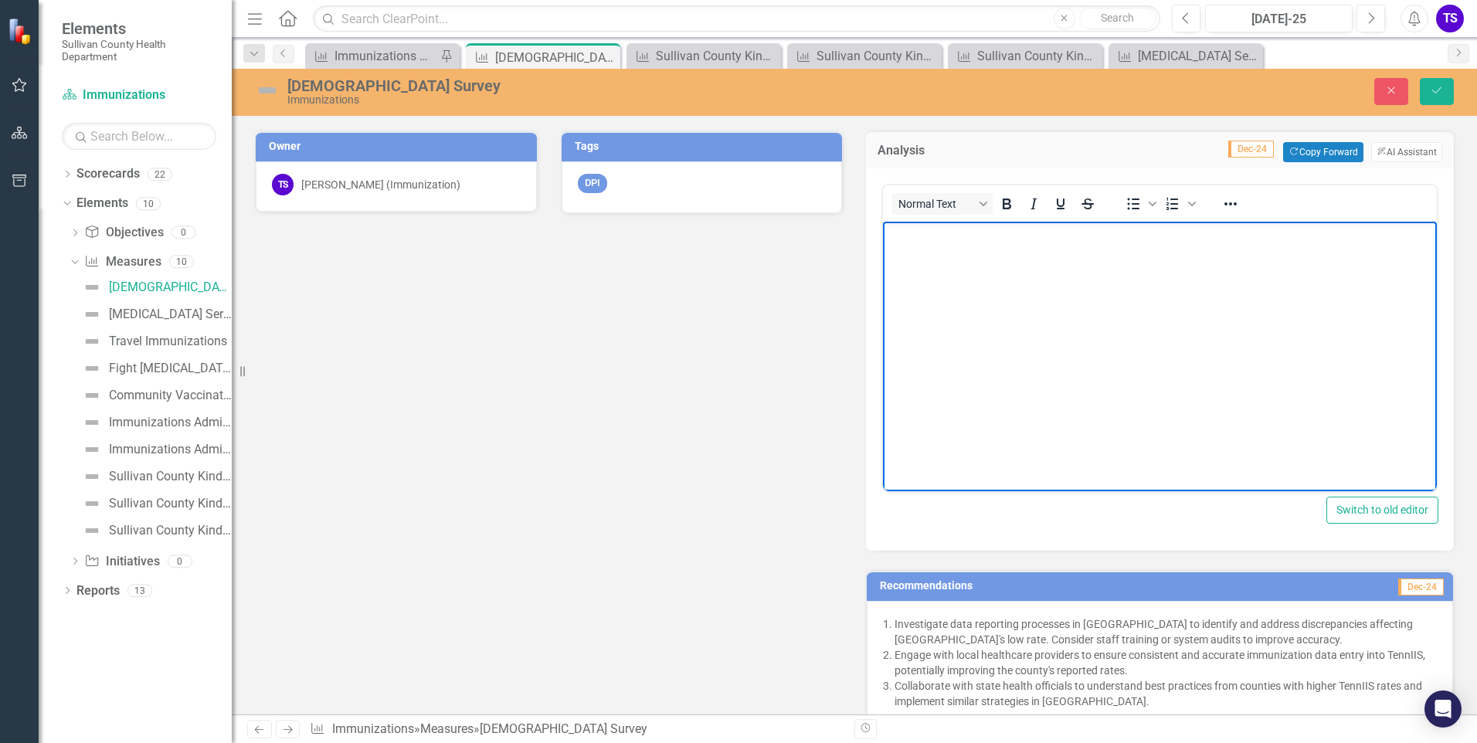
click at [1220, 588] on h3 "Recommendations" at bounding box center [1067, 586] width 375 height 12
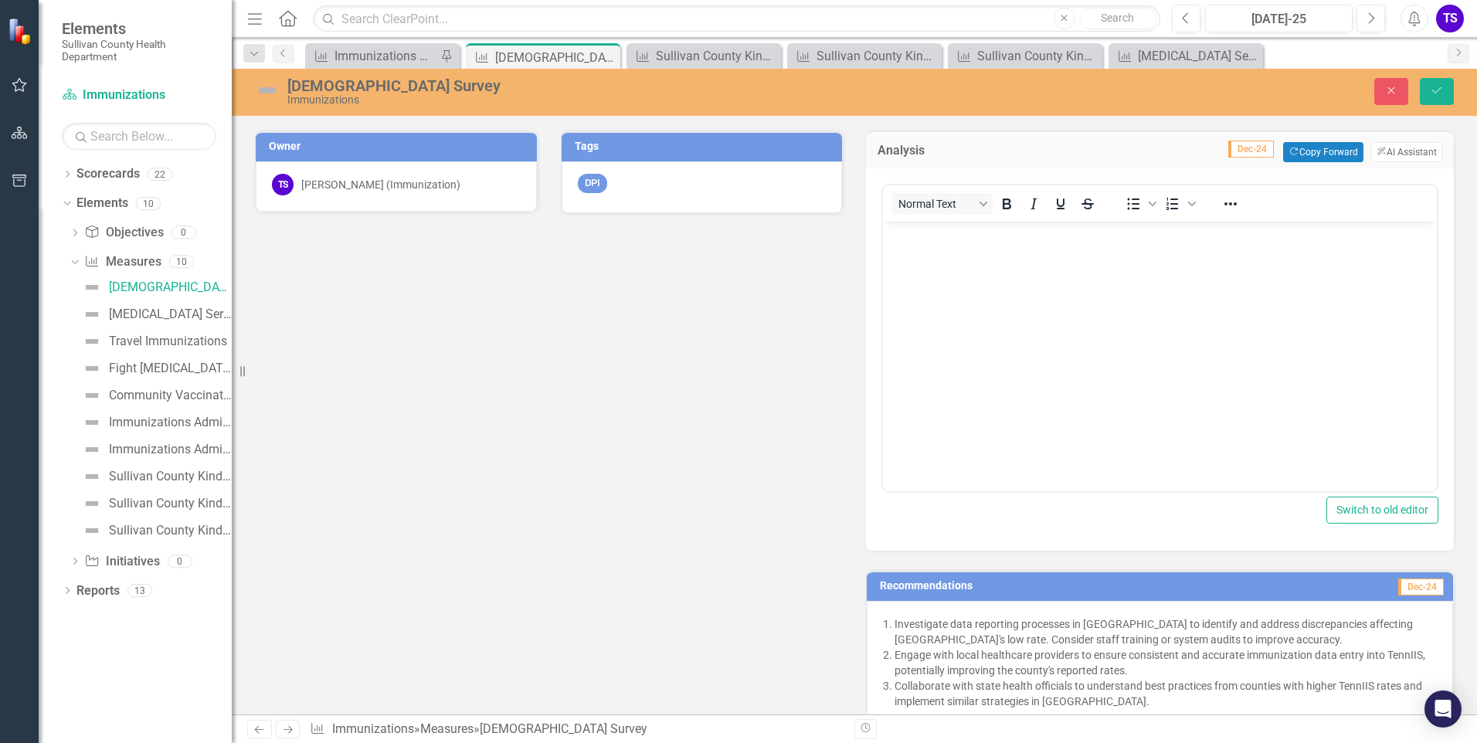
click at [1220, 588] on h3 "Recommendations" at bounding box center [1067, 586] width 375 height 12
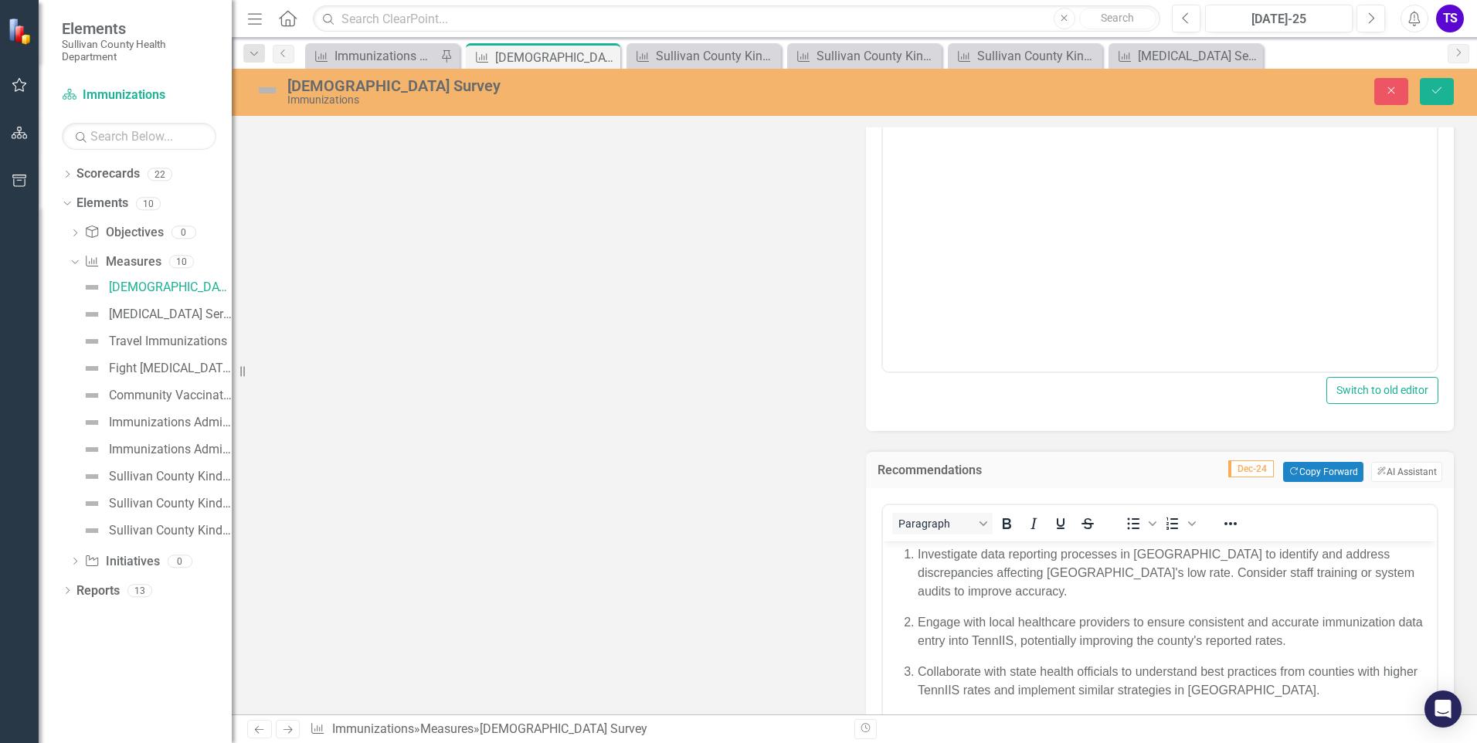
scroll to position [772, 0]
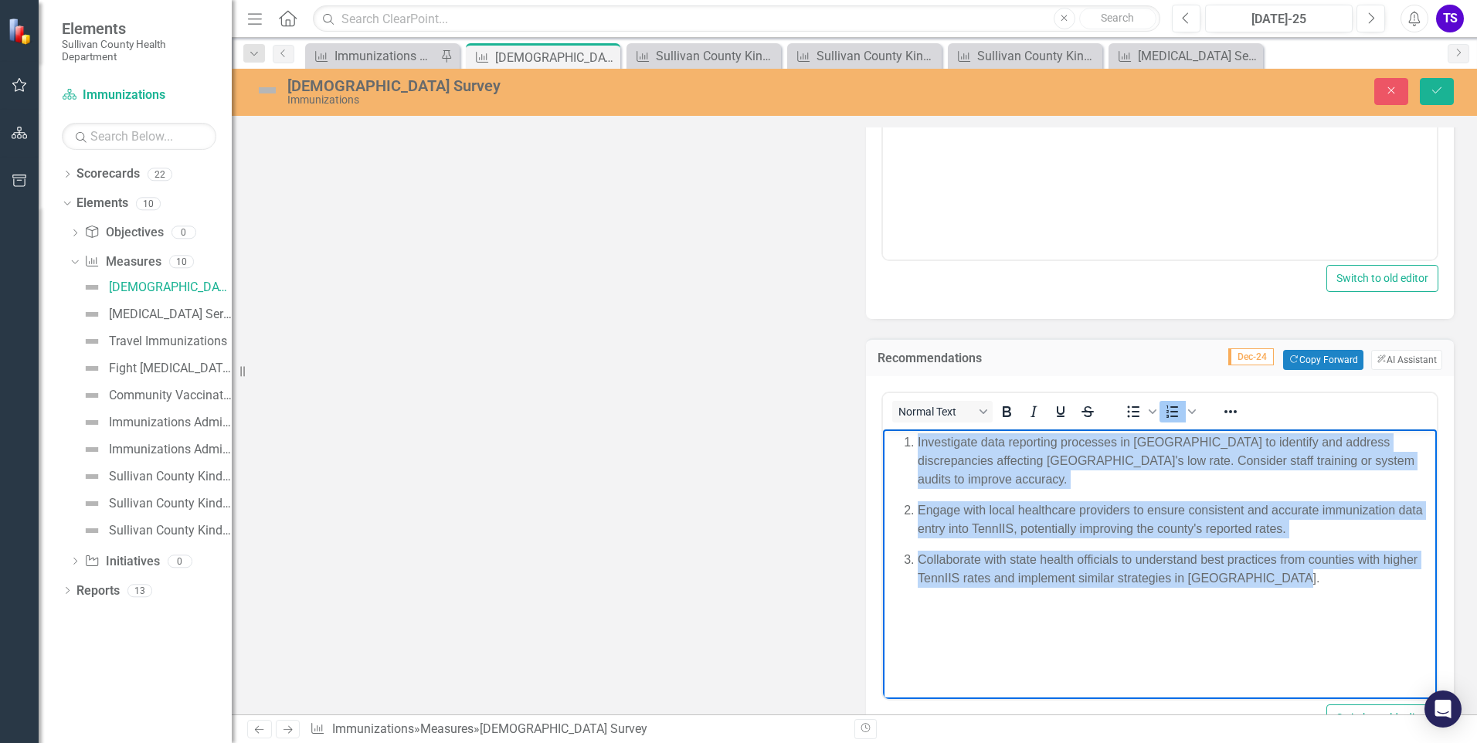
drag, startPoint x: 1344, startPoint y: 587, endPoint x: 918, endPoint y: 426, distance: 455.7
click at [918, 429] on html "Investigate data reporting processes in [GEOGRAPHIC_DATA] to identify and addre…" at bounding box center [1160, 545] width 554 height 232
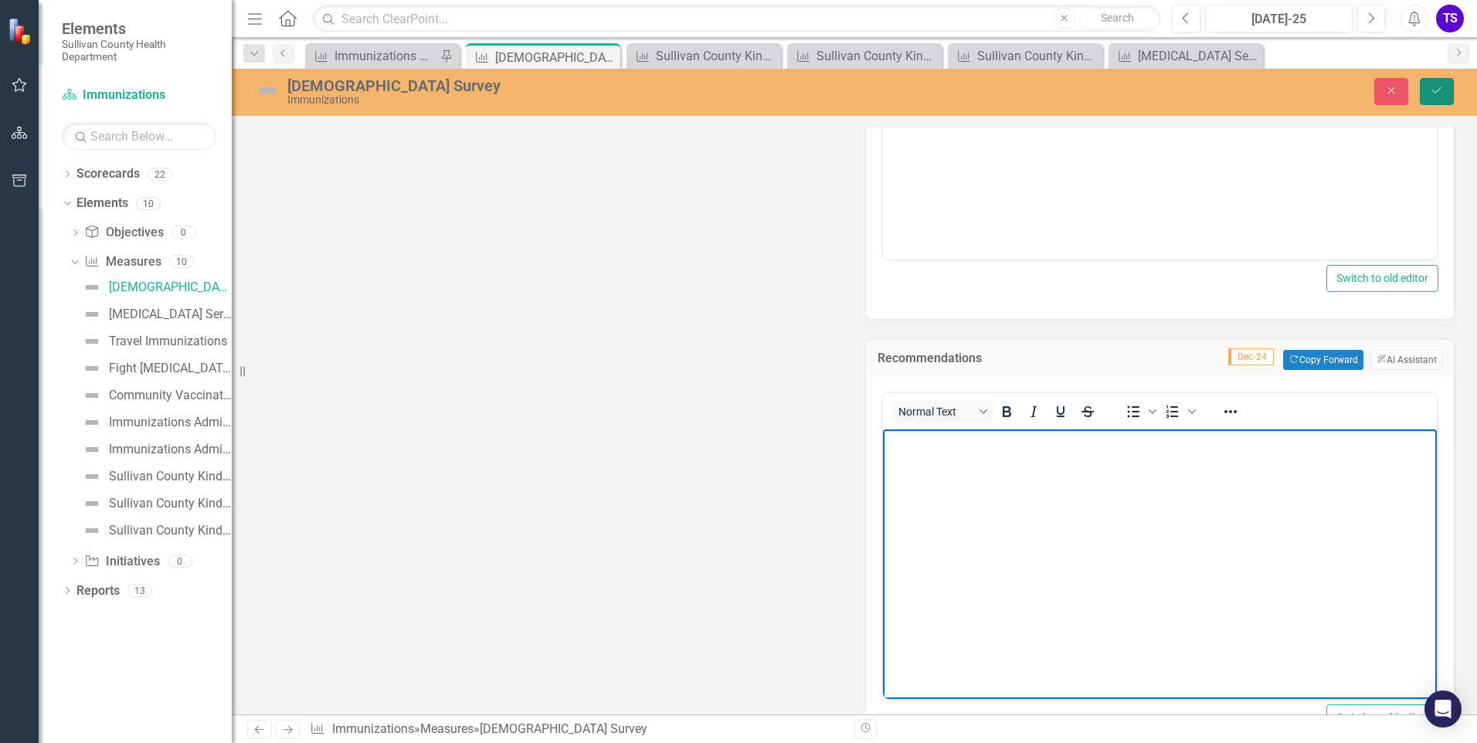
click at [1434, 92] on icon "Save" at bounding box center [1437, 90] width 14 height 11
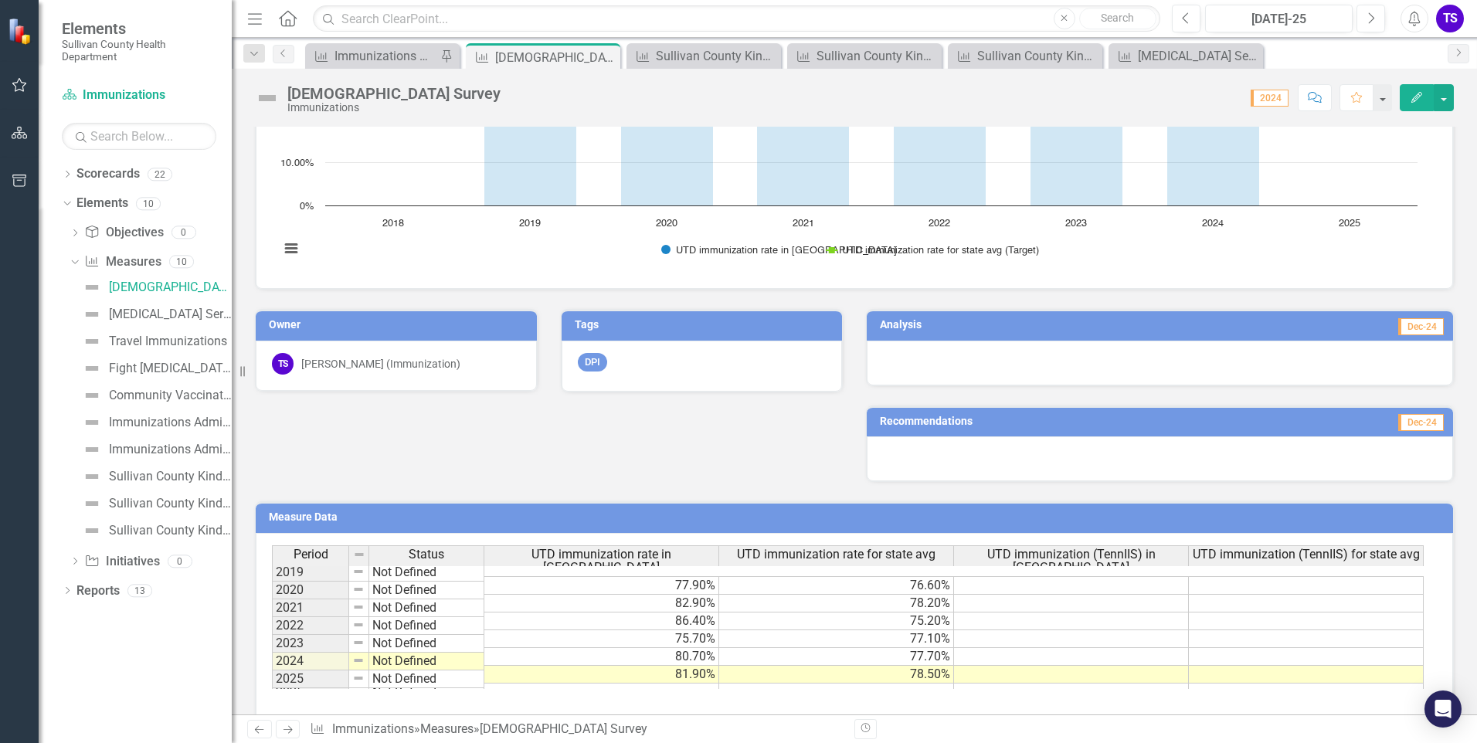
scroll to position [385, 0]
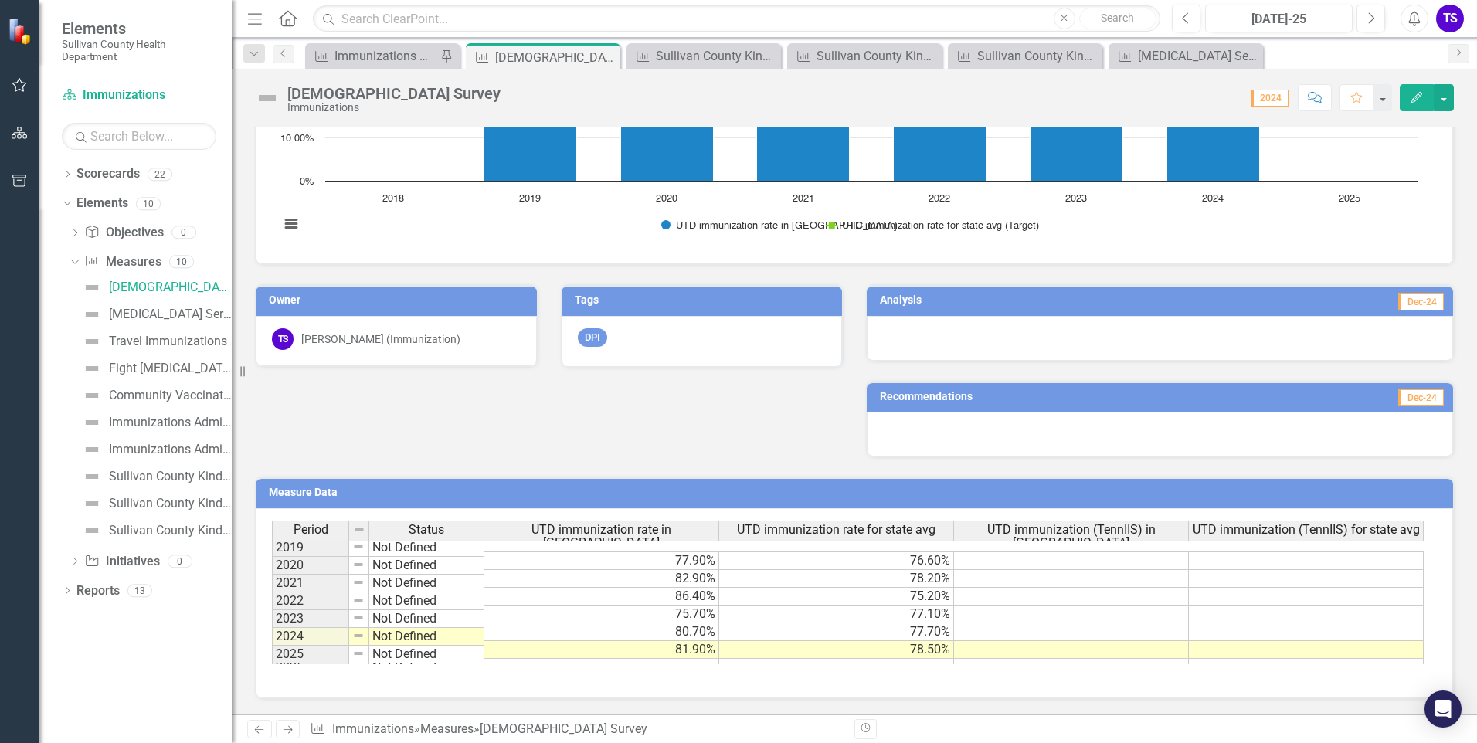
click at [1070, 606] on td at bounding box center [1071, 615] width 235 height 18
click at [779, 588] on td "75.20%" at bounding box center [836, 597] width 235 height 18
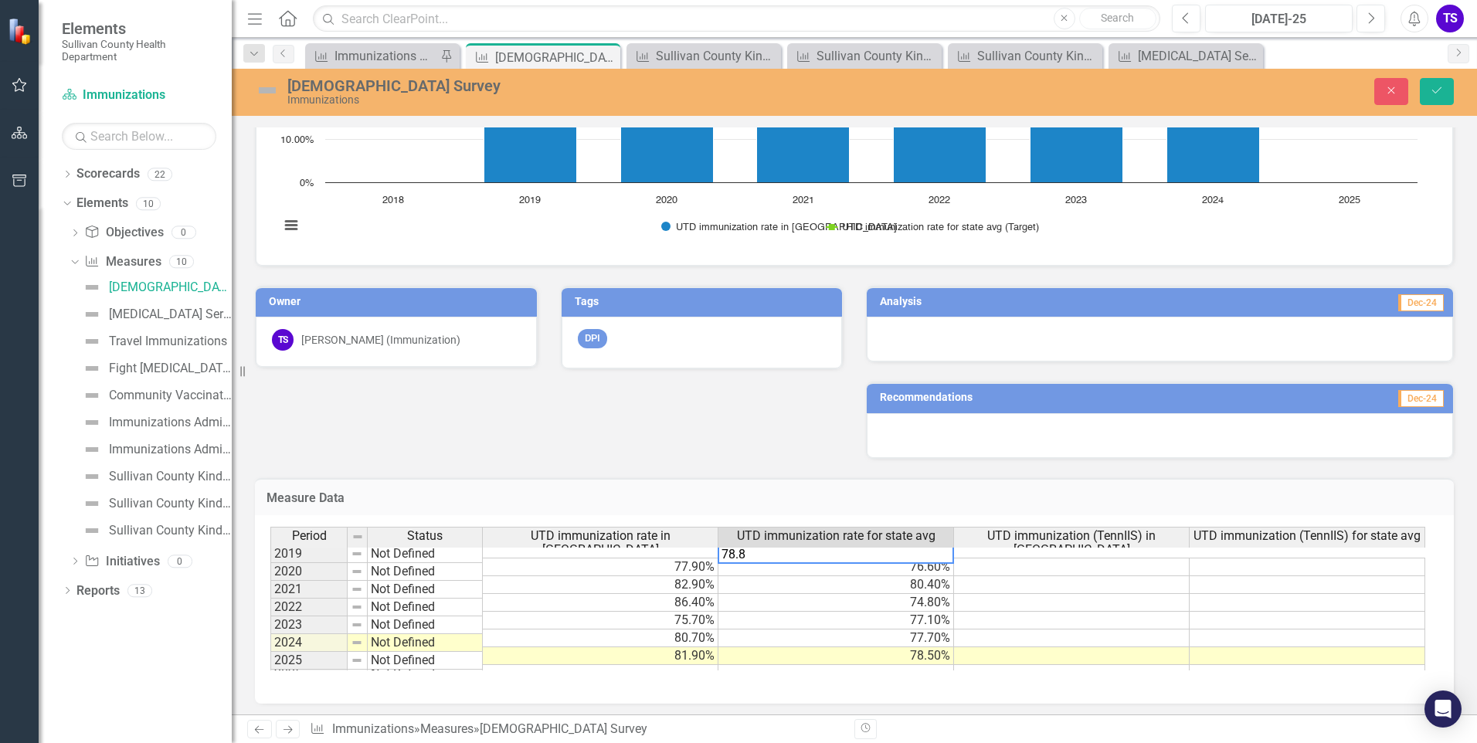
type textarea "78.8"
click at [270, 600] on div "Period Status UTD immunization rate in SUL UTD immunization rate for state avg …" at bounding box center [270, 605] width 0 height 156
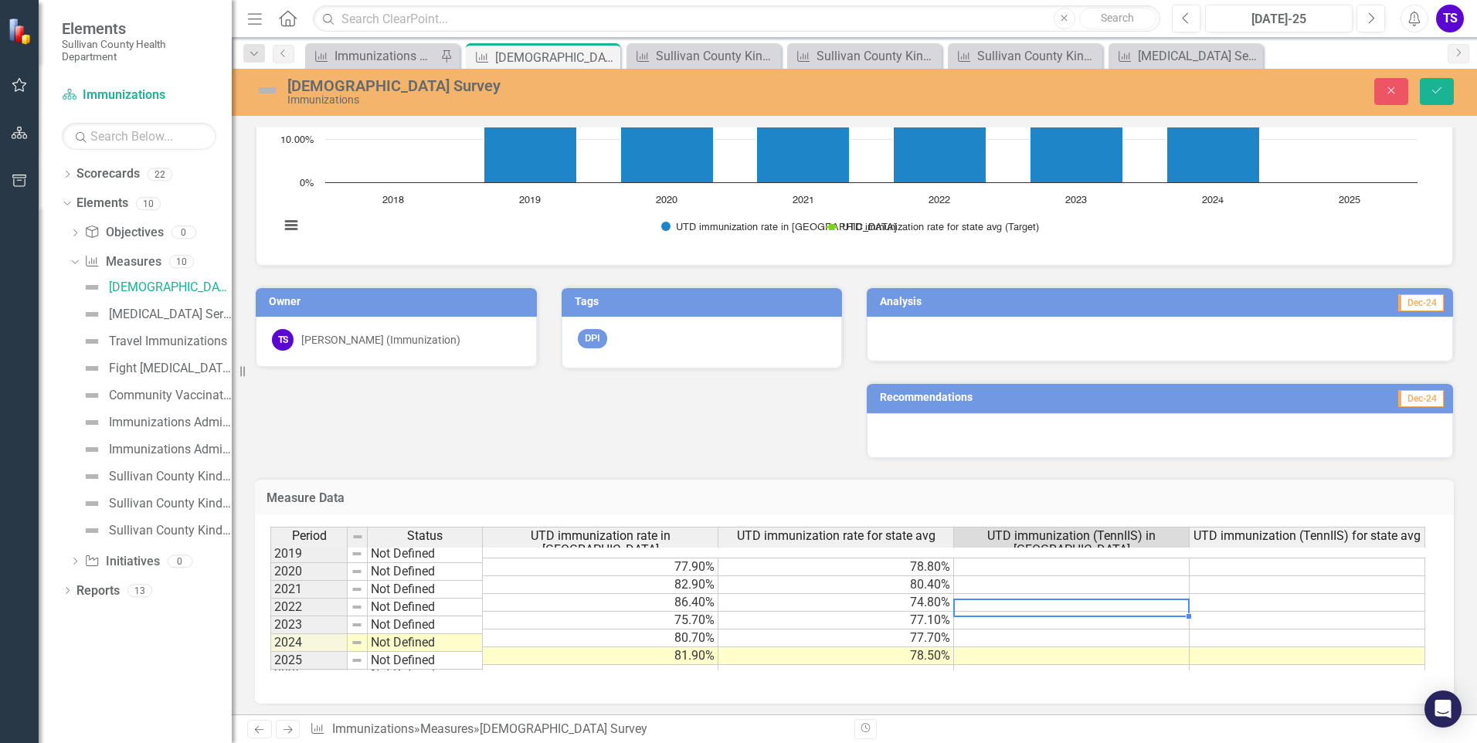
click at [797, 614] on td "77.10%" at bounding box center [836, 621] width 236 height 18
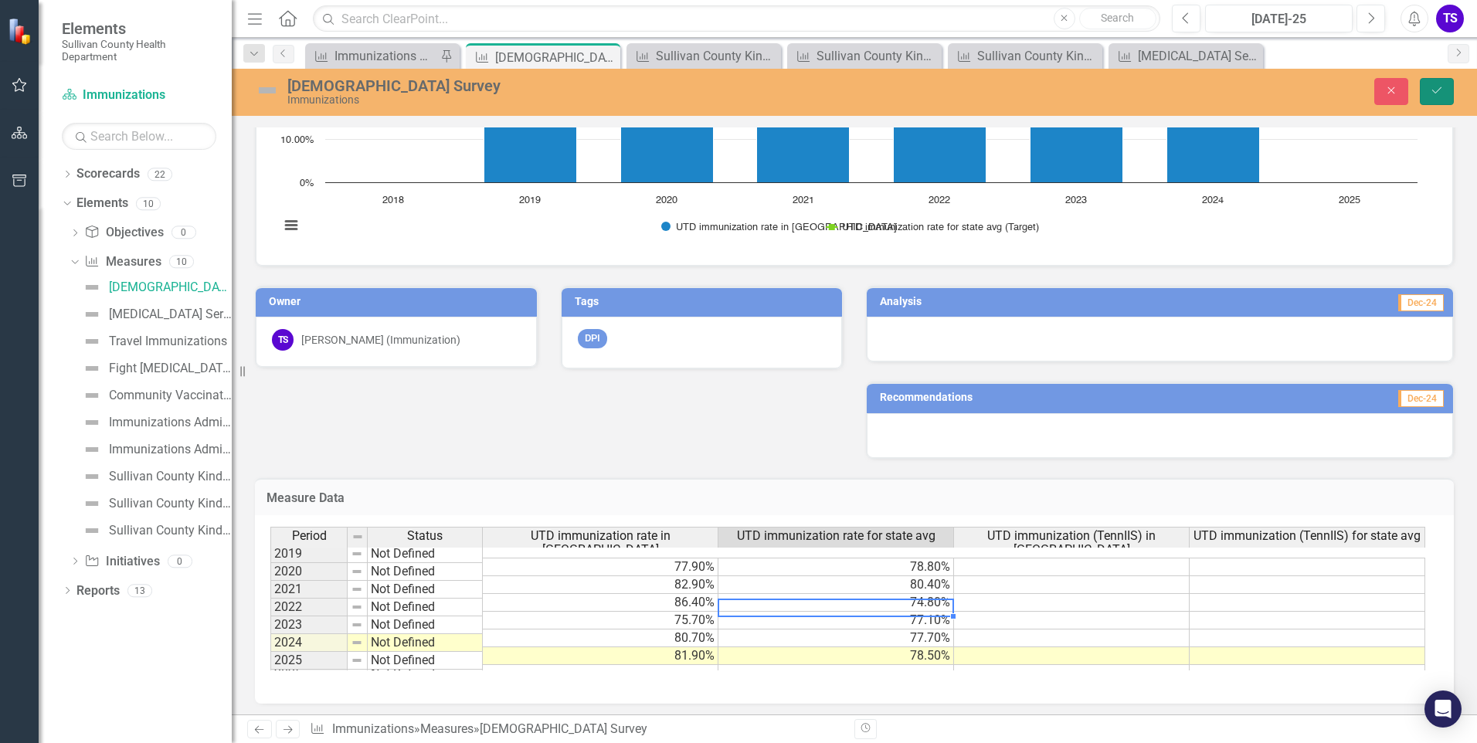
click at [1439, 98] on button "Save" at bounding box center [1437, 91] width 34 height 27
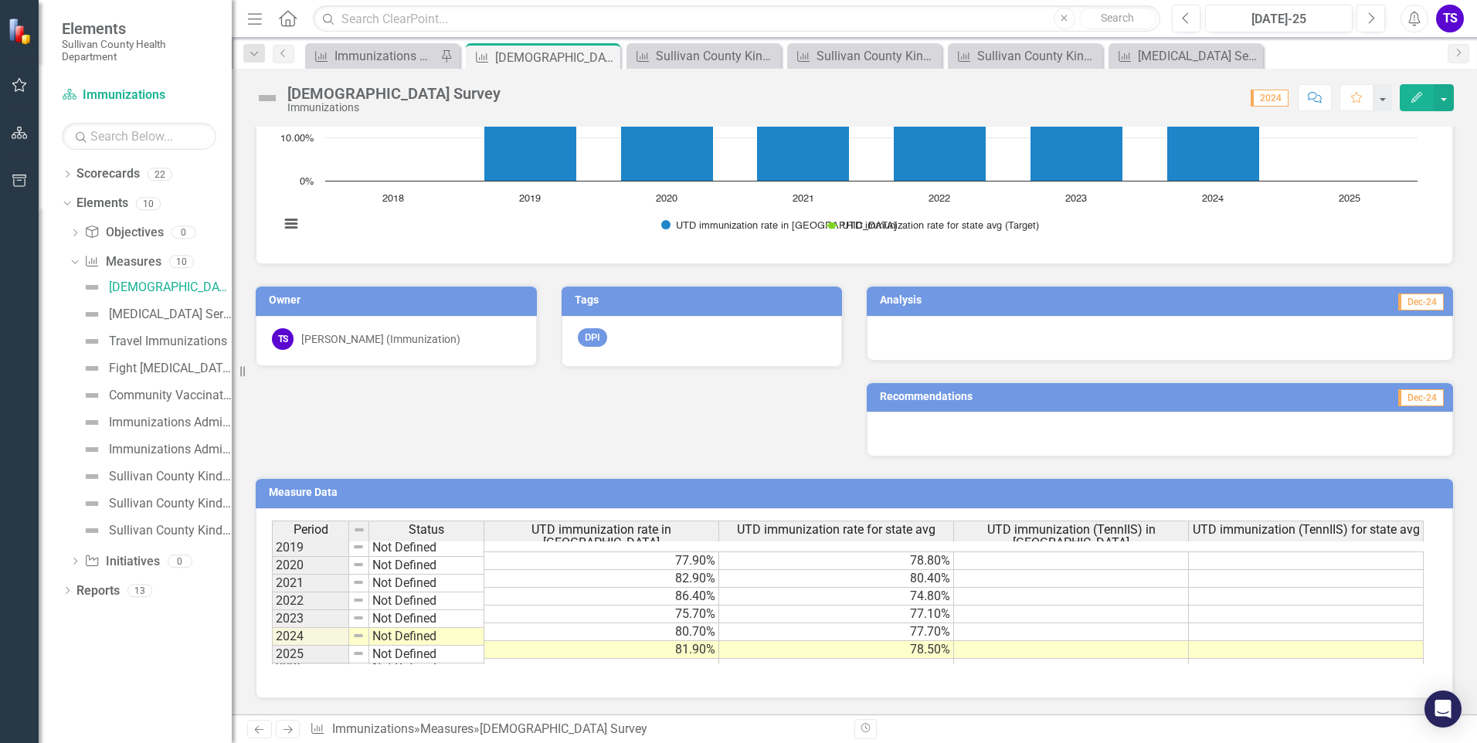
click at [854, 588] on td "74.80%" at bounding box center [836, 597] width 235 height 18
click at [852, 606] on td "77.10%" at bounding box center [836, 615] width 235 height 18
click at [689, 588] on td "86.40%" at bounding box center [601, 597] width 235 height 18
click at [643, 553] on td "77.90%" at bounding box center [601, 561] width 235 height 19
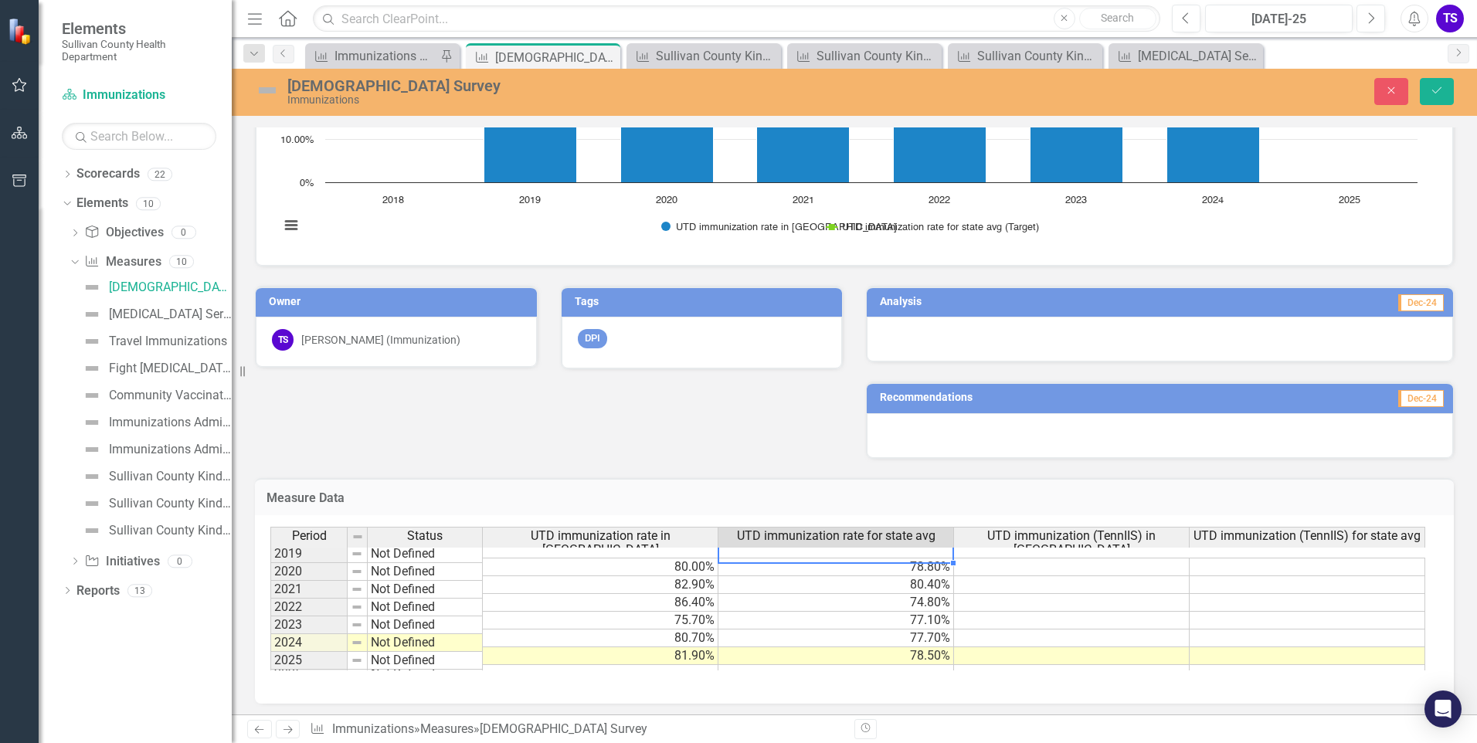
type textarea "78.8"
click at [613, 576] on td "82.90%" at bounding box center [601, 585] width 236 height 18
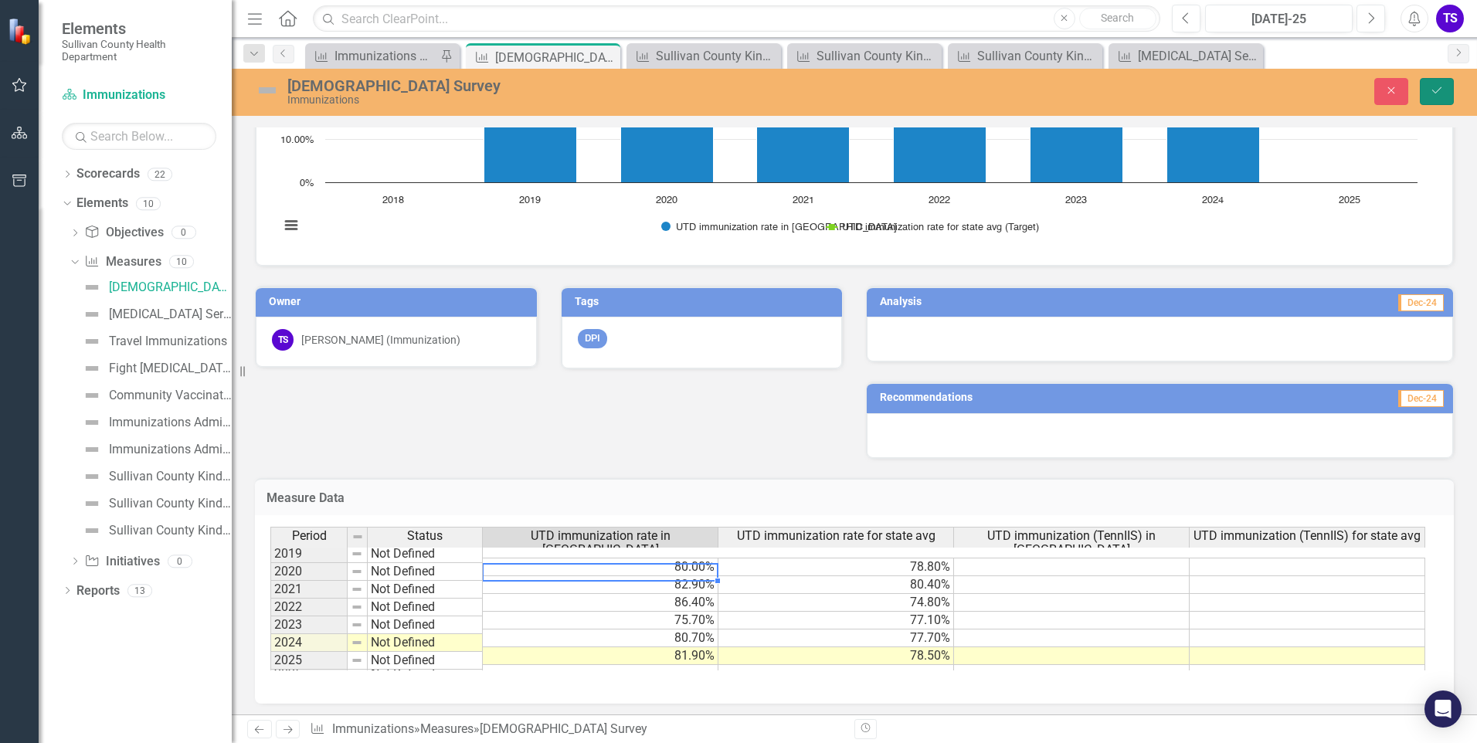
click at [1445, 90] on button "Save" at bounding box center [1437, 91] width 34 height 27
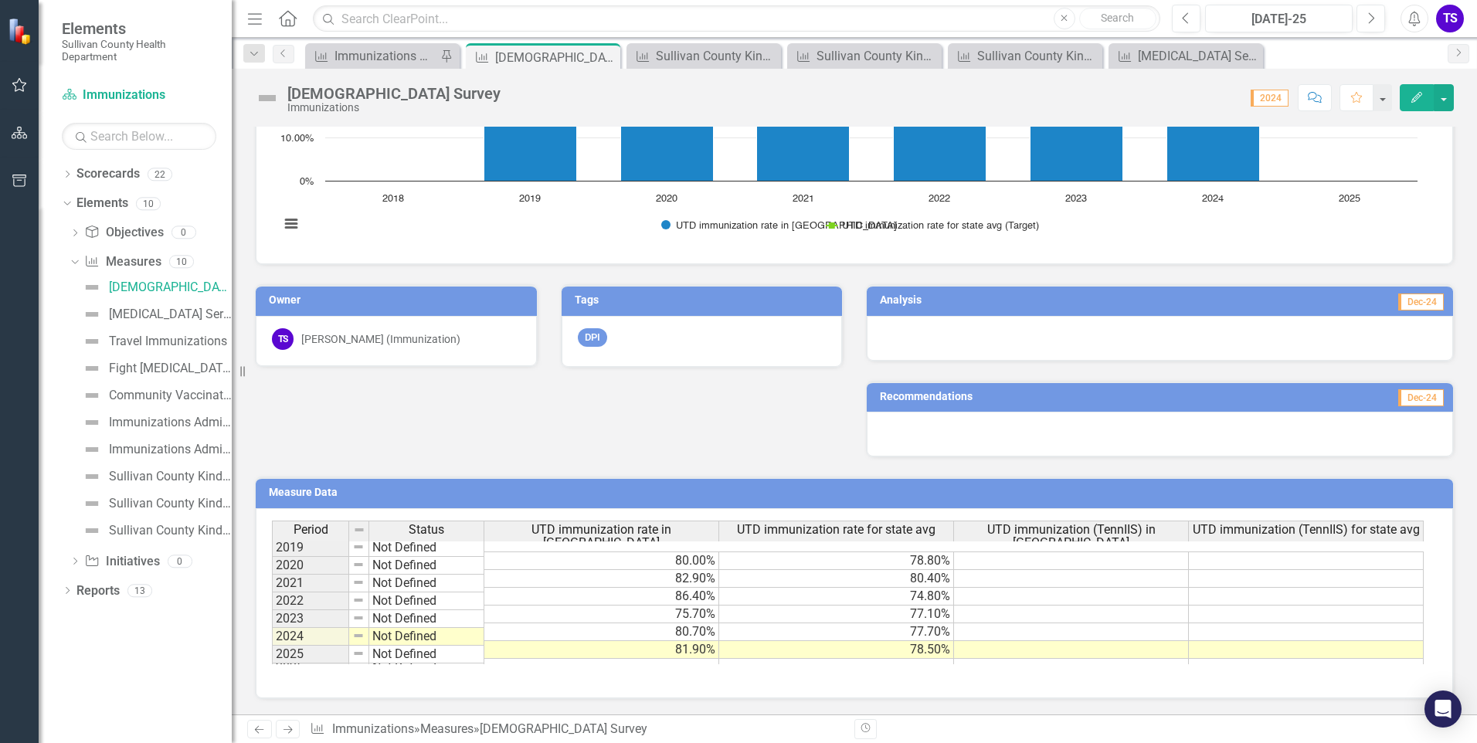
click at [628, 588] on td "86.40%" at bounding box center [601, 597] width 235 height 18
click at [643, 589] on td "86.40%" at bounding box center [601, 597] width 235 height 18
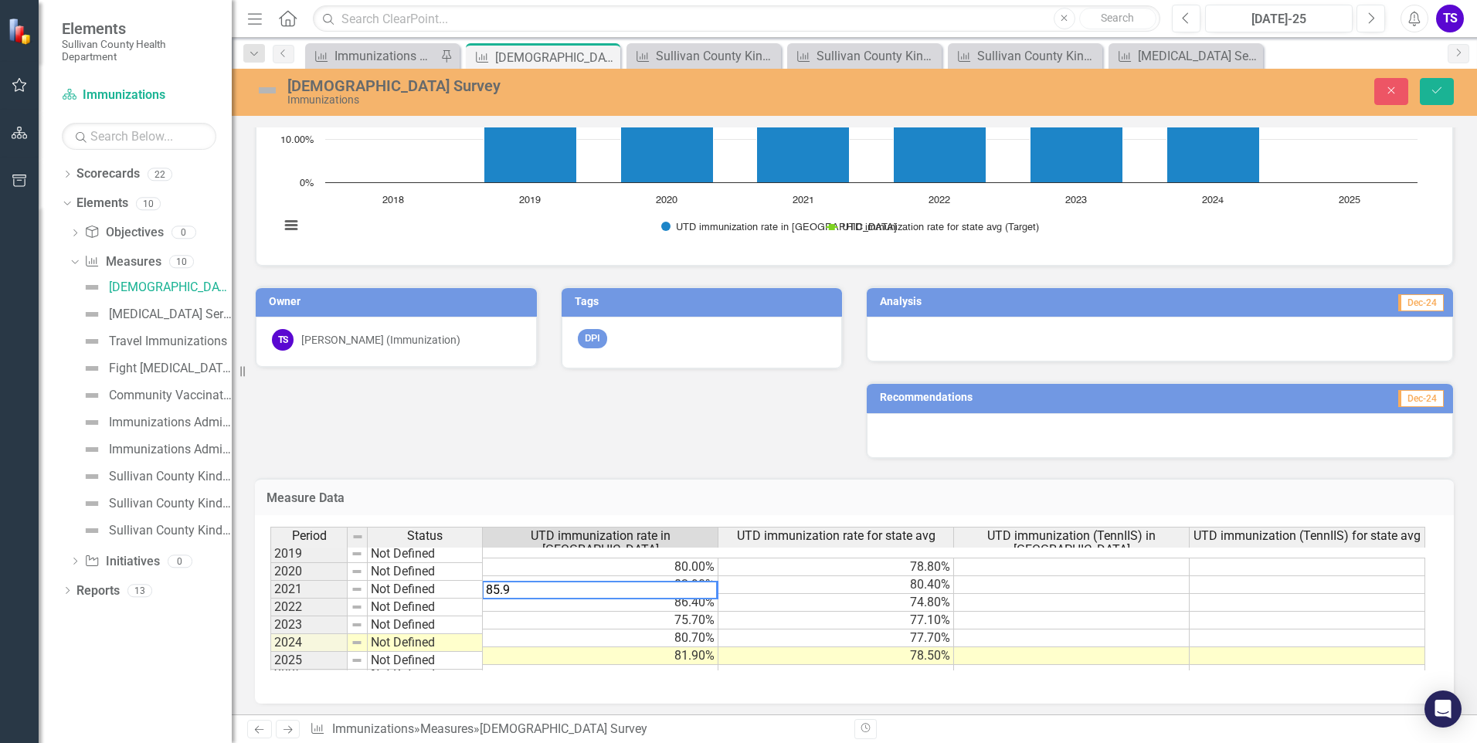
type textarea "85.9"
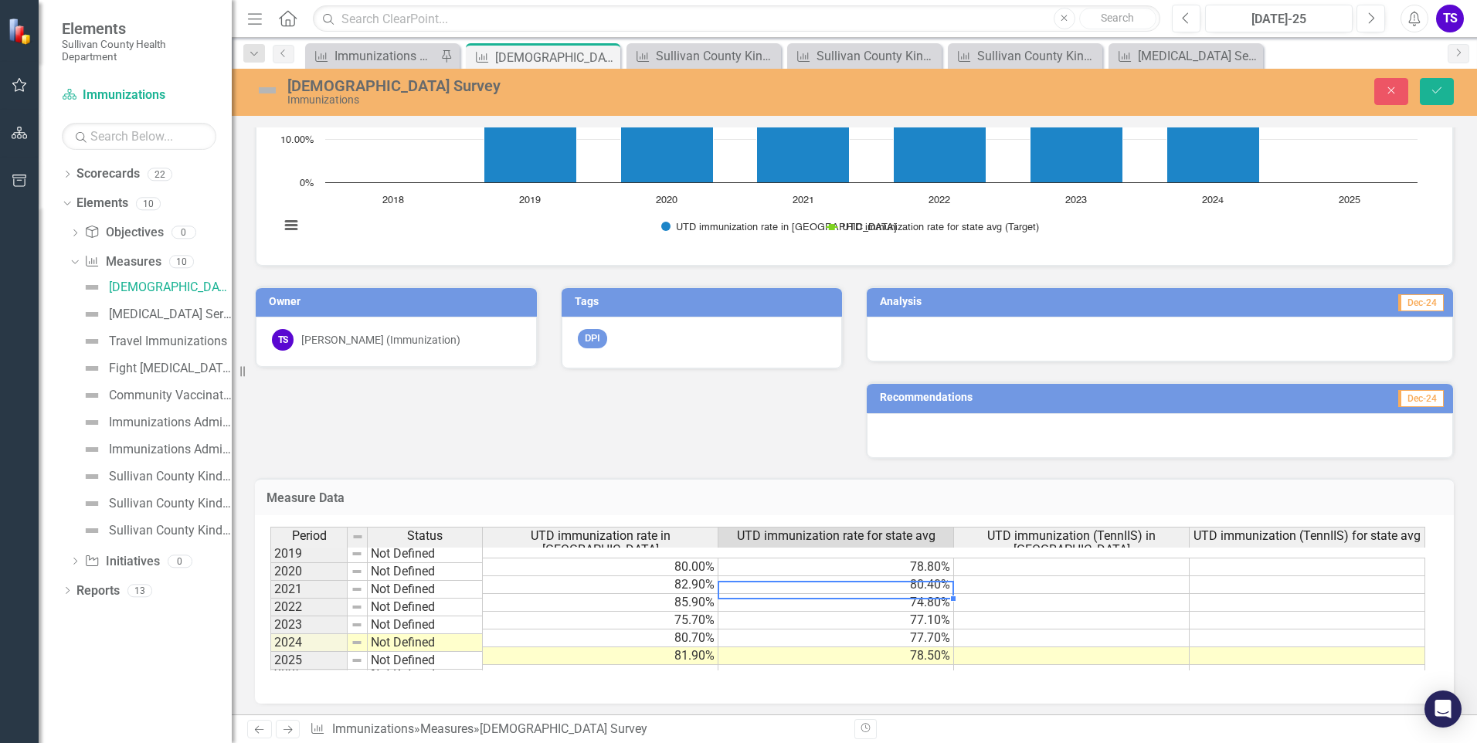
click at [777, 594] on td "74.80%" at bounding box center [836, 603] width 236 height 18
click at [1450, 81] on button "Save" at bounding box center [1437, 91] width 34 height 27
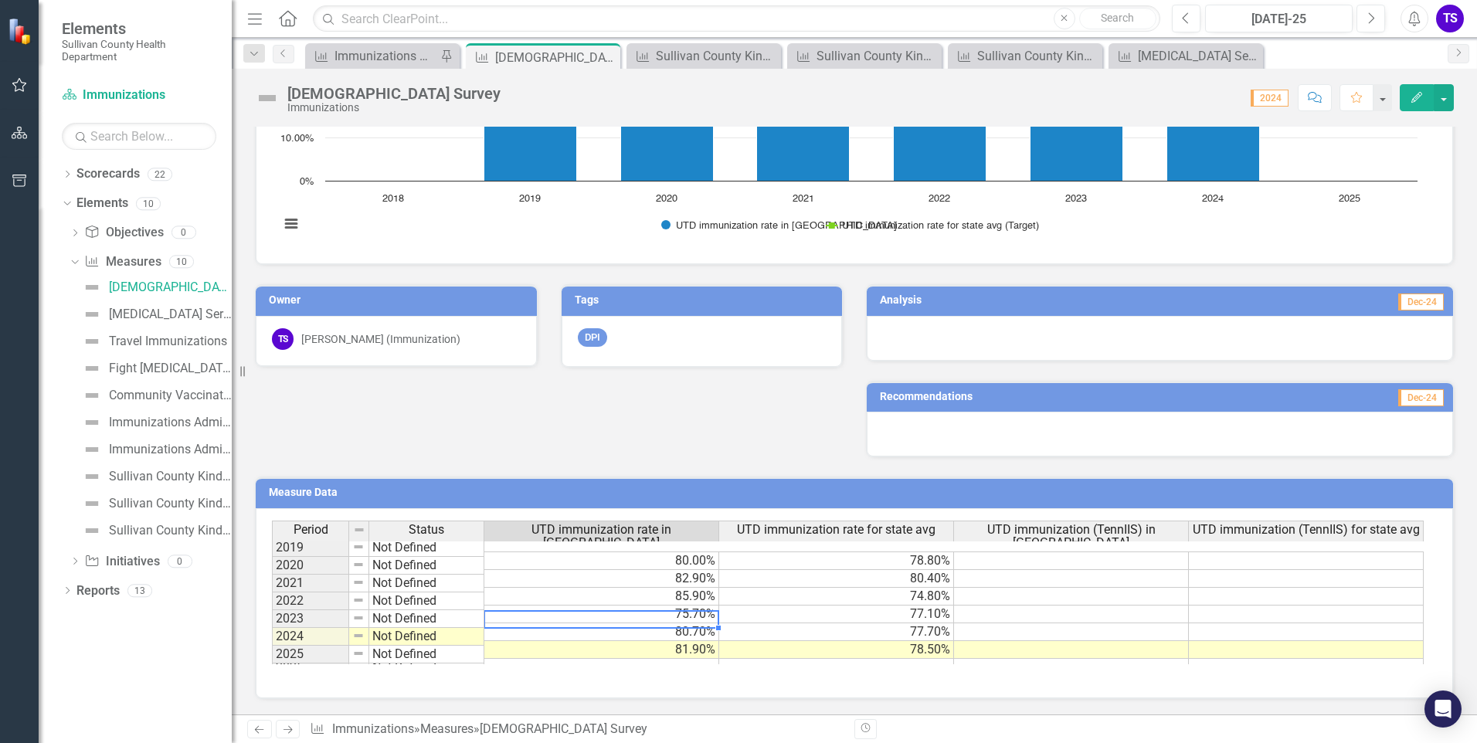
click at [652, 623] on td "80.70%" at bounding box center [601, 632] width 235 height 18
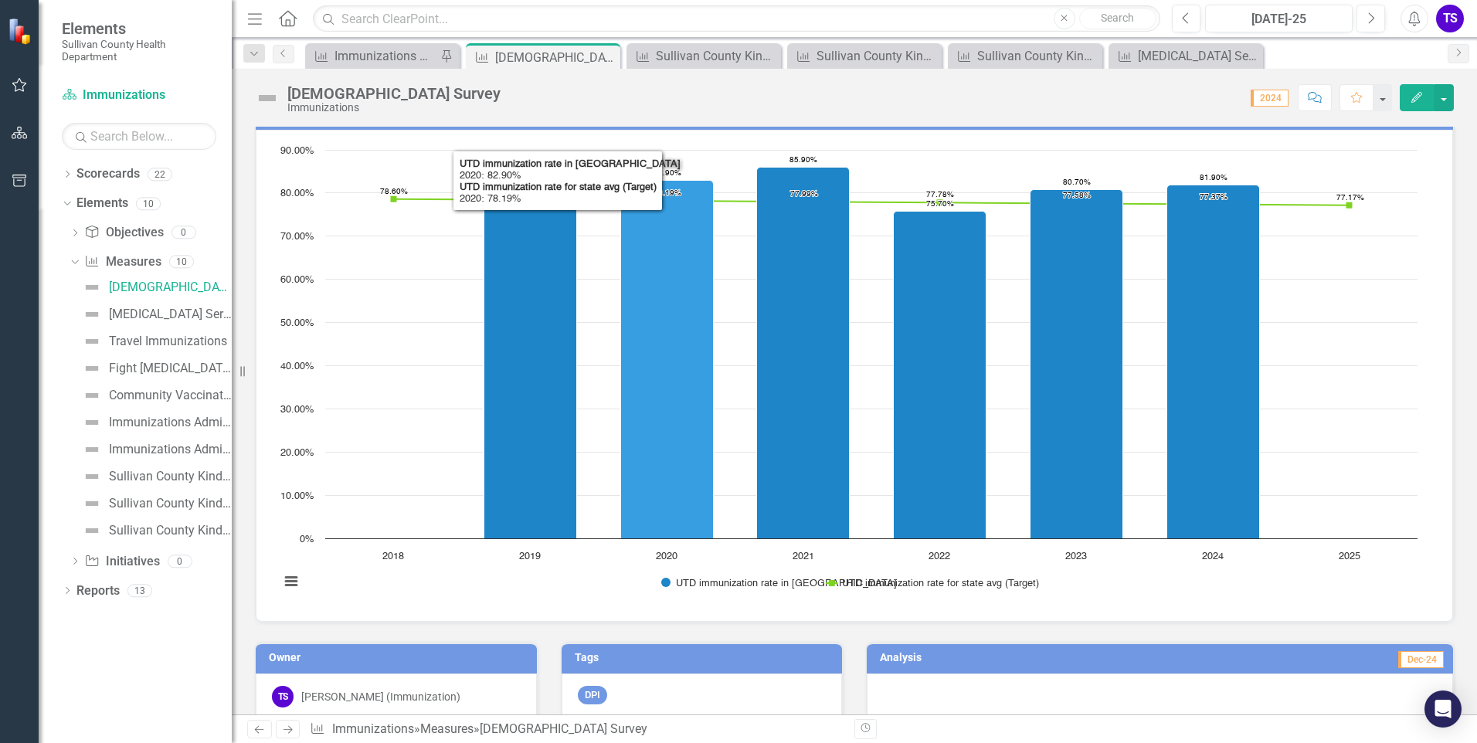
scroll to position [0, 0]
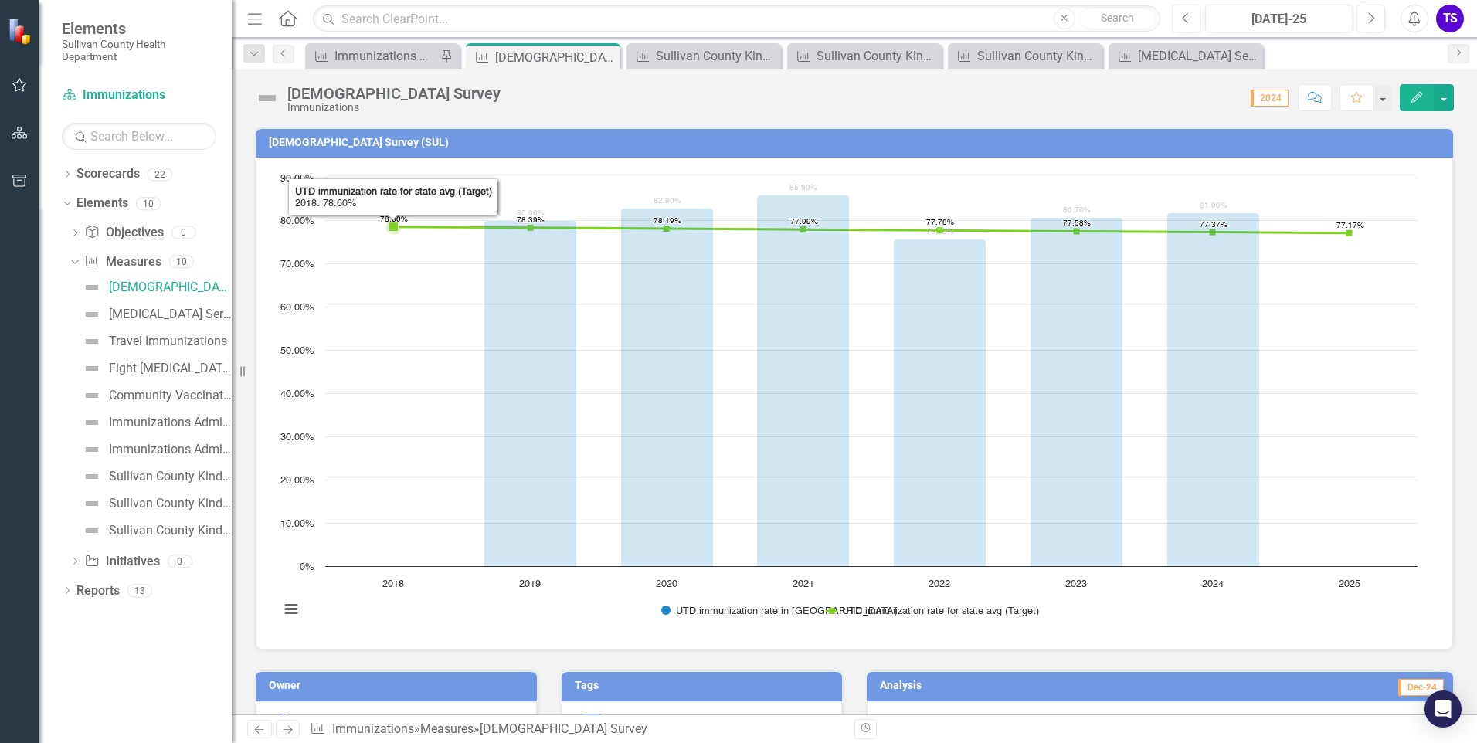
click at [393, 226] on icon "2018, 78.597. UTD immunization rate for state avg (Target)." at bounding box center [393, 226] width 9 height 9
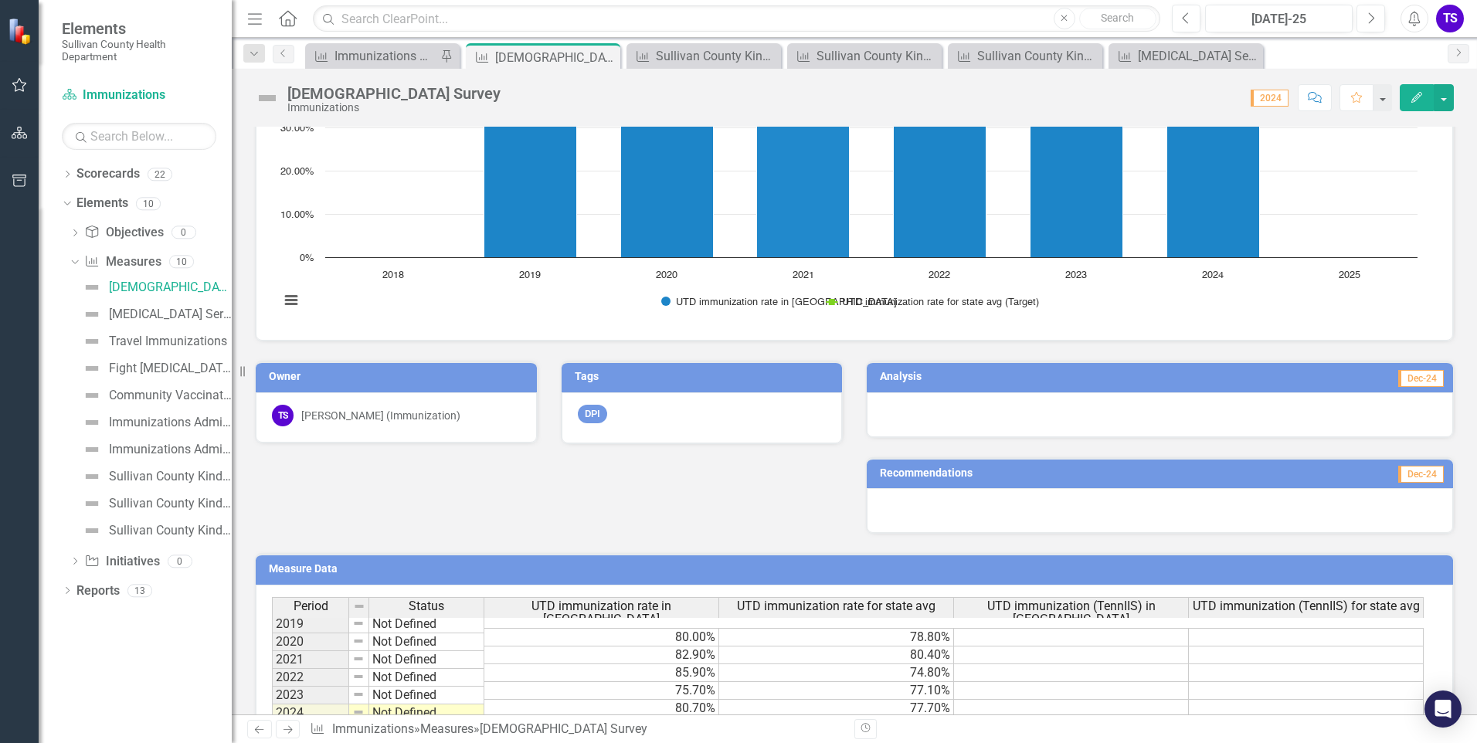
scroll to position [385, 0]
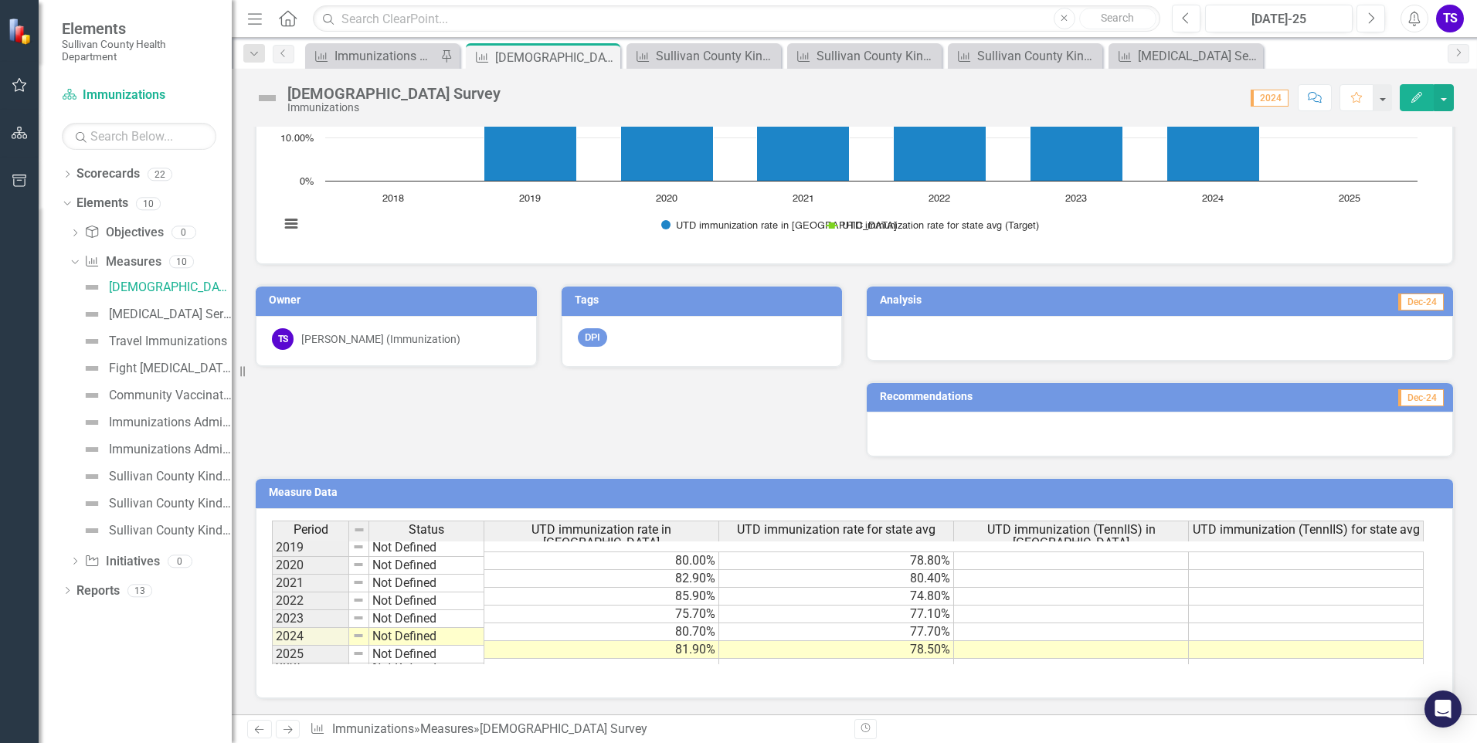
click at [898, 552] on td "78.80%" at bounding box center [836, 561] width 235 height 19
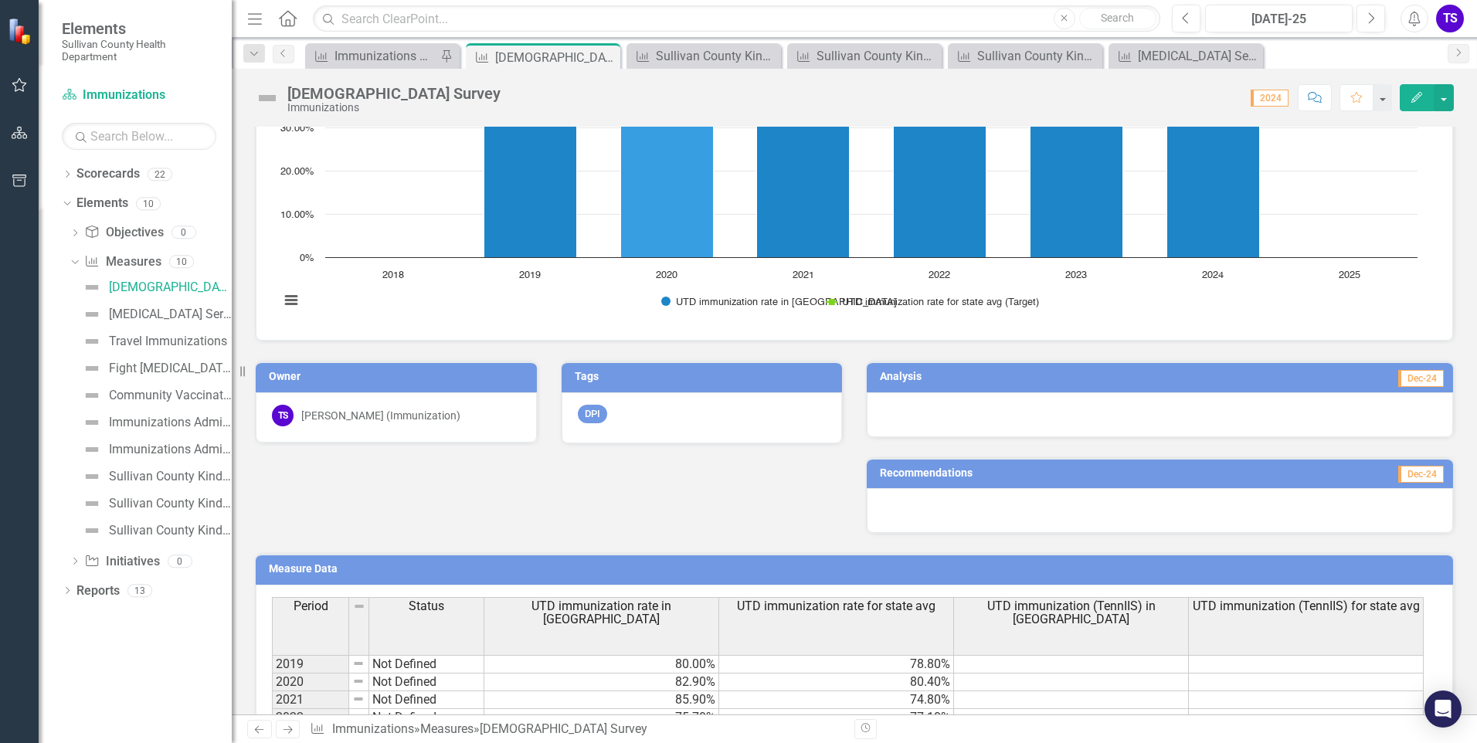
scroll to position [414, 0]
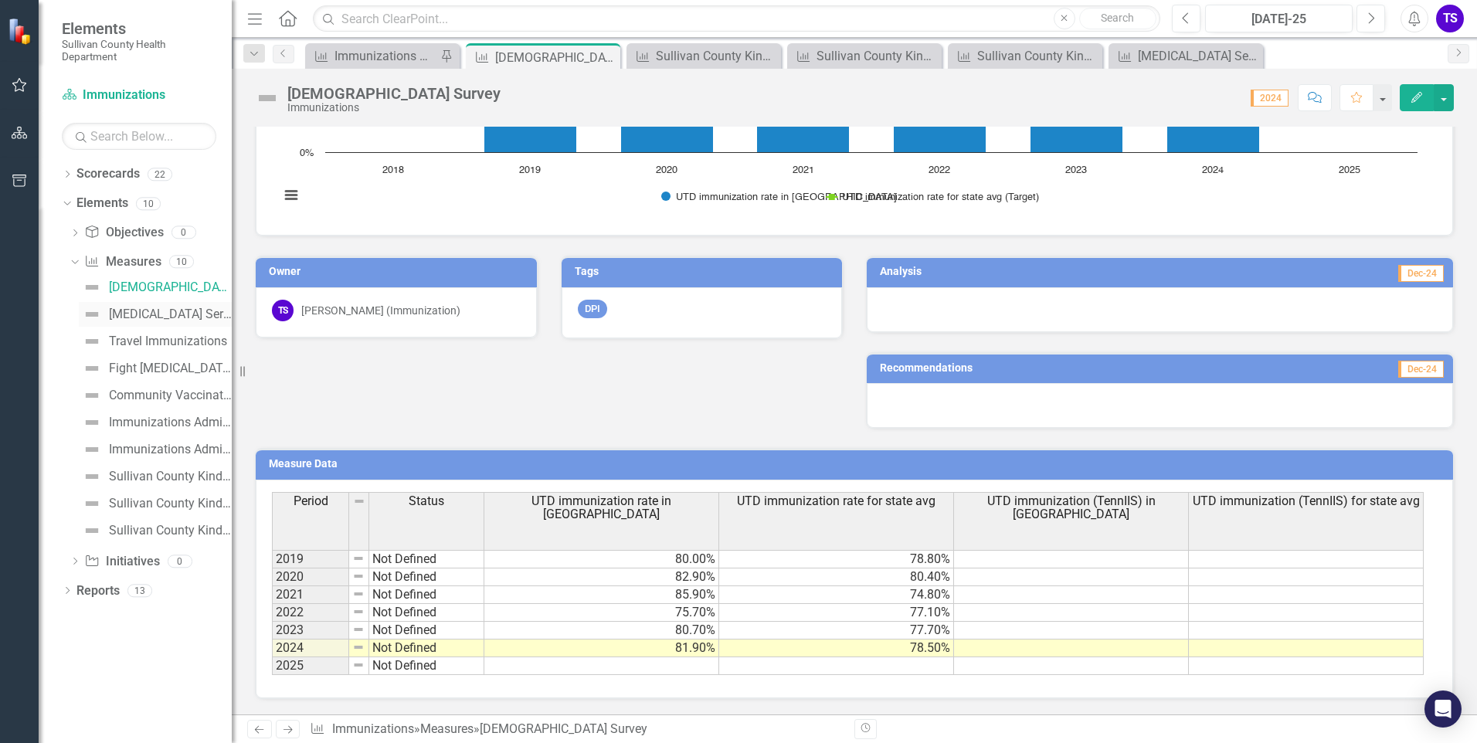
click at [128, 314] on div "[MEDICAL_DATA] Series Completion Rate" at bounding box center [170, 314] width 123 height 14
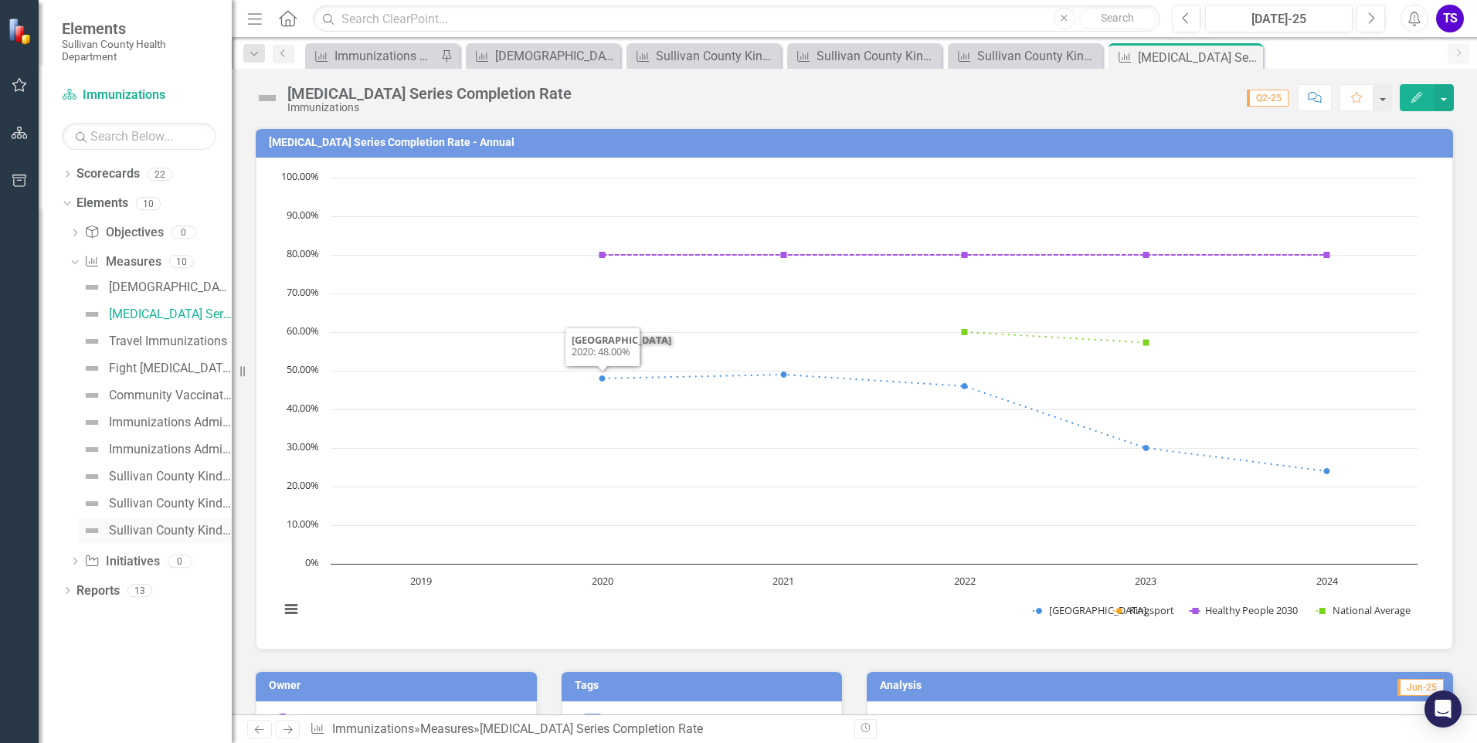
click at [183, 526] on div "Sullivan County Kindergarten Students Immunization Status" at bounding box center [170, 531] width 123 height 14
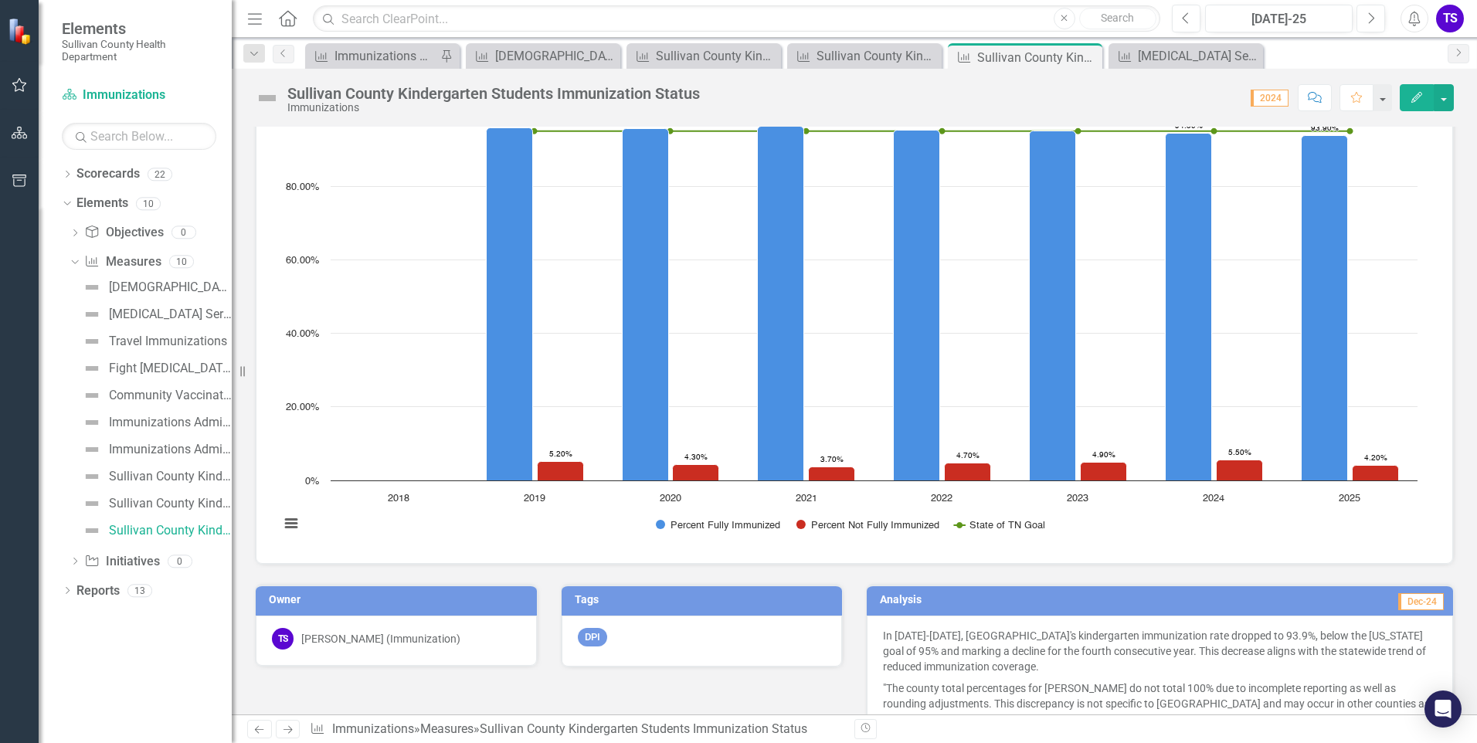
scroll to position [317, 0]
